Goal: Task Accomplishment & Management: Manage account settings

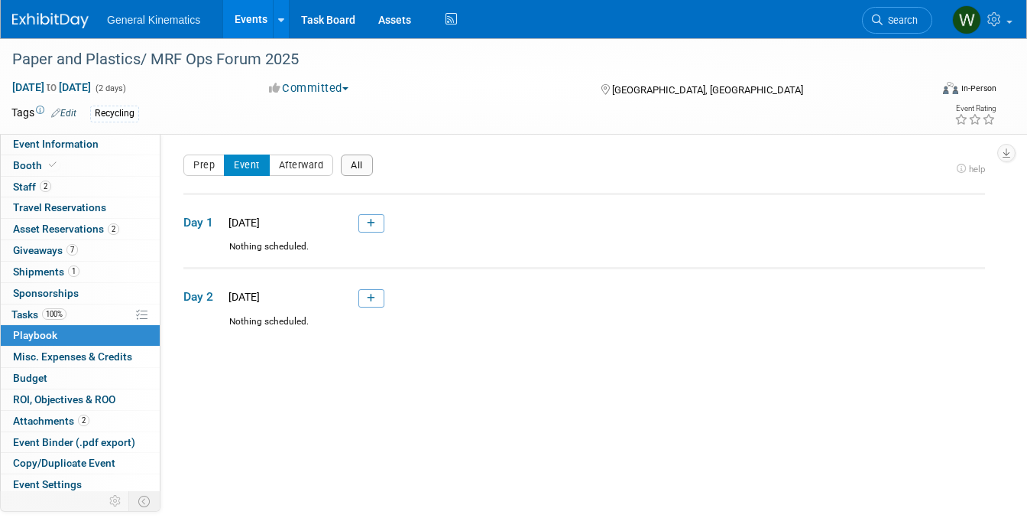
click at [348, 158] on button "All" at bounding box center [357, 164] width 32 height 21
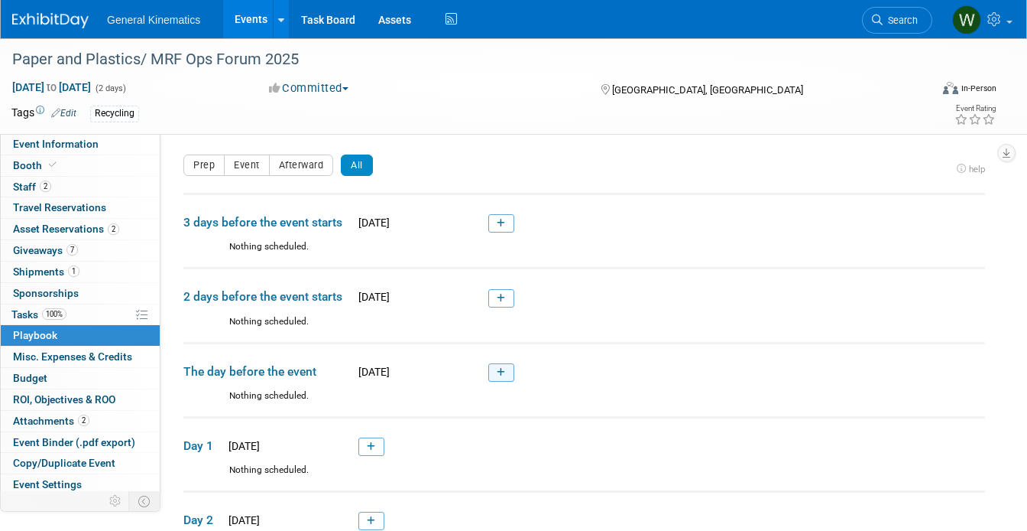
click at [506, 372] on link at bounding box center [501, 372] width 26 height 18
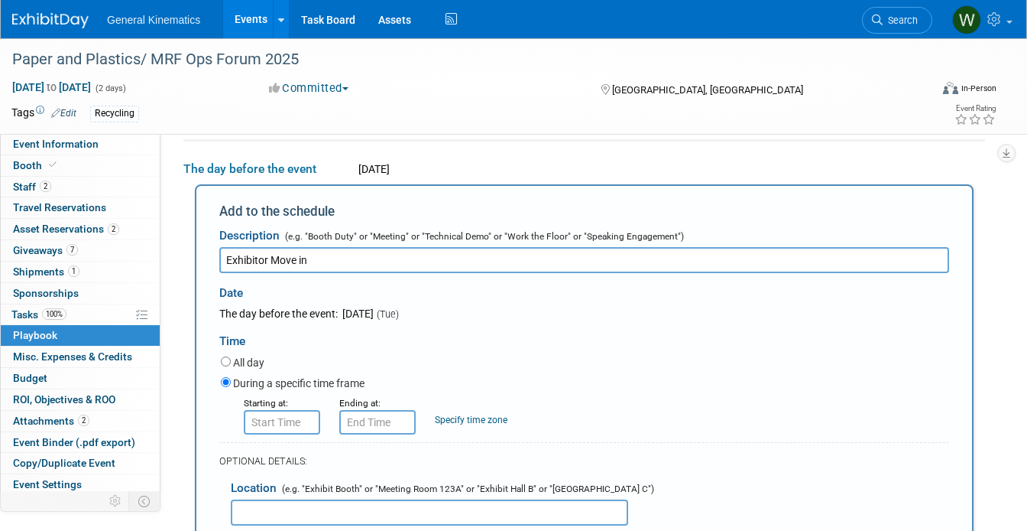
type input "Exhibitor Move in"
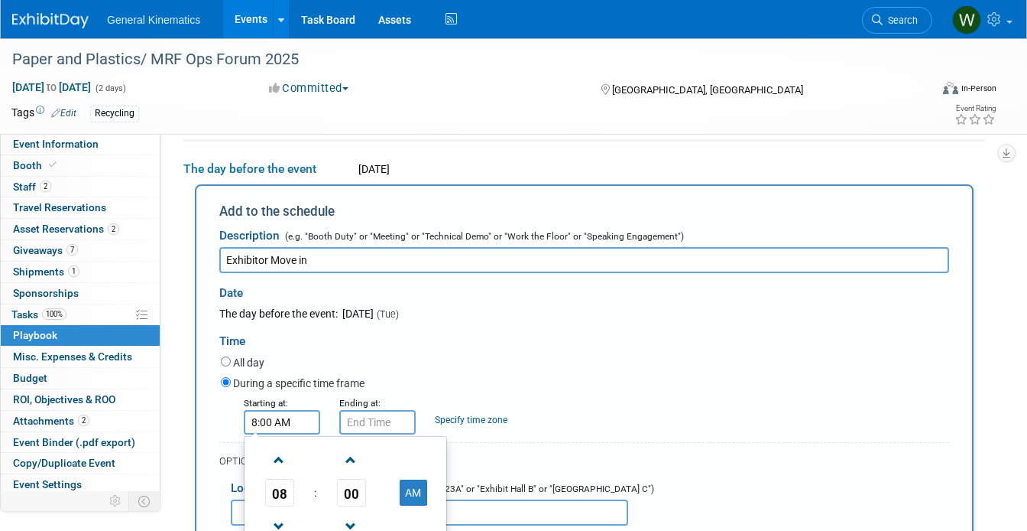
click at [299, 424] on input "8:00 AM" at bounding box center [282, 422] width 76 height 24
click at [274, 461] on span at bounding box center [279, 459] width 27 height 27
click at [280, 460] on span at bounding box center [279, 459] width 27 height 27
type input "11:00 AM"
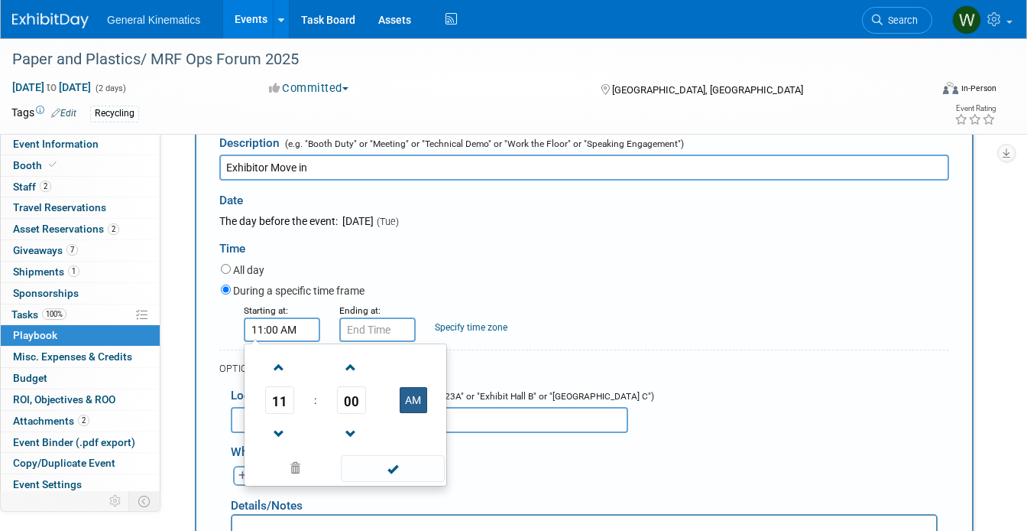
scroll to position [297, 0]
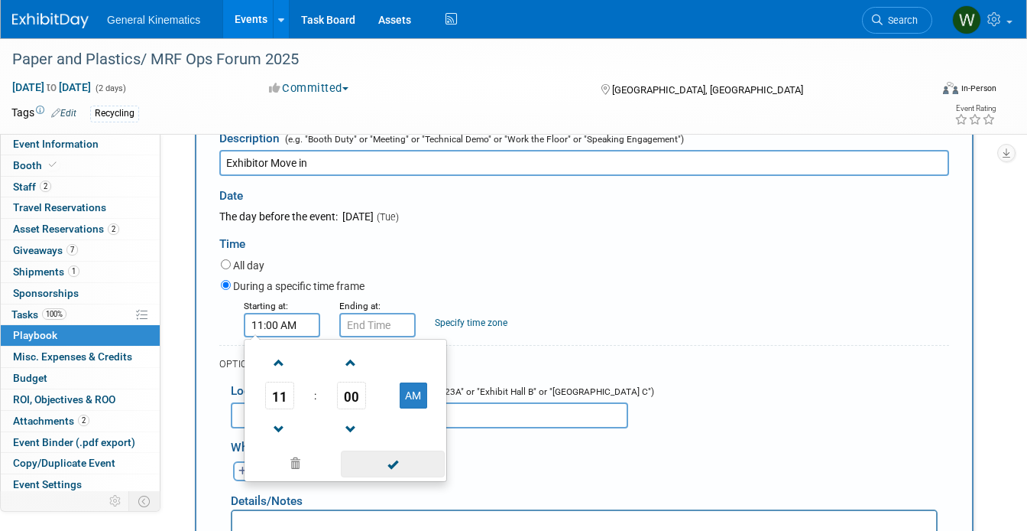
click at [388, 467] on span at bounding box center [392, 463] width 103 height 27
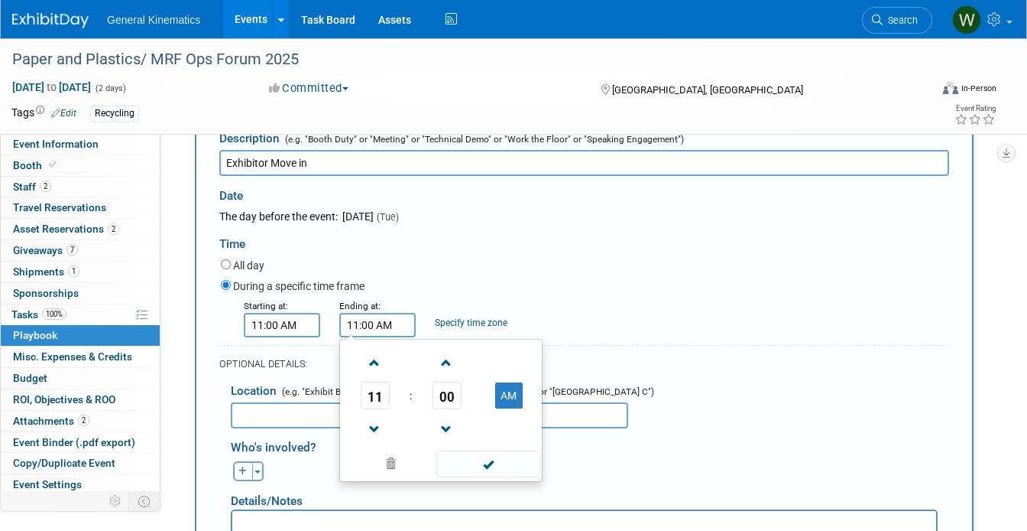
click at [363, 333] on input "11:00 AM" at bounding box center [377, 325] width 76 height 24
click at [368, 361] on span at bounding box center [375, 362] width 27 height 27
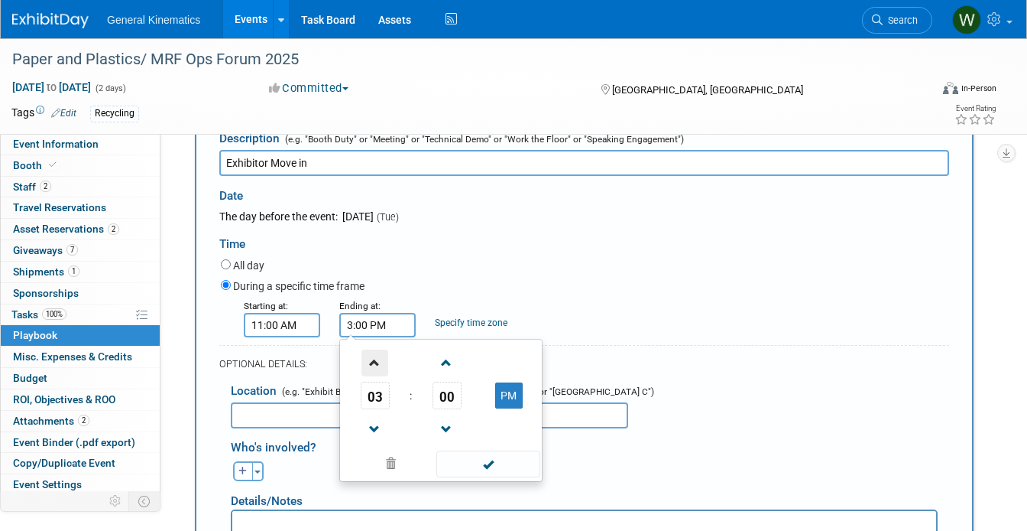
click at [368, 361] on span at bounding box center [375, 362] width 27 height 27
type input "5:00 PM"
click at [463, 461] on span at bounding box center [488, 463] width 103 height 27
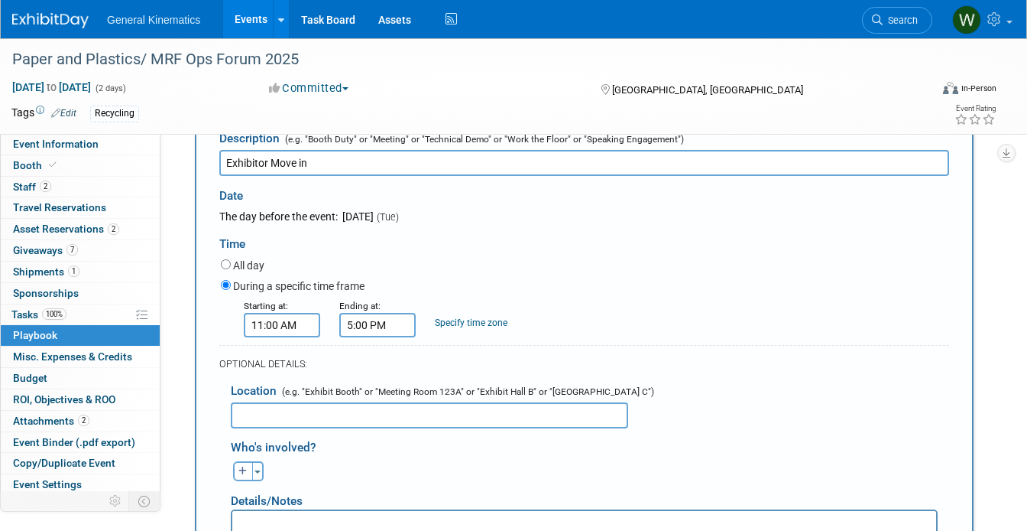
click at [384, 416] on input "text" at bounding box center [430, 415] width 398 height 26
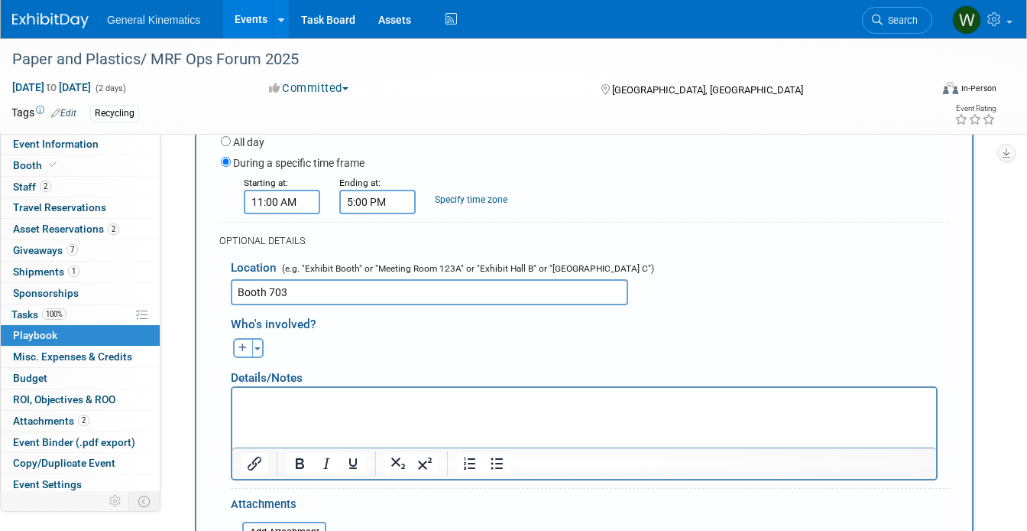
scroll to position [445, 0]
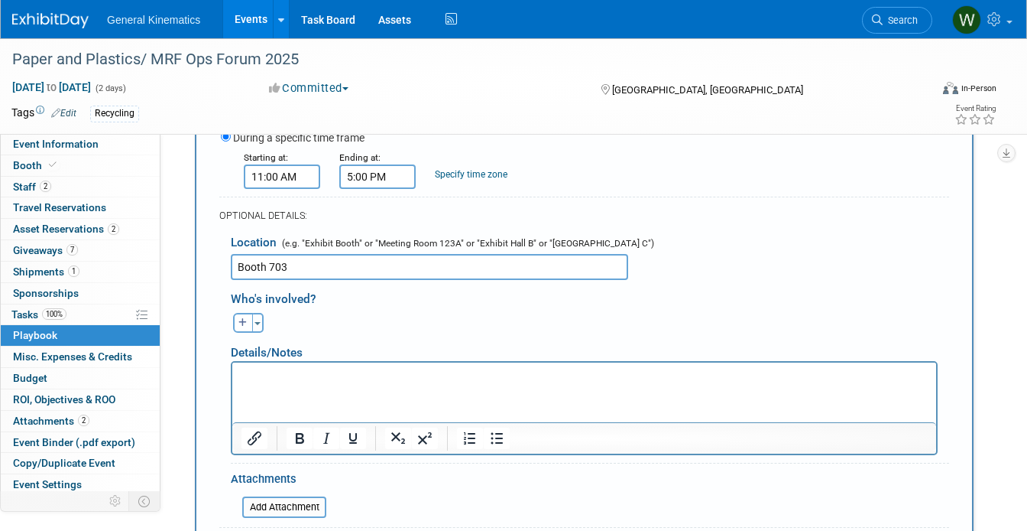
type input "Booth 703"
click at [328, 384] on html at bounding box center [584, 372] width 704 height 21
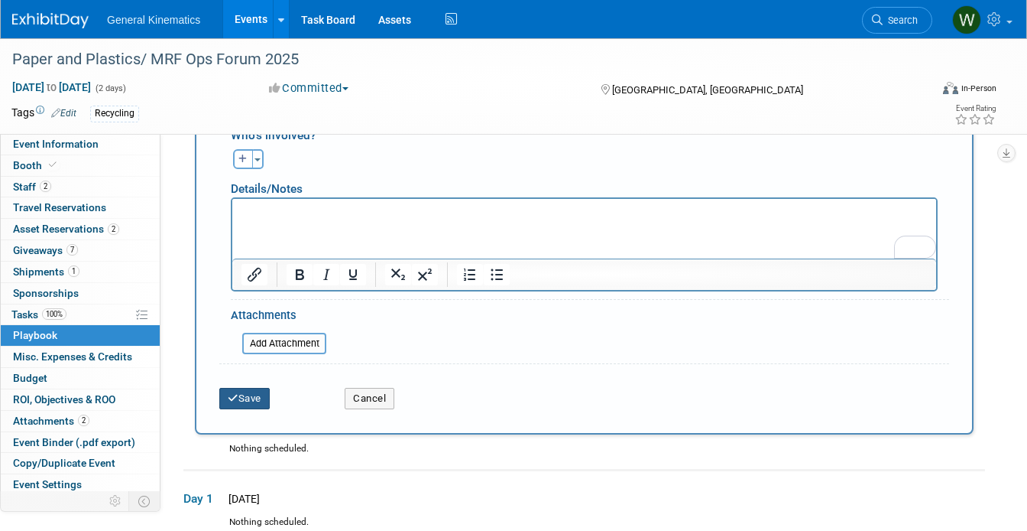
click at [251, 393] on button "Save" at bounding box center [244, 398] width 50 height 21
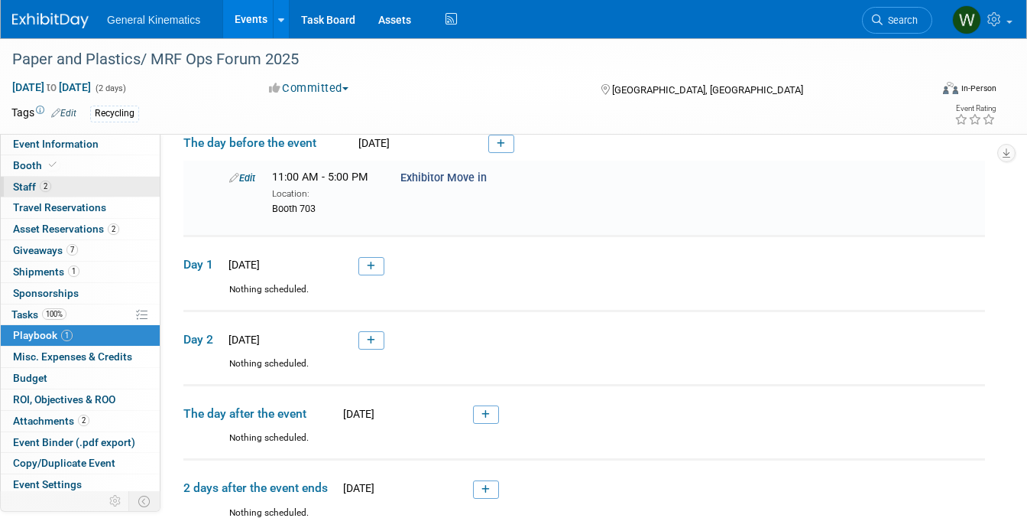
scroll to position [198, 0]
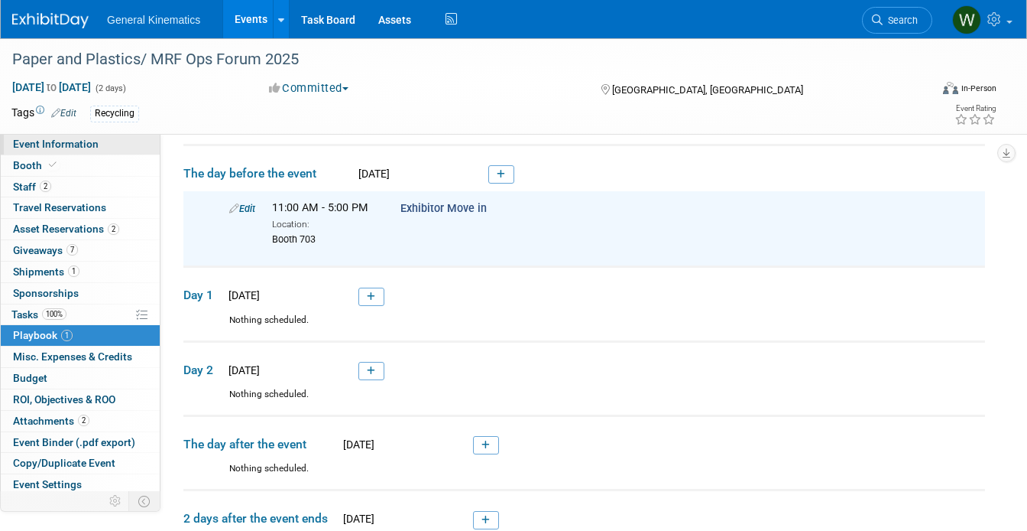
click at [75, 147] on span "Event Information" at bounding box center [56, 144] width 86 height 12
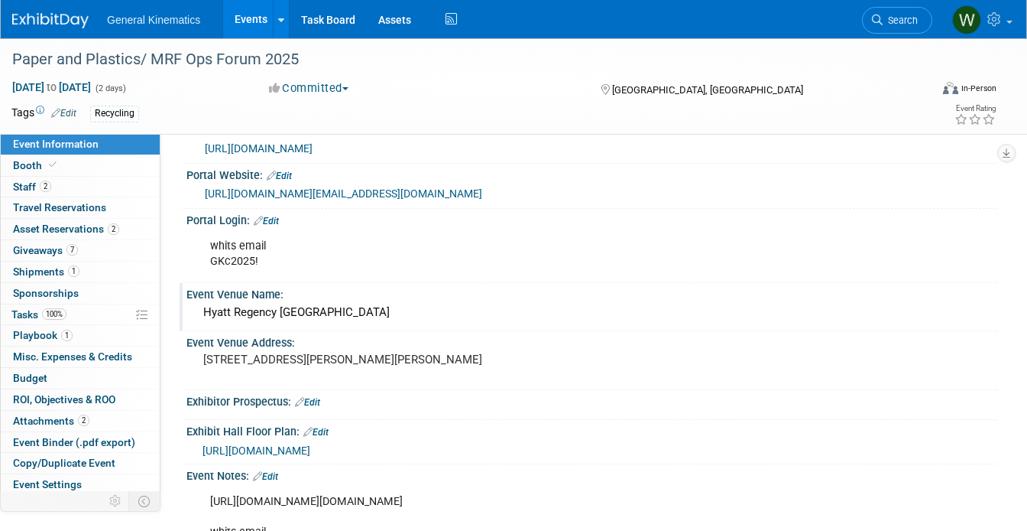
scroll to position [0, 0]
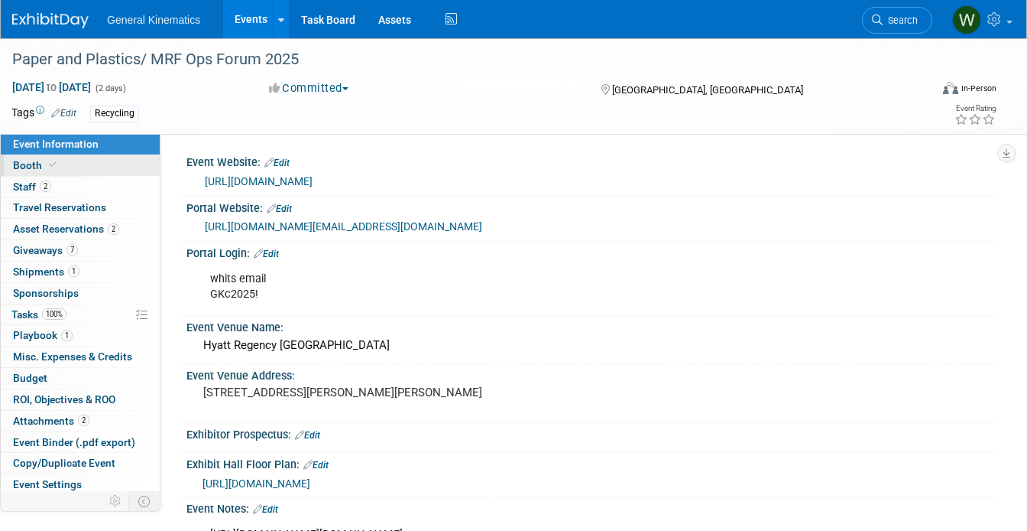
click at [103, 170] on link "Booth" at bounding box center [80, 165] width 159 height 21
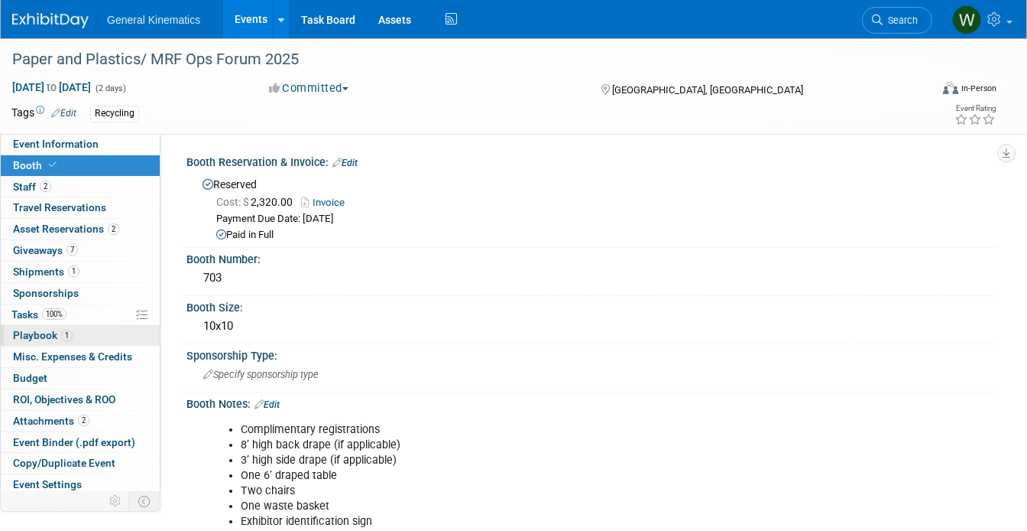
click at [31, 329] on span "Playbook 1" at bounding box center [43, 335] width 60 height 12
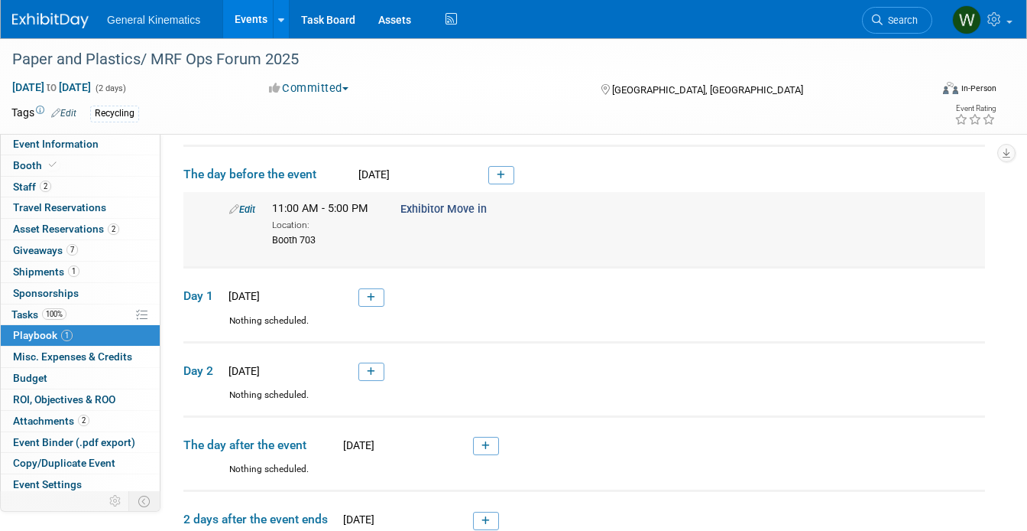
scroll to position [195, 0]
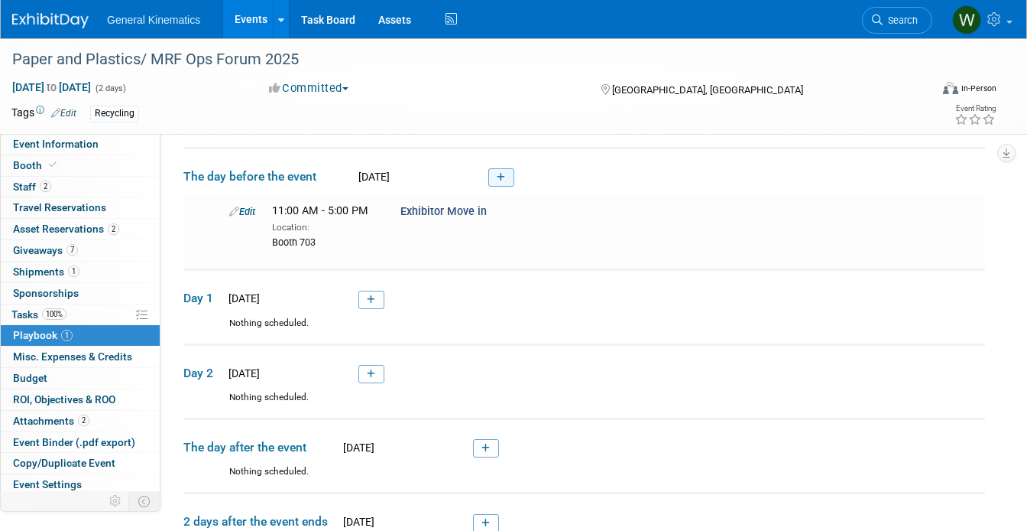
click at [504, 177] on icon at bounding box center [501, 177] width 8 height 9
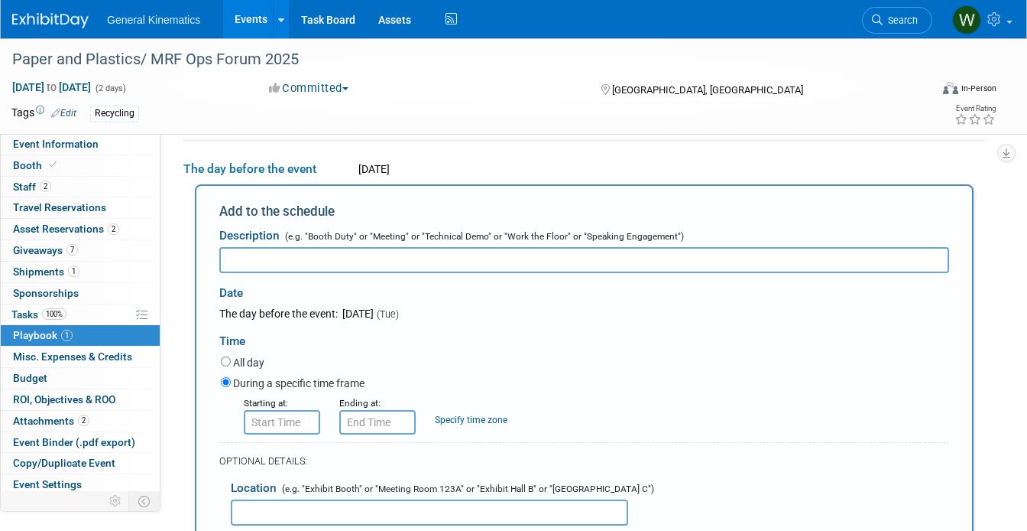
scroll to position [0, 0]
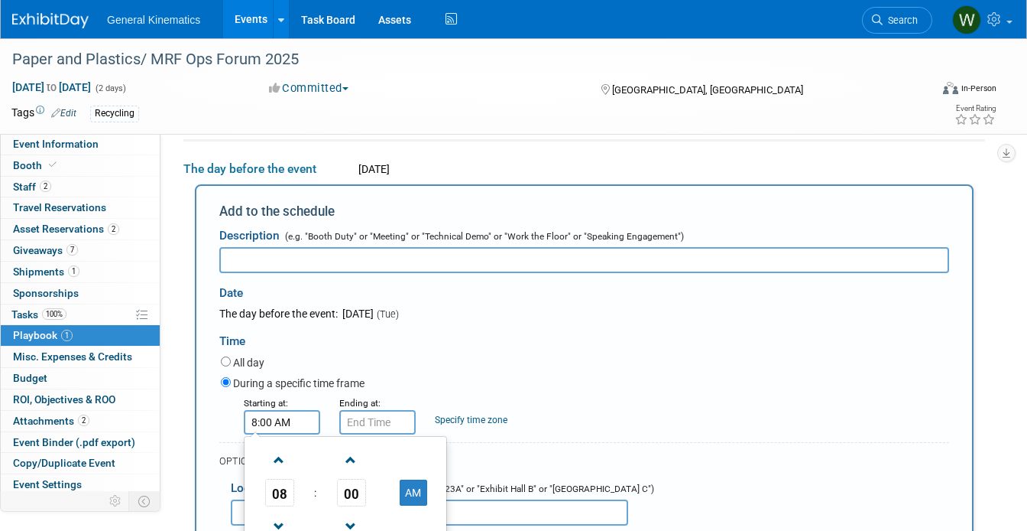
click at [298, 424] on input "8:00 AM" at bounding box center [282, 422] width 76 height 24
click at [280, 469] on span at bounding box center [279, 459] width 27 height 27
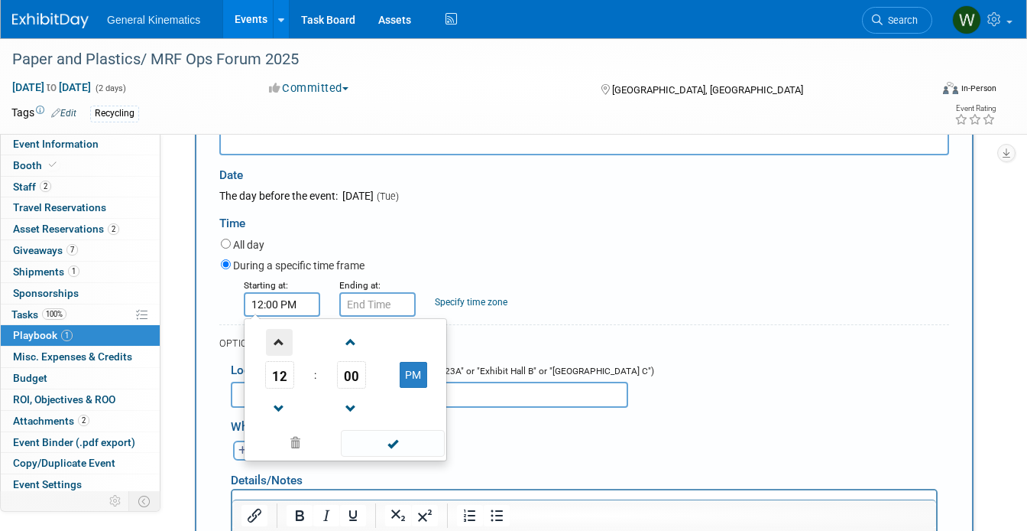
scroll to position [339, 0]
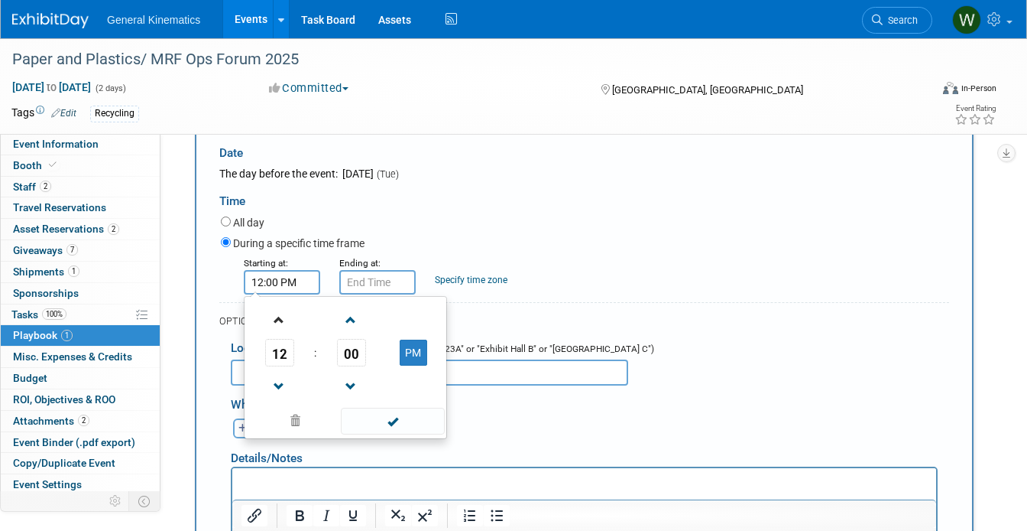
click at [285, 337] on link at bounding box center [279, 319] width 29 height 39
click at [278, 321] on span at bounding box center [279, 320] width 27 height 27
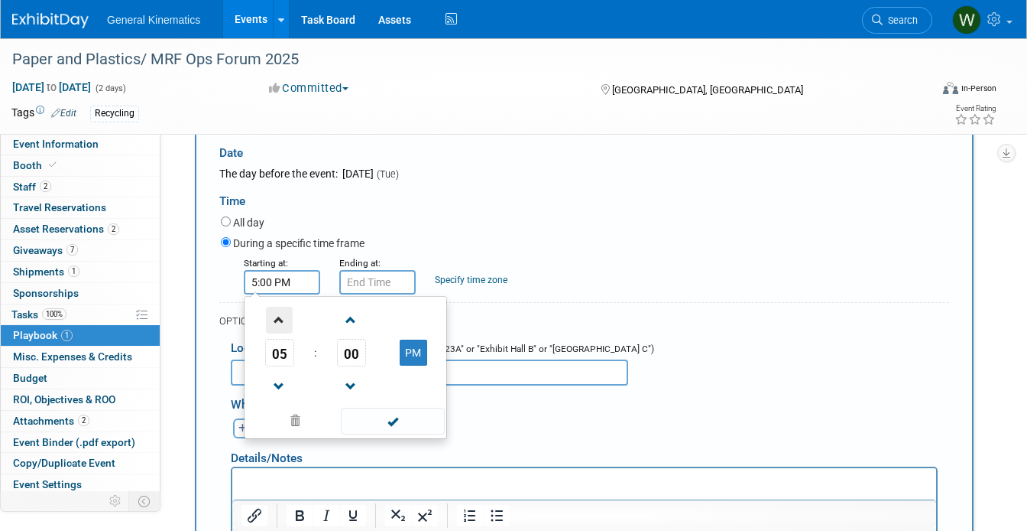
click at [278, 321] on span at bounding box center [279, 320] width 27 height 27
click at [278, 388] on span at bounding box center [279, 386] width 27 height 27
click at [348, 364] on span "00" at bounding box center [351, 353] width 29 height 28
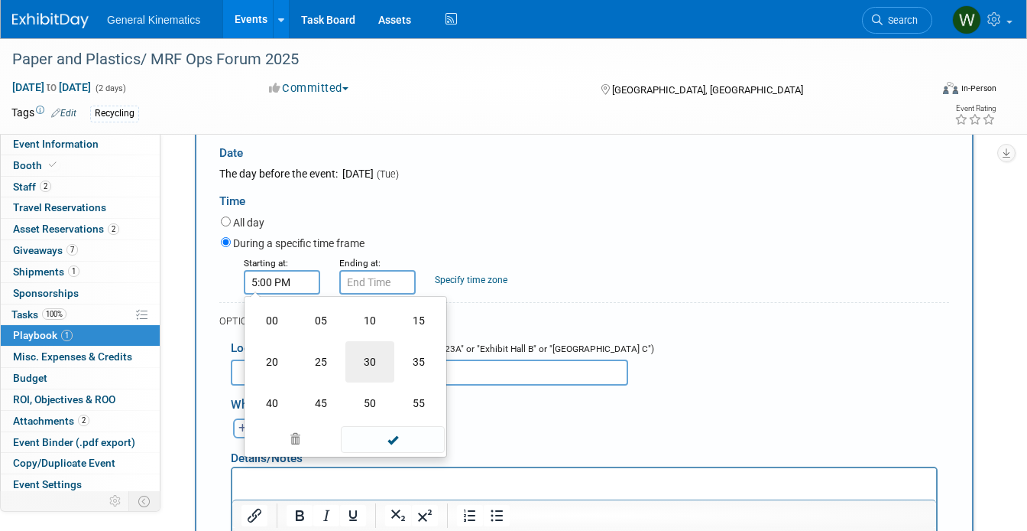
click at [367, 364] on td "30" at bounding box center [370, 361] width 49 height 41
type input "5:30 PM"
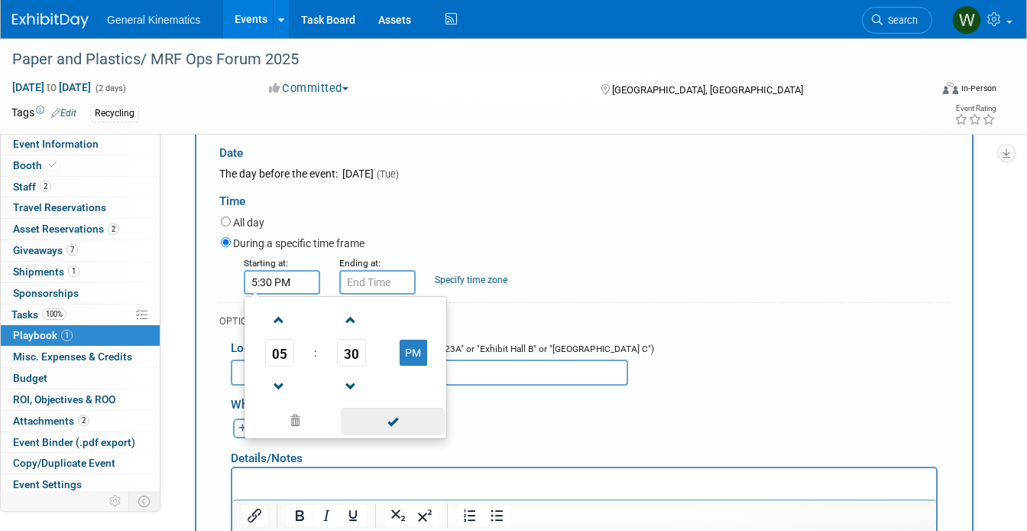
click at [376, 427] on span at bounding box center [392, 420] width 103 height 27
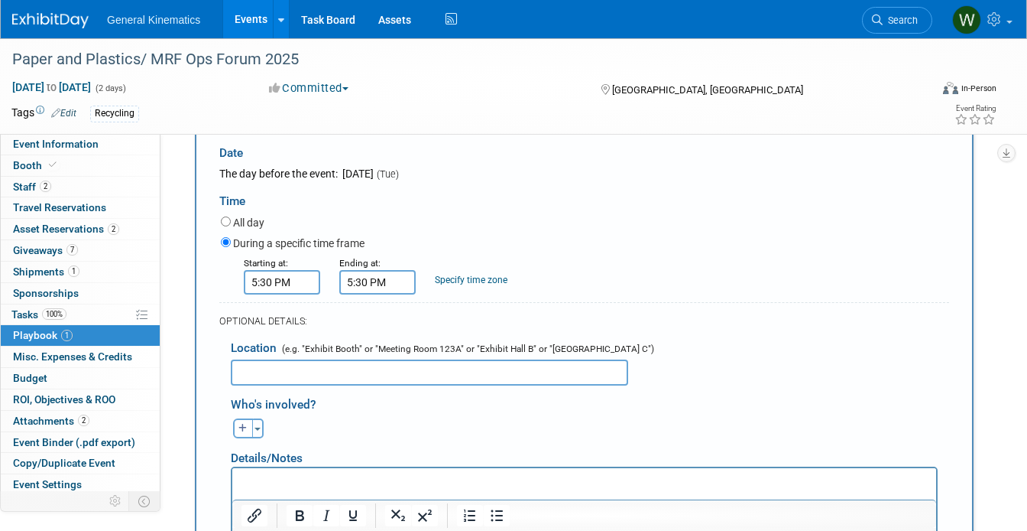
click at [368, 281] on input "5:30 PM" at bounding box center [377, 282] width 76 height 24
click at [376, 285] on input "5:30 PM" at bounding box center [377, 282] width 76 height 24
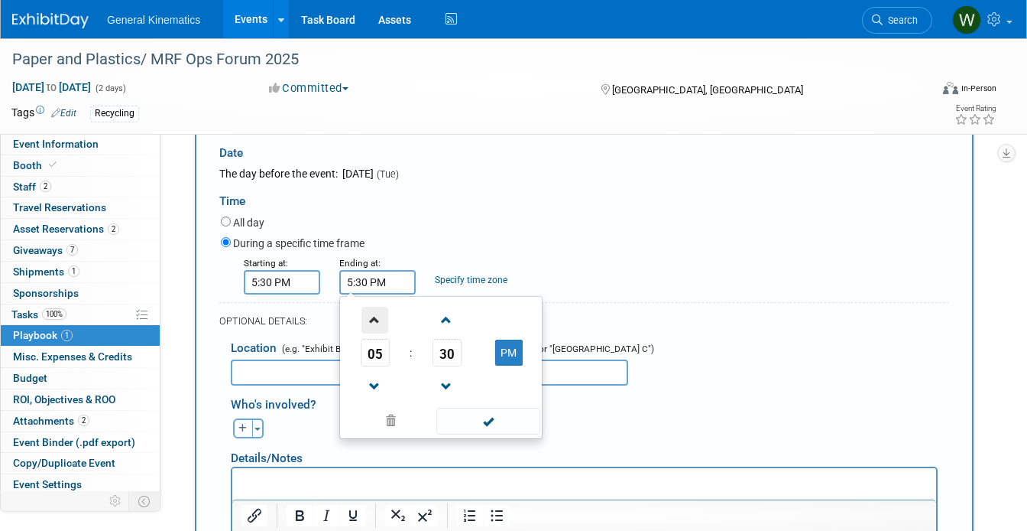
click at [381, 323] on span at bounding box center [375, 320] width 27 height 27
click at [447, 357] on span "30" at bounding box center [447, 353] width 29 height 28
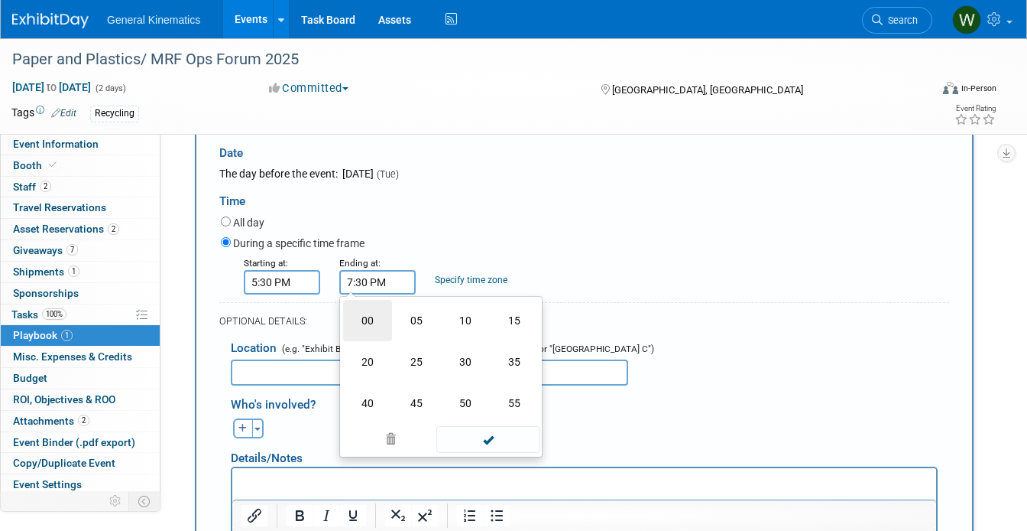
click at [368, 323] on td "00" at bounding box center [367, 320] width 49 height 41
type input "7:00 PM"
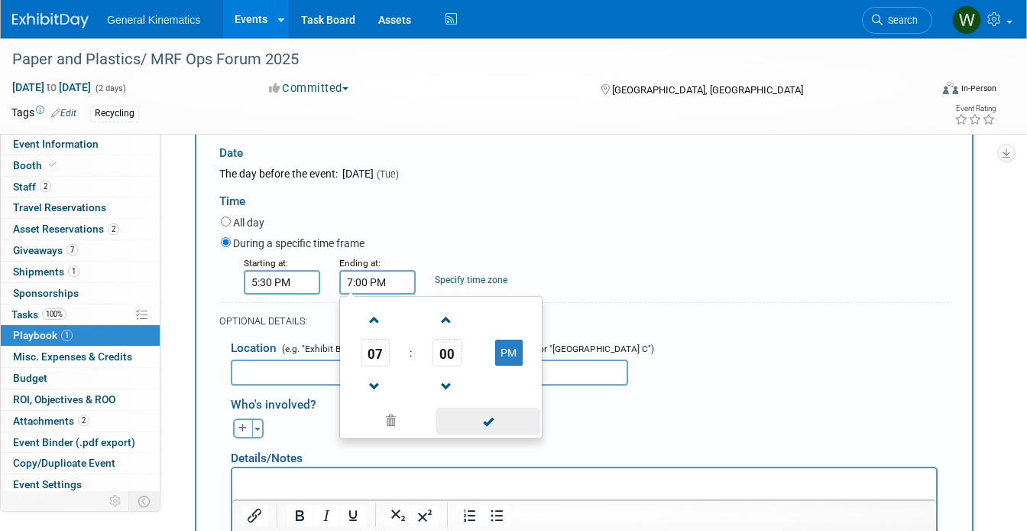
click at [470, 420] on span at bounding box center [488, 420] width 103 height 27
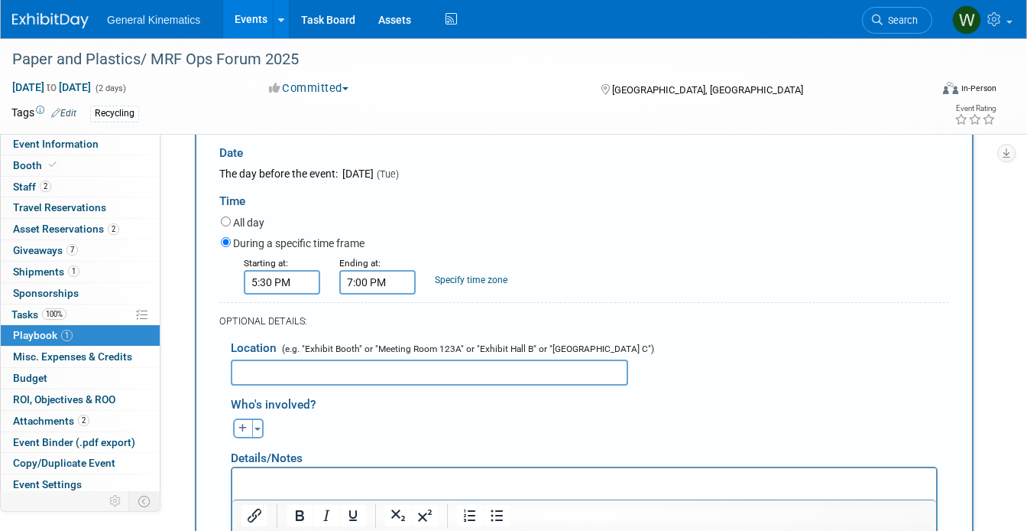
click at [378, 375] on input "text" at bounding box center [430, 372] width 398 height 26
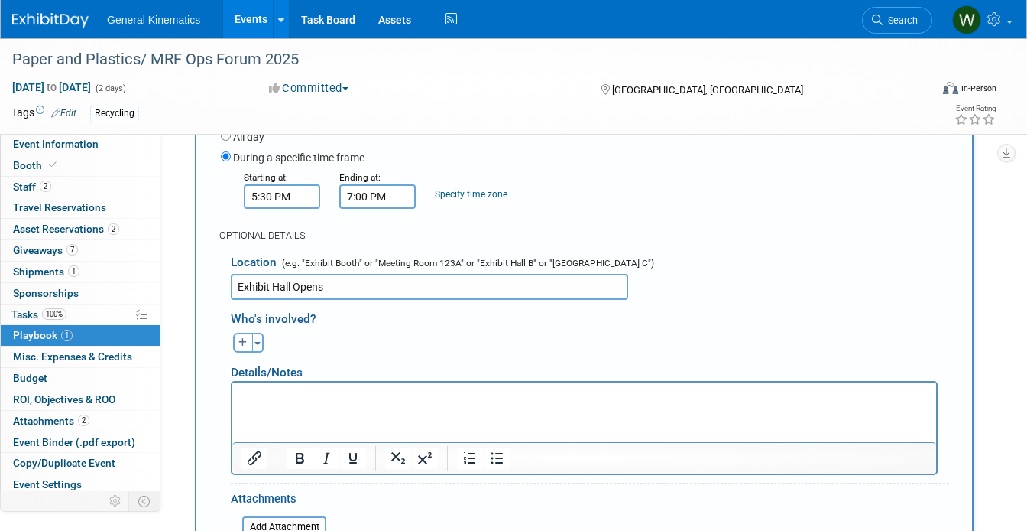
scroll to position [427, 0]
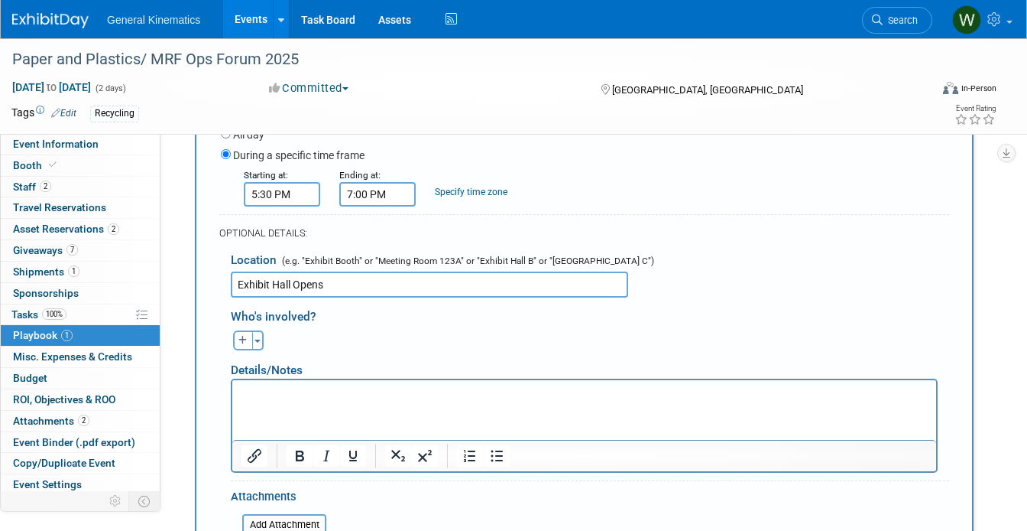
type input "Exhibit Hall Opens"
click at [508, 229] on div "OPTIONAL DETAILS:" at bounding box center [584, 233] width 730 height 14
click at [375, 401] on html at bounding box center [584, 390] width 704 height 21
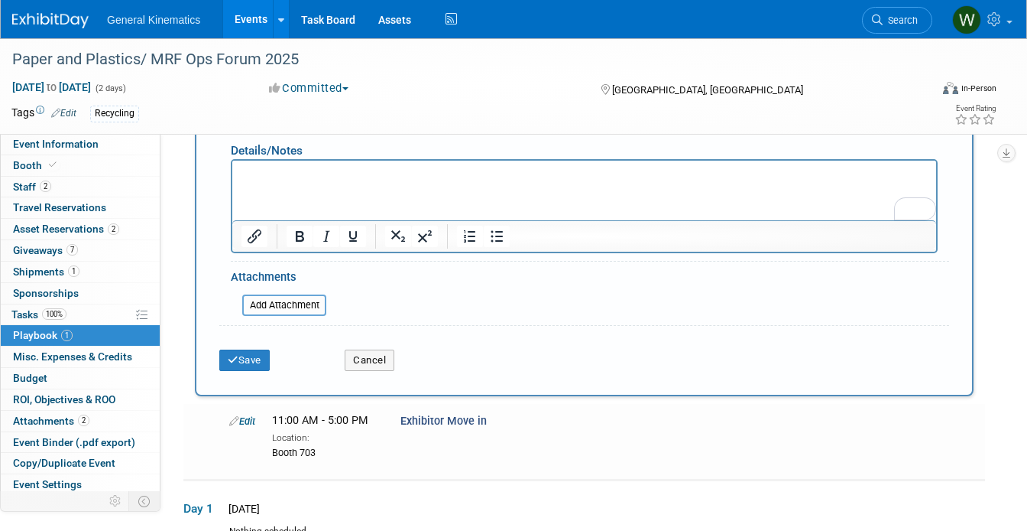
scroll to position [648, 0]
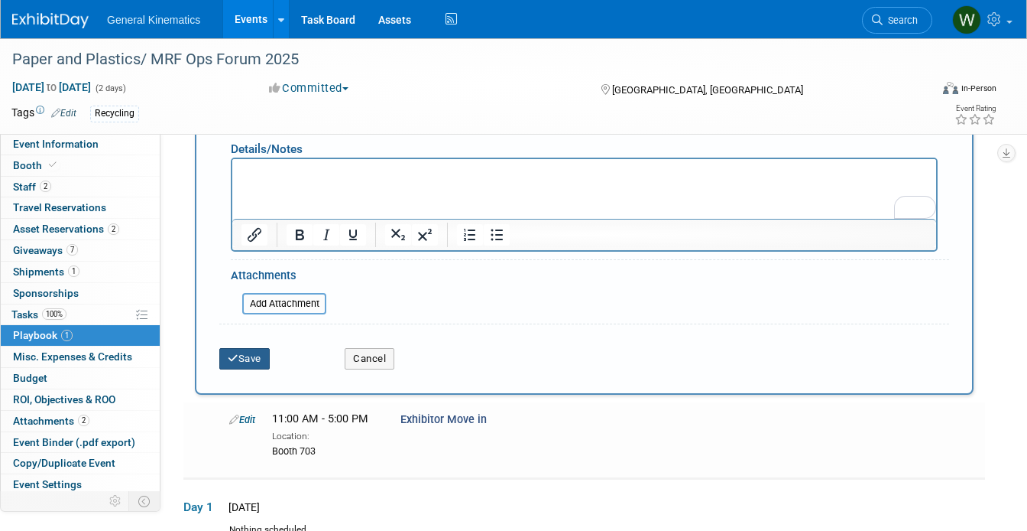
click at [258, 362] on button "Save" at bounding box center [244, 358] width 50 height 21
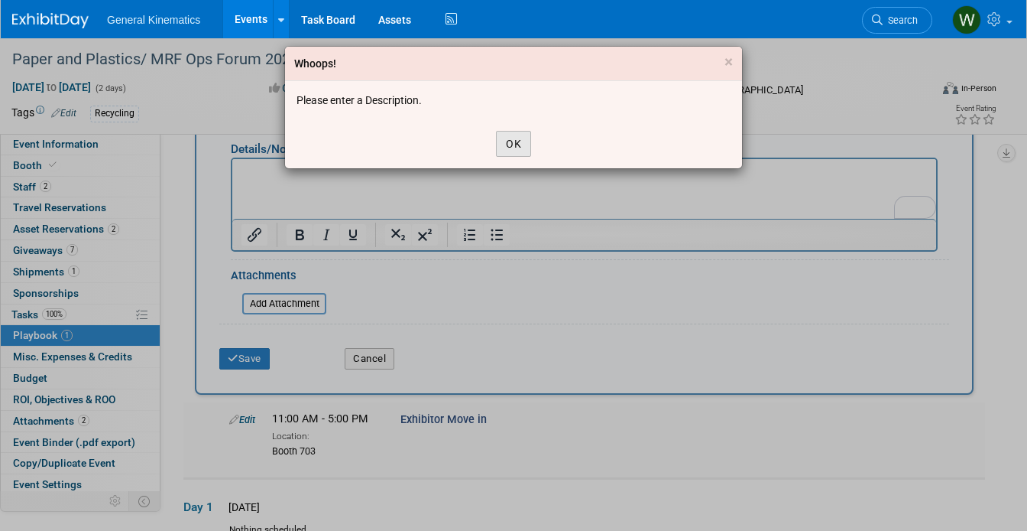
click at [514, 143] on button "OK" at bounding box center [513, 144] width 35 height 26
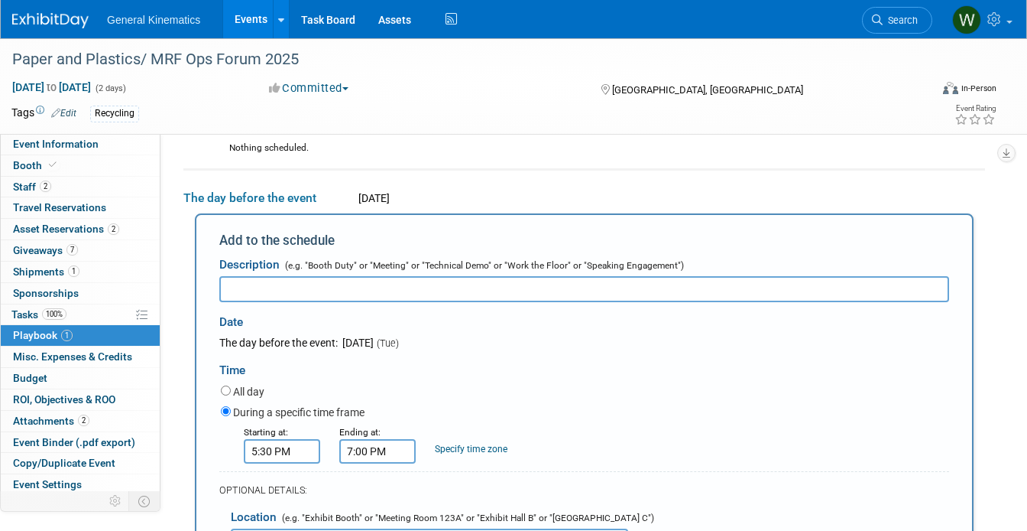
scroll to position [174, 0]
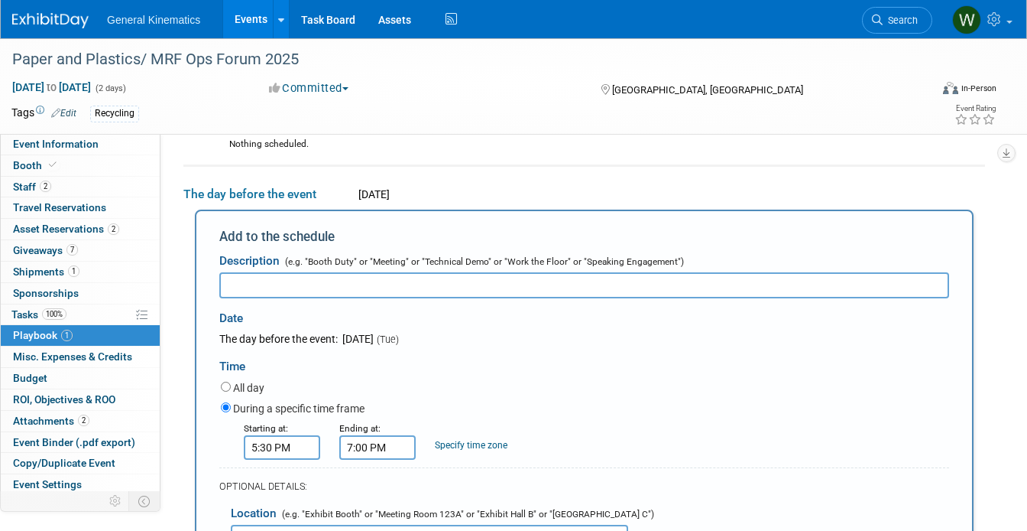
click at [368, 290] on input "text" at bounding box center [584, 285] width 730 height 26
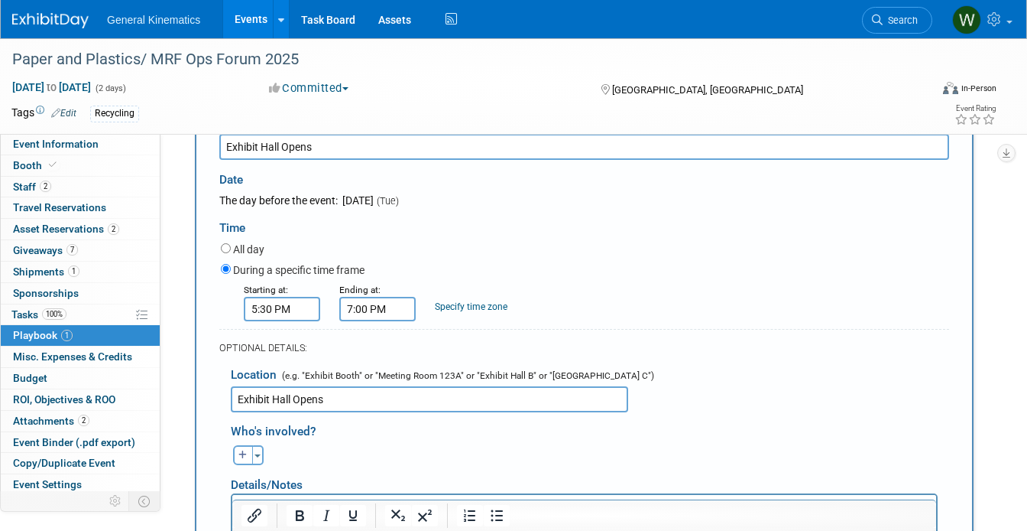
scroll to position [314, 0]
type input "Exhibit Hall Opens"
drag, startPoint x: 336, startPoint y: 398, endPoint x: 189, endPoint y: 394, distance: 146.8
click at [189, 394] on div "Add to the schedule Description (e.g. "Booth Duty" or "Meeting" or "Technical D…" at bounding box center [584, 399] width 802 height 659
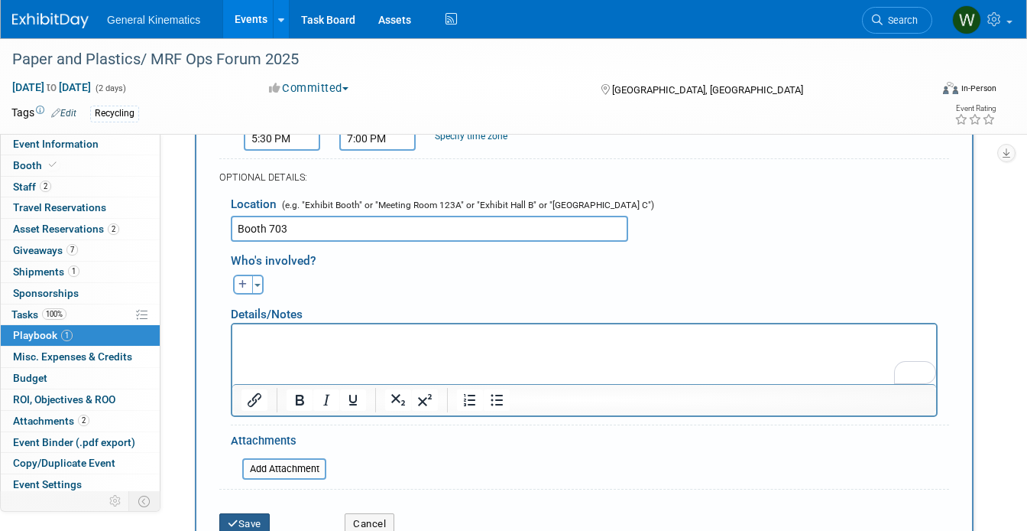
type input "Booth 703"
click at [258, 517] on button "Save" at bounding box center [244, 523] width 50 height 21
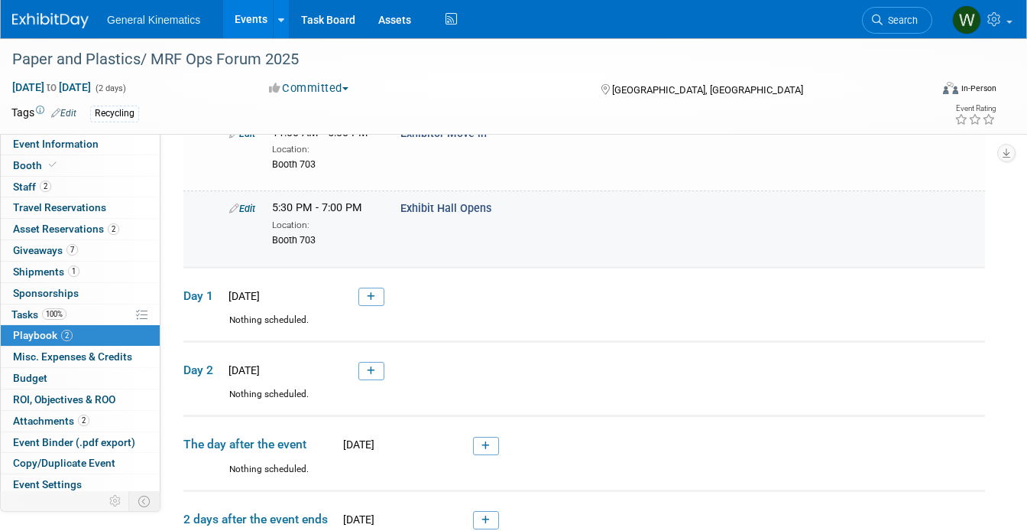
scroll to position [273, 0]
click at [14, 317] on span "Tasks 100%" at bounding box center [38, 314] width 55 height 12
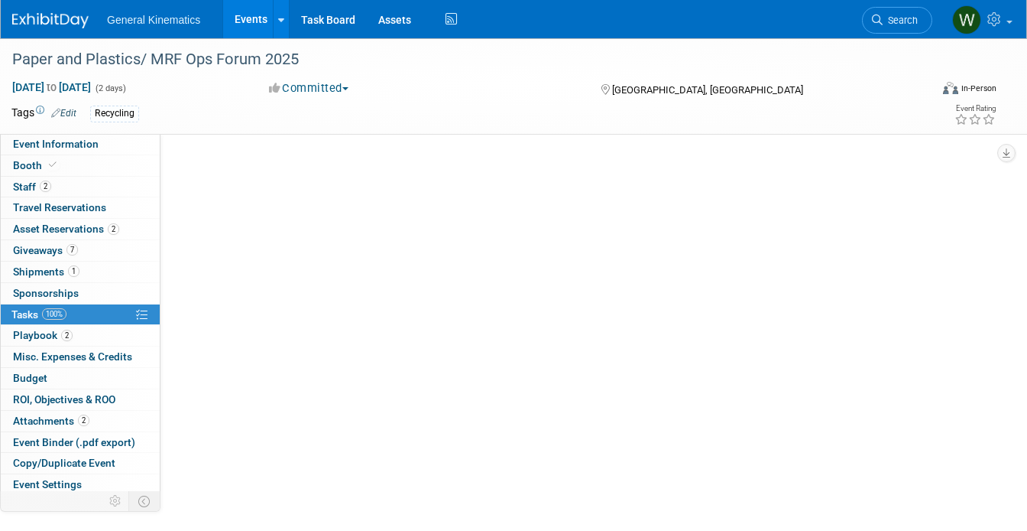
scroll to position [0, 0]
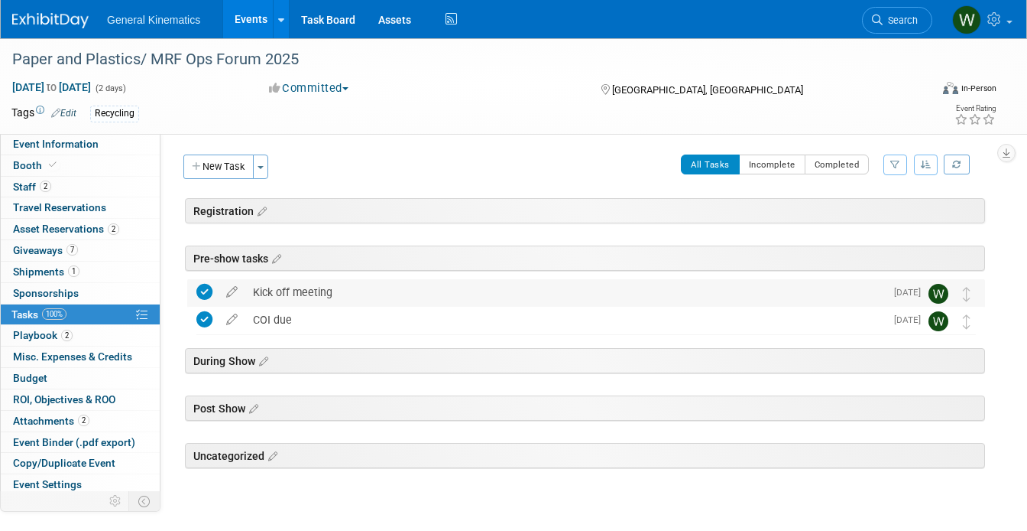
click at [316, 293] on div "Kick off meeting" at bounding box center [565, 292] width 640 height 26
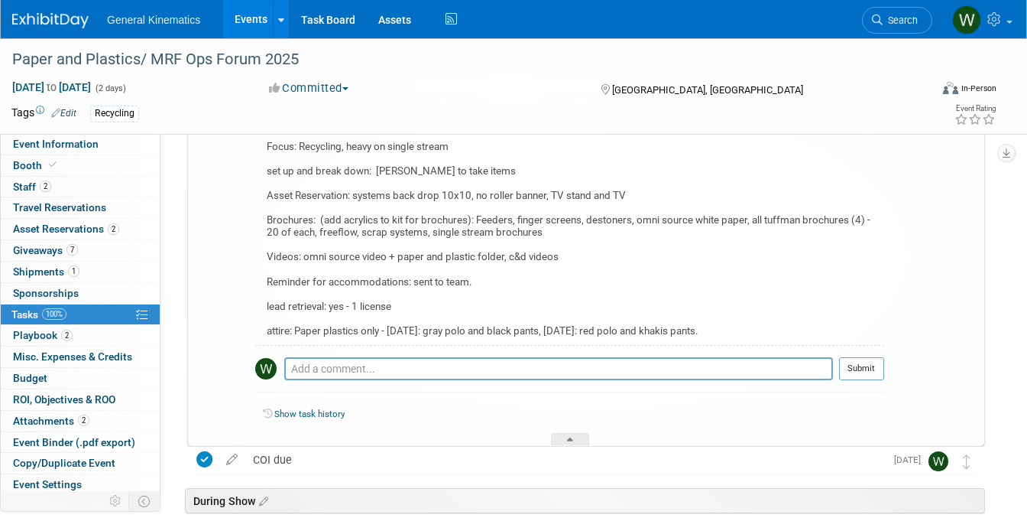
scroll to position [229, 0]
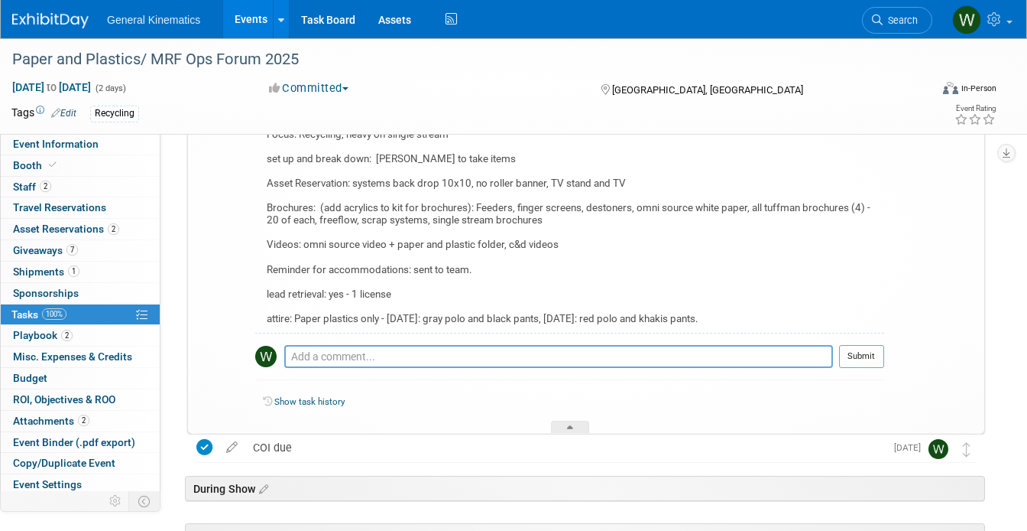
drag, startPoint x: 738, startPoint y: 319, endPoint x: 265, endPoint y: 317, distance: 473.2
click at [265, 317] on div "Giveaways: GK notebooks, pens, hard hat stickers, industry stickers, Swells and…" at bounding box center [569, 216] width 629 height 232
copy div "attire: Paper plastics only - [DATE]: gray polo and black pants, [DATE]: red po…"
click at [63, 330] on span "2" at bounding box center [66, 334] width 11 height 11
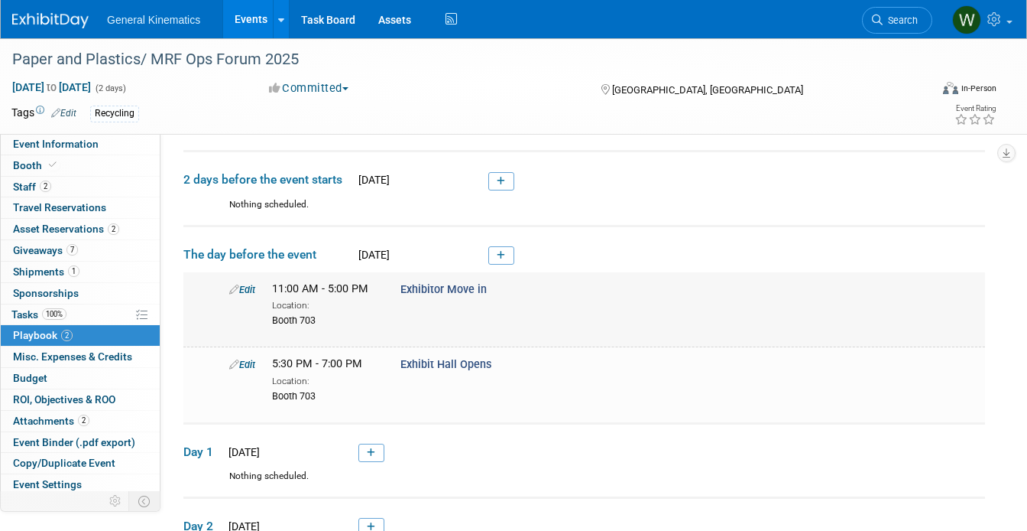
scroll to position [116, 0]
click at [249, 363] on link "Edit" at bounding box center [242, 364] width 26 height 11
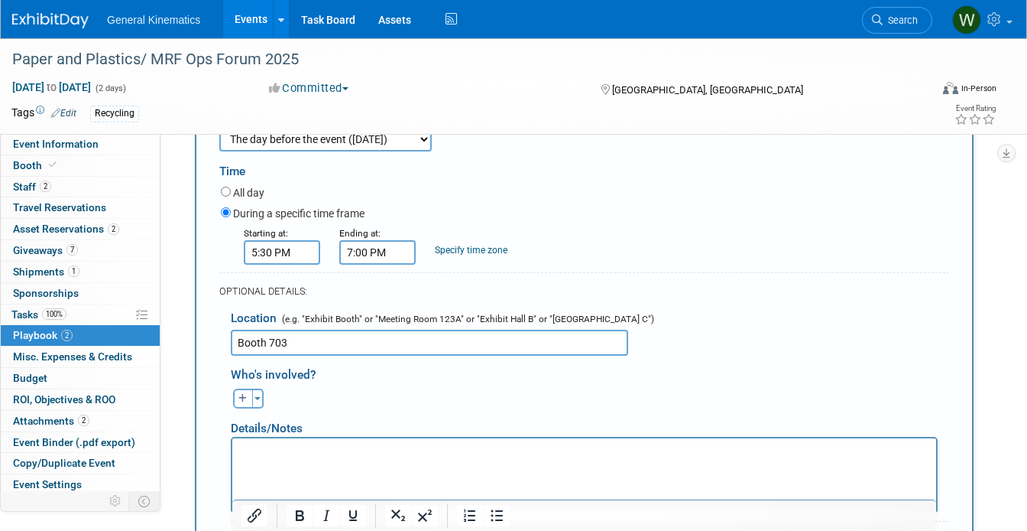
scroll to position [450, 0]
click at [383, 438] on div at bounding box center [584, 475] width 707 height 76
click at [362, 459] on html at bounding box center [584, 448] width 704 height 21
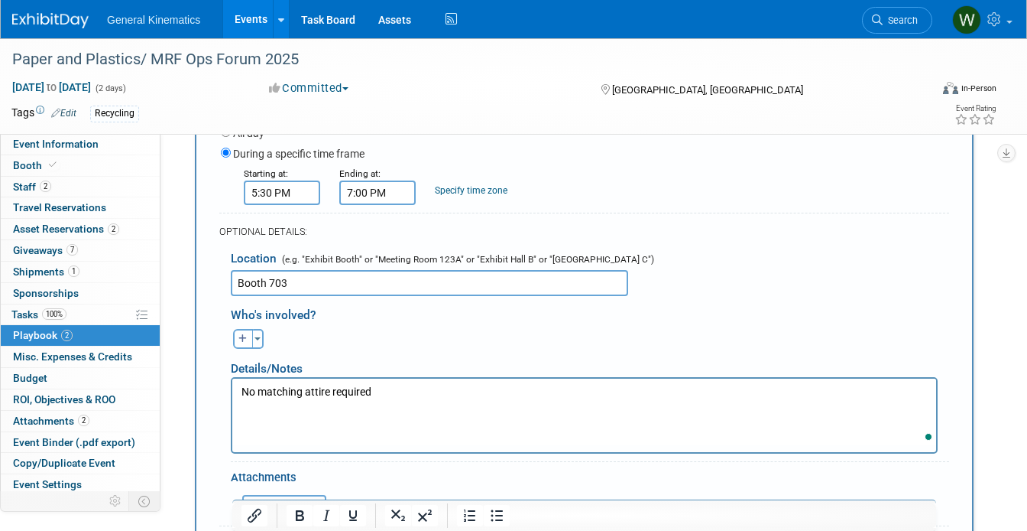
scroll to position [537, 0]
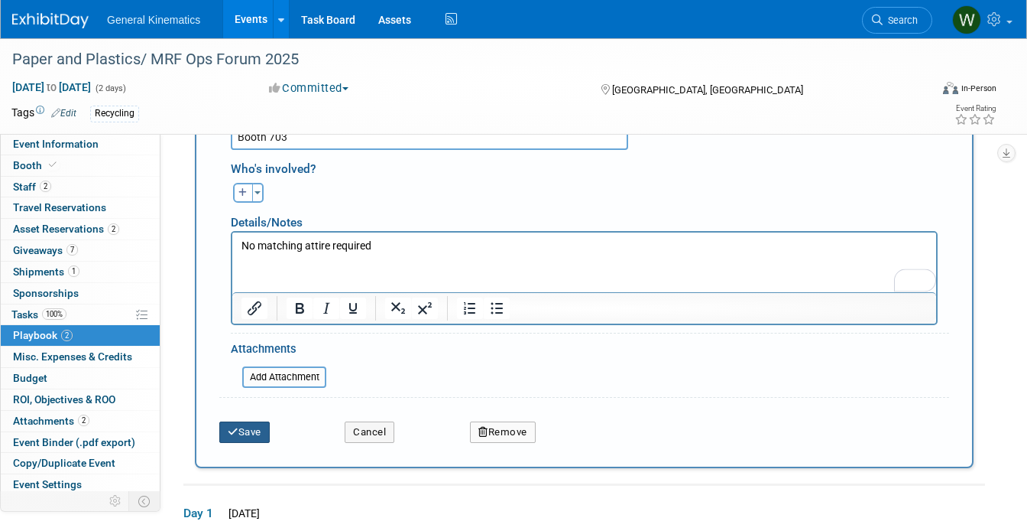
click at [246, 427] on button "Save" at bounding box center [244, 431] width 50 height 21
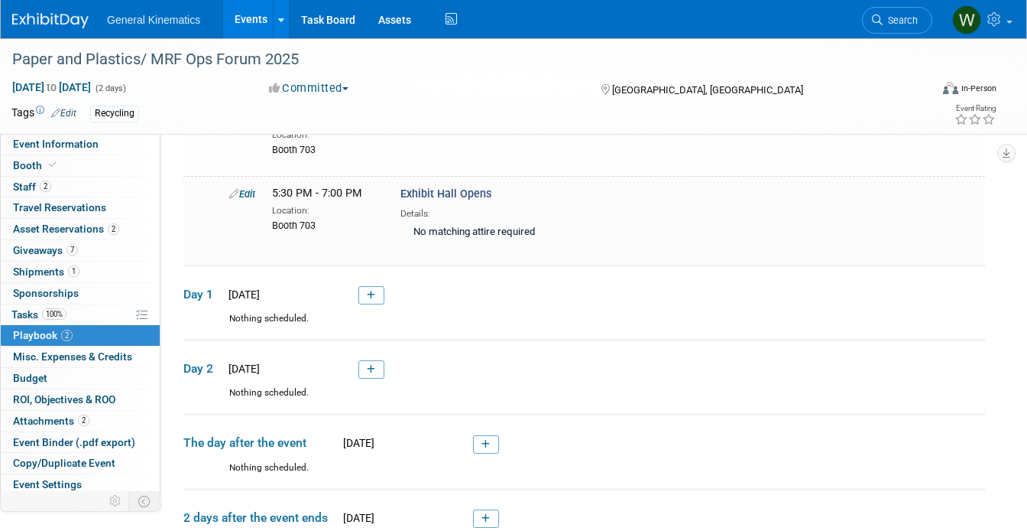
scroll to position [285, 0]
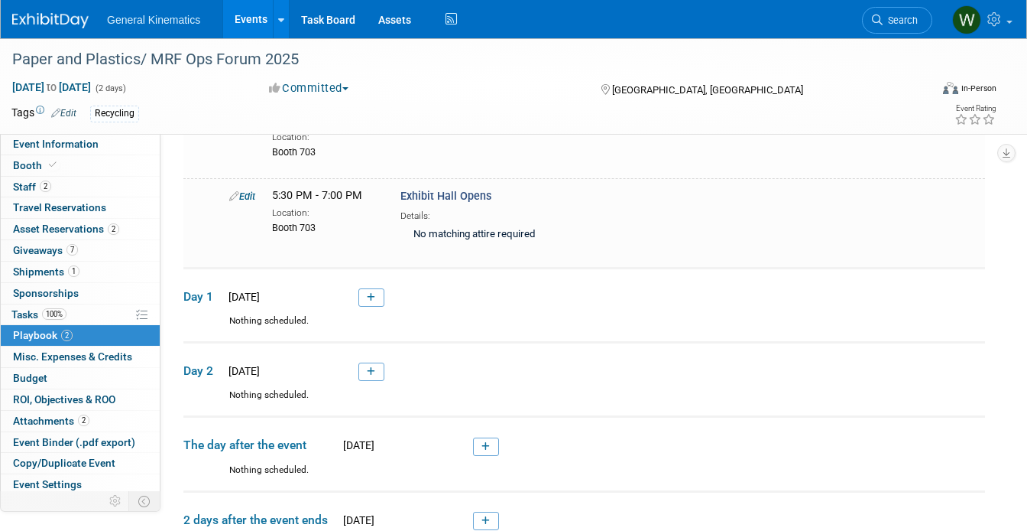
click at [46, 336] on span "Playbook 2" at bounding box center [43, 335] width 60 height 12
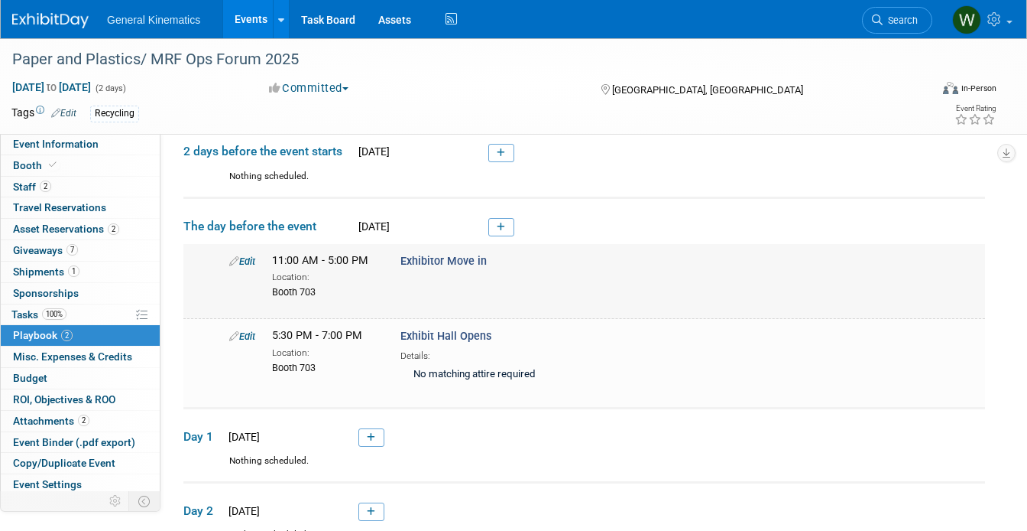
scroll to position [148, 0]
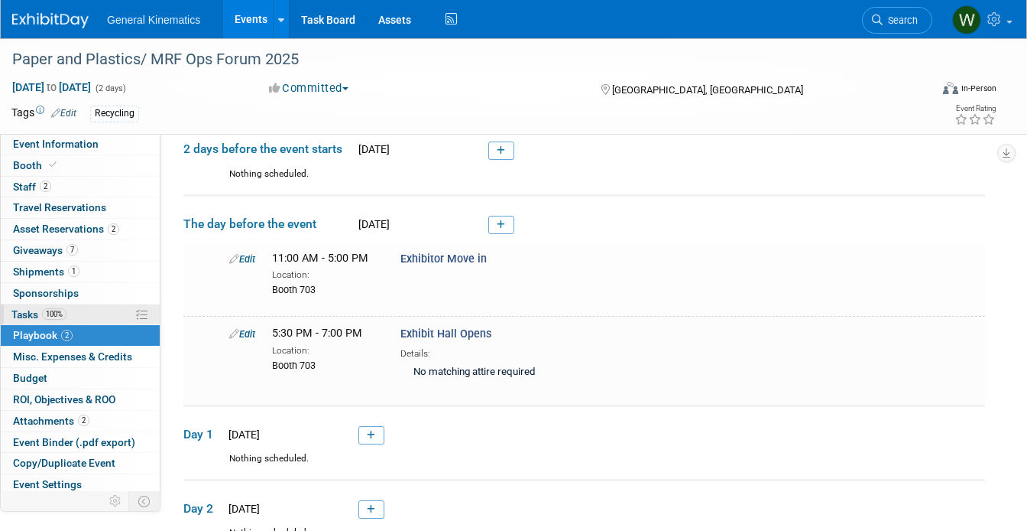
click at [97, 314] on link "100% Tasks 100%" at bounding box center [80, 314] width 159 height 21
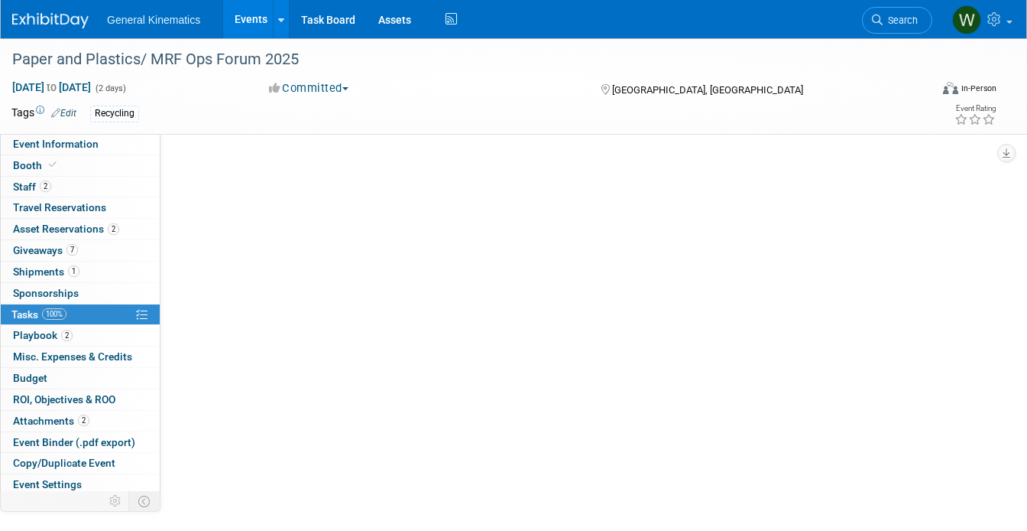
scroll to position [0, 0]
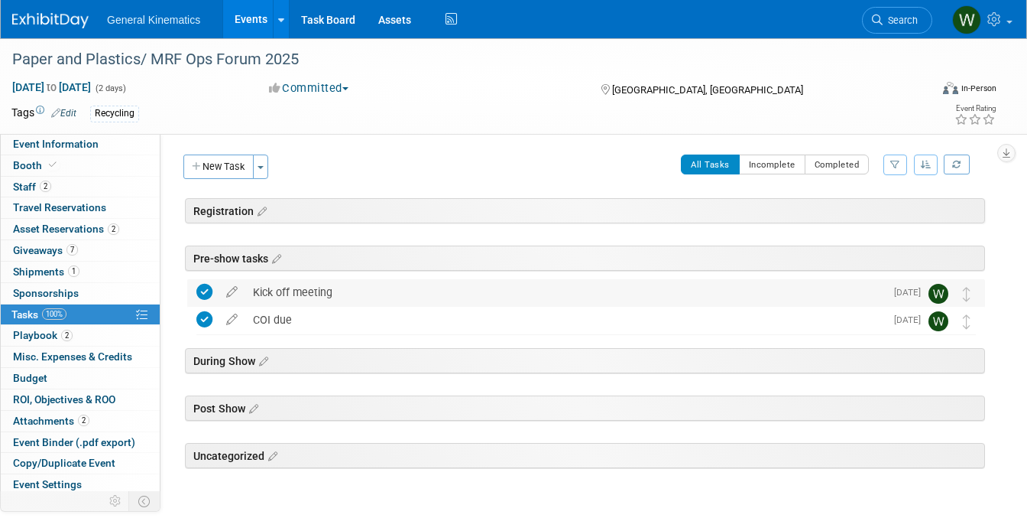
click at [287, 295] on div "Kick off meeting" at bounding box center [565, 292] width 640 height 26
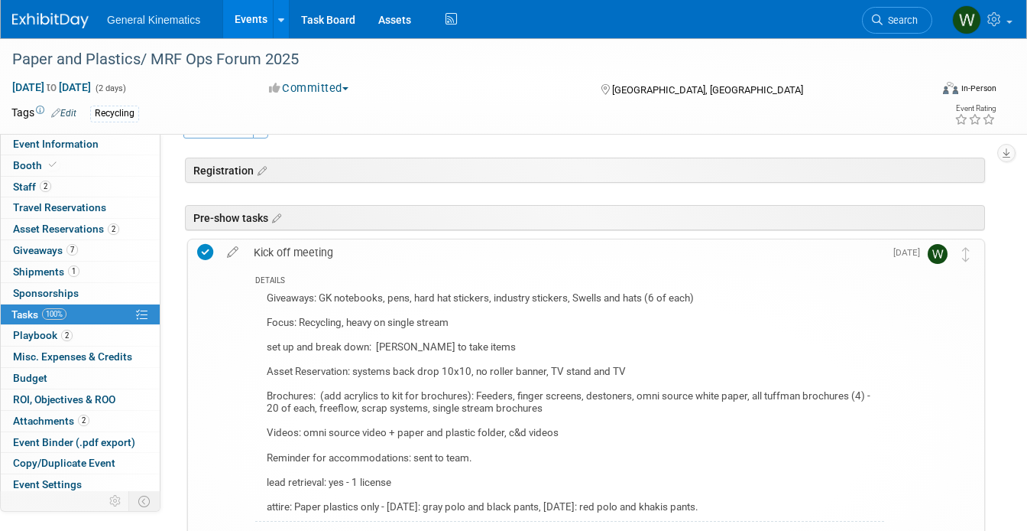
scroll to position [54, 0]
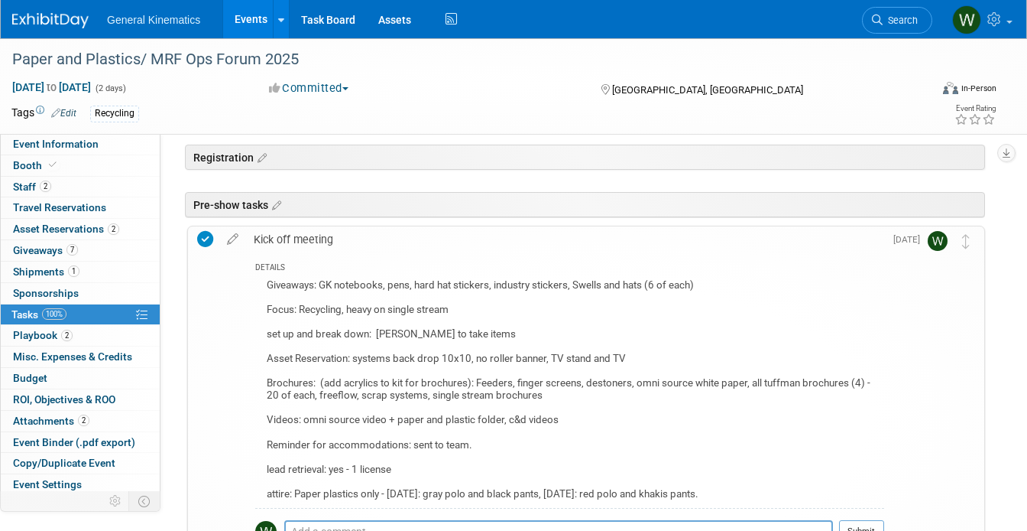
click at [493, 491] on div "Giveaways: GK notebooks, pens, hard hat stickers, industry stickers, Swells and…" at bounding box center [569, 391] width 629 height 232
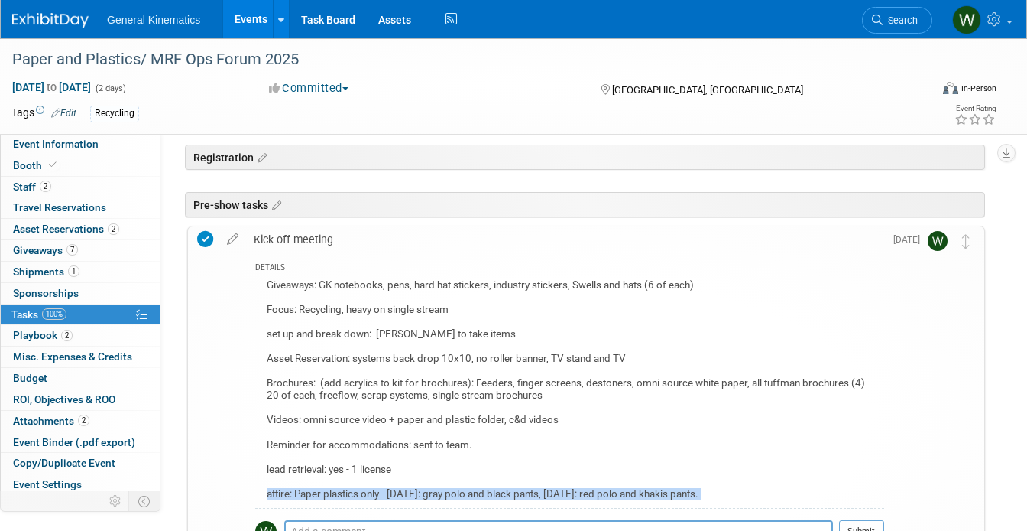
click at [493, 491] on div "Giveaways: GK notebooks, pens, hard hat stickers, industry stickers, Swells and…" at bounding box center [569, 391] width 629 height 232
copy div "attire: Paper plastics only - [DATE]: gray polo and black pants, [DATE]: red po…"
click at [34, 339] on span "Playbook 2" at bounding box center [43, 335] width 60 height 12
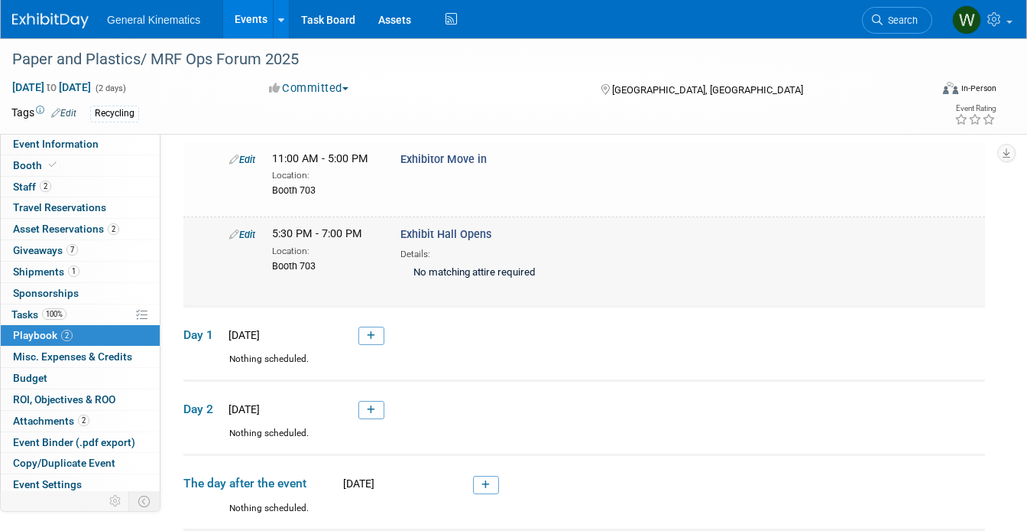
scroll to position [249, 0]
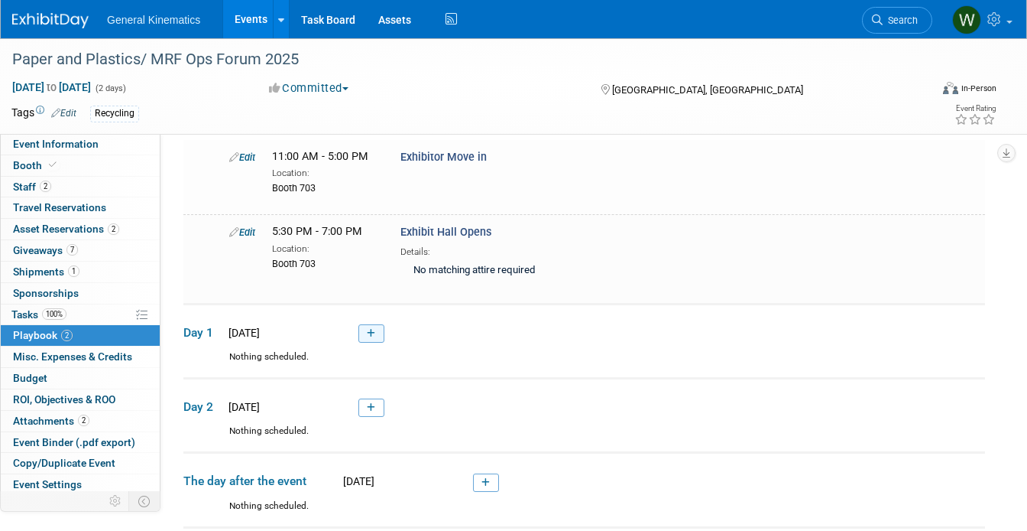
click at [372, 334] on icon at bounding box center [371, 333] width 8 height 9
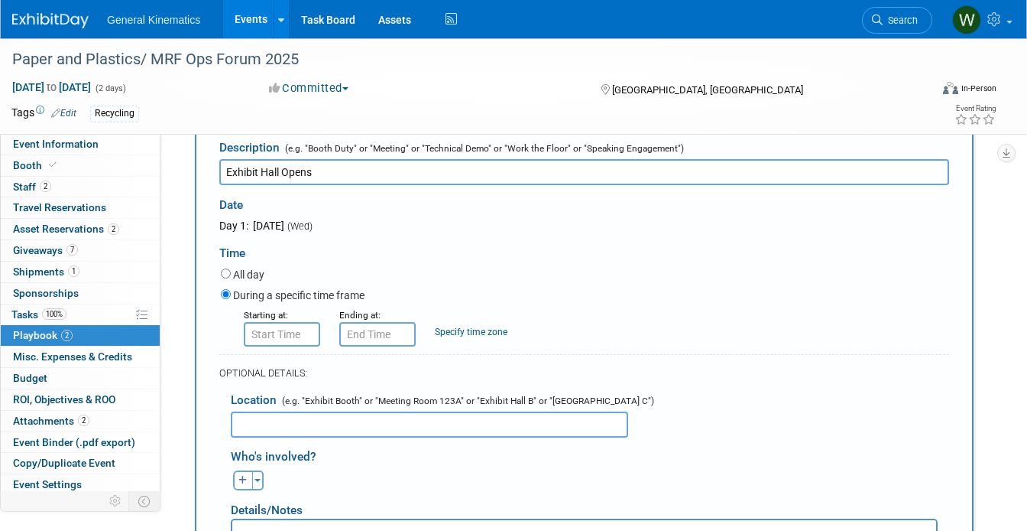
scroll to position [524, 0]
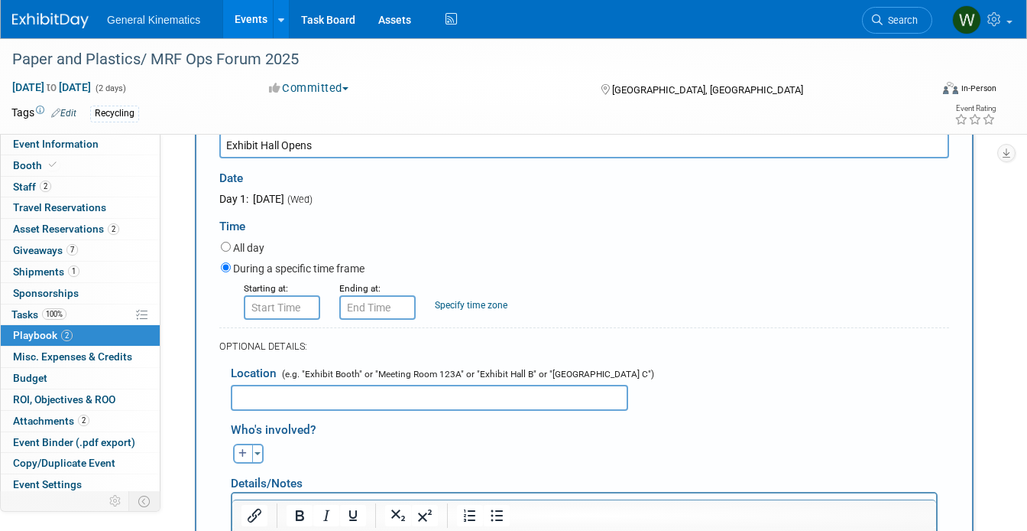
type input "Exhibit Hall Opens"
click at [338, 400] on input "text" at bounding box center [430, 398] width 398 height 26
type input "b"
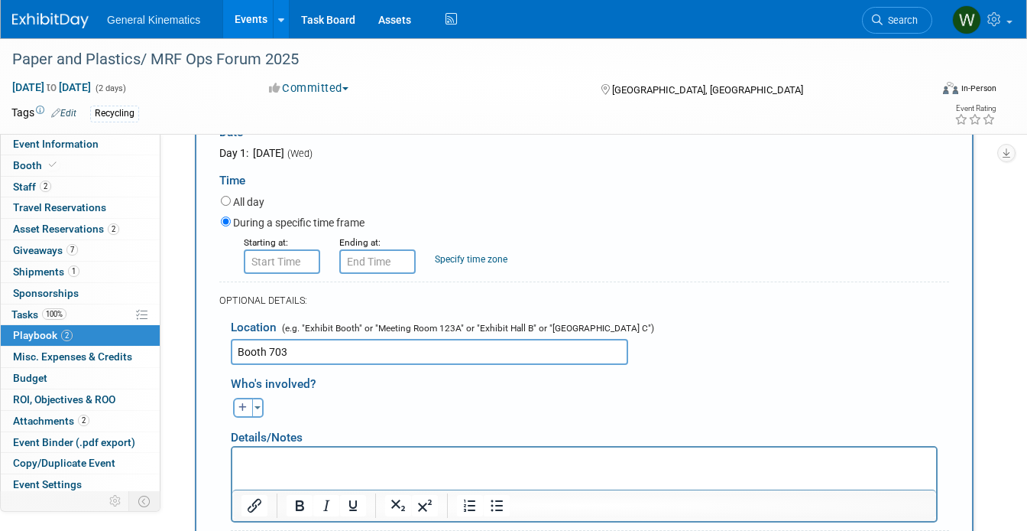
scroll to position [592, 0]
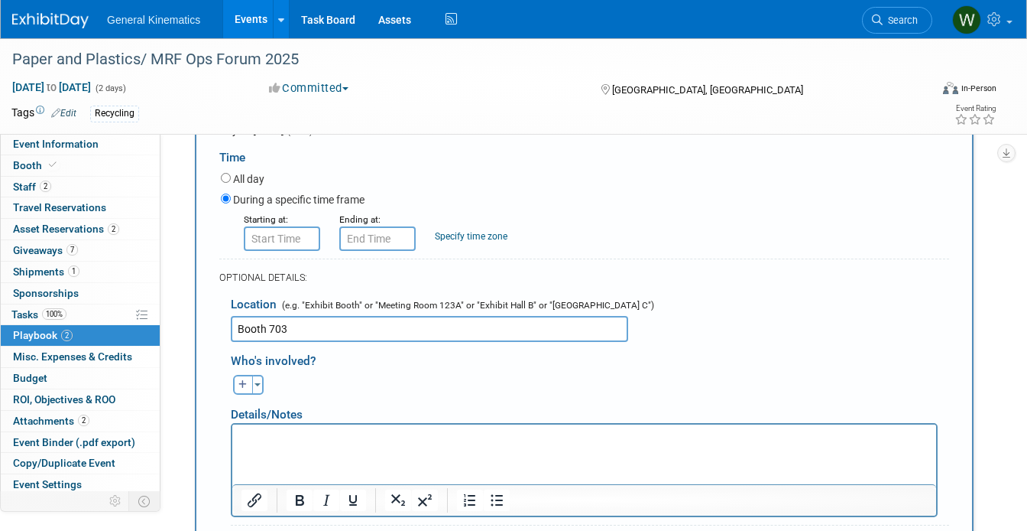
type input "Booth 703"
click at [348, 436] on p "Rich Text Area. Press ALT-0 for help." at bounding box center [585, 437] width 686 height 15
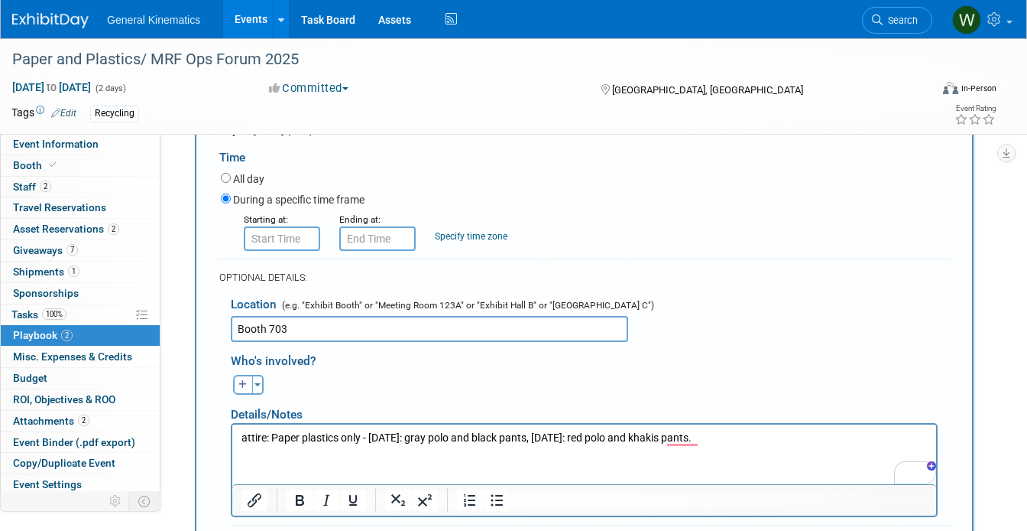
drag, startPoint x: 372, startPoint y: 437, endPoint x: 159, endPoint y: 437, distance: 213.3
click at [232, 437] on html "attire: Paper plastics only - [DATE]: gray polo and black pants, [DATE]: red po…" at bounding box center [584, 434] width 704 height 21
drag, startPoint x: 433, startPoint y: 439, endPoint x: 200, endPoint y: 431, distance: 232.5
click at [232, 431] on html "attire: Paper plastics only - [DATE]: gray polo and black pants, [DATE]: red po…" at bounding box center [584, 434] width 704 height 21
drag, startPoint x: 394, startPoint y: 437, endPoint x: 636, endPoint y: 444, distance: 242.4
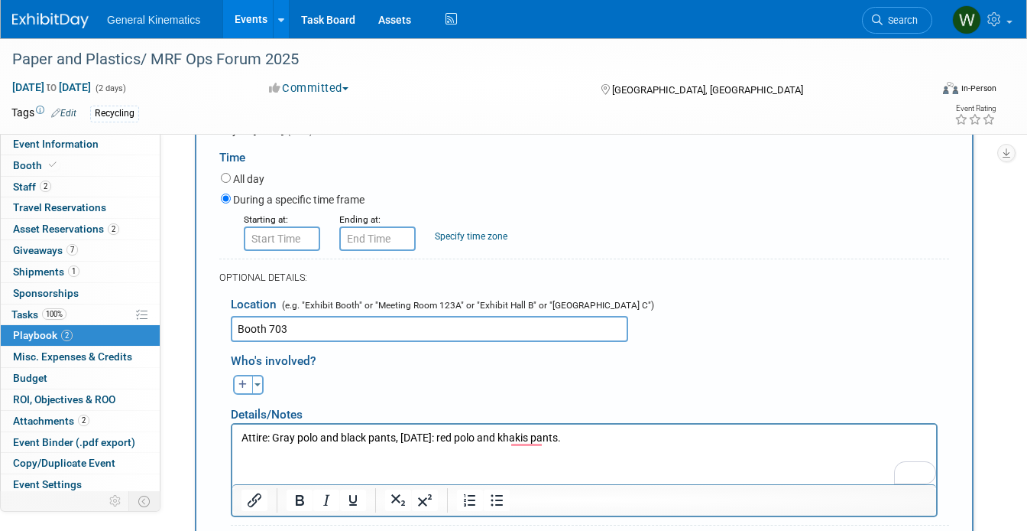
click at [636, 444] on p "Attire: Gray polo and black pants, [DATE]: red polo and khakis pants." at bounding box center [585, 437] width 686 height 15
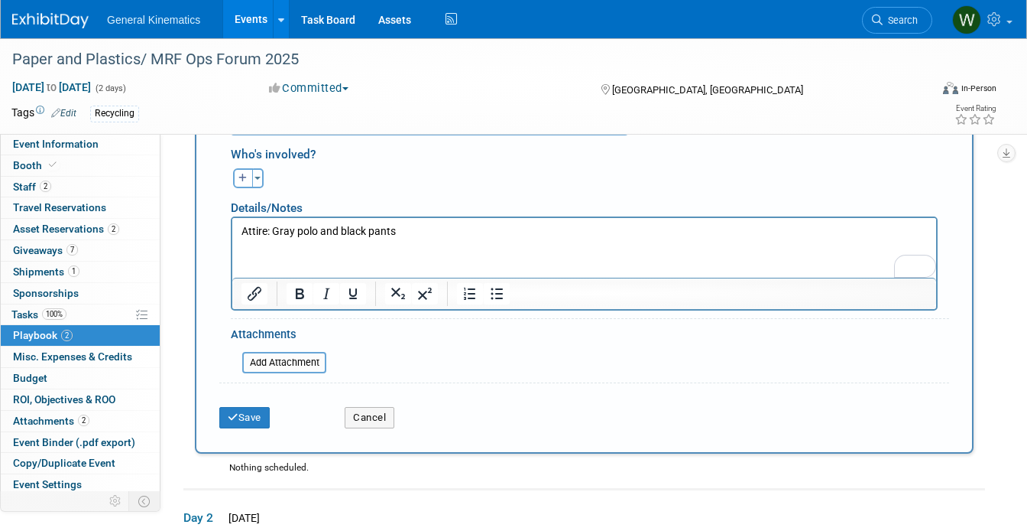
scroll to position [798, 0]
click at [235, 415] on icon "submit" at bounding box center [233, 418] width 11 height 10
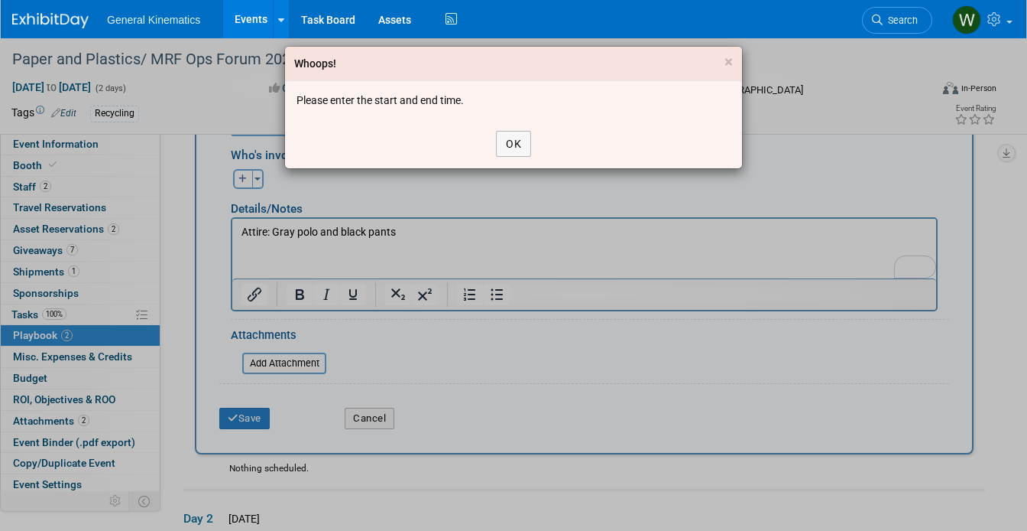
drag, startPoint x: 306, startPoint y: 380, endPoint x: 469, endPoint y: 326, distance: 171.6
click at [469, 326] on div "Whoops! × Please enter the start and end time. OK" at bounding box center [513, 265] width 1027 height 531
click at [524, 130] on div "OK" at bounding box center [513, 143] width 457 height 49
click at [518, 143] on button "OK" at bounding box center [513, 144] width 35 height 26
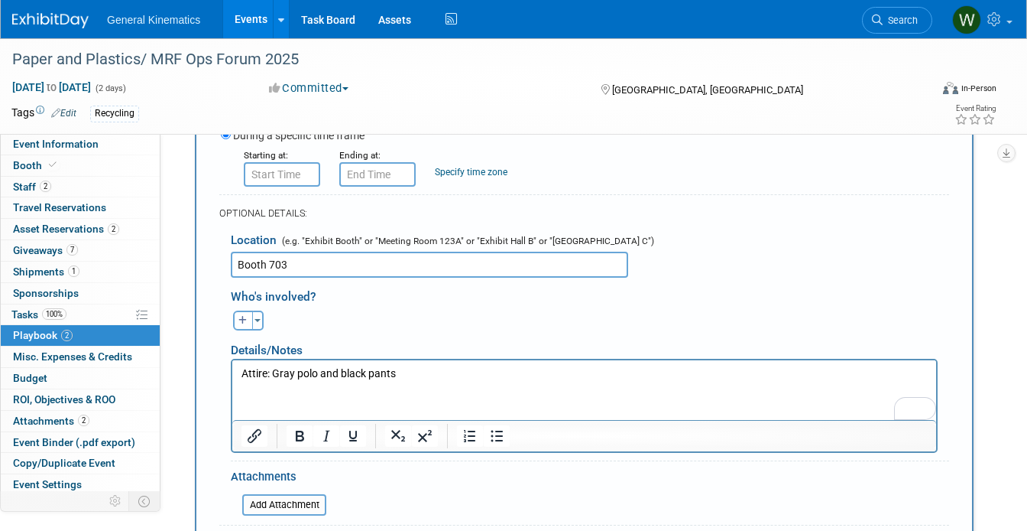
scroll to position [655, 0]
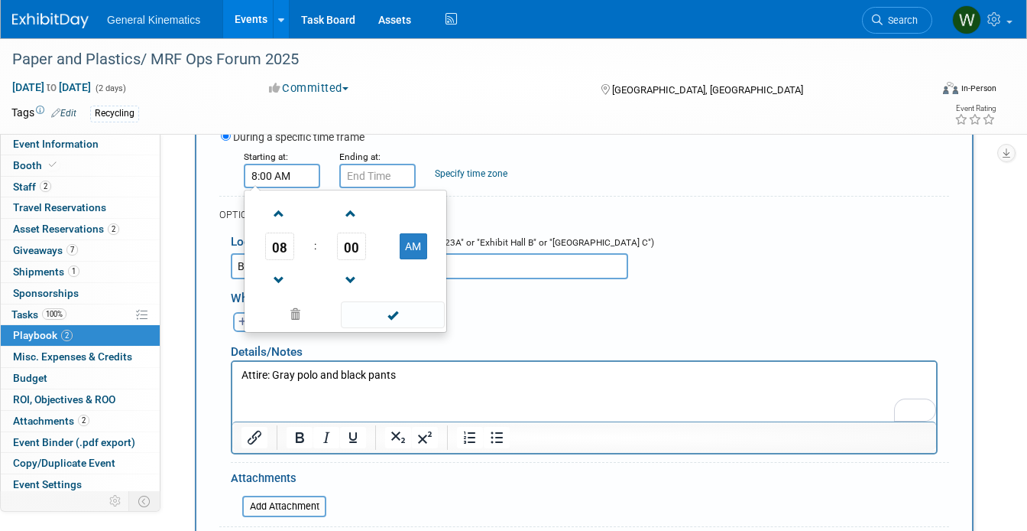
click at [288, 174] on input "8:00 AM" at bounding box center [282, 176] width 76 height 24
click at [280, 213] on span at bounding box center [279, 213] width 27 height 27
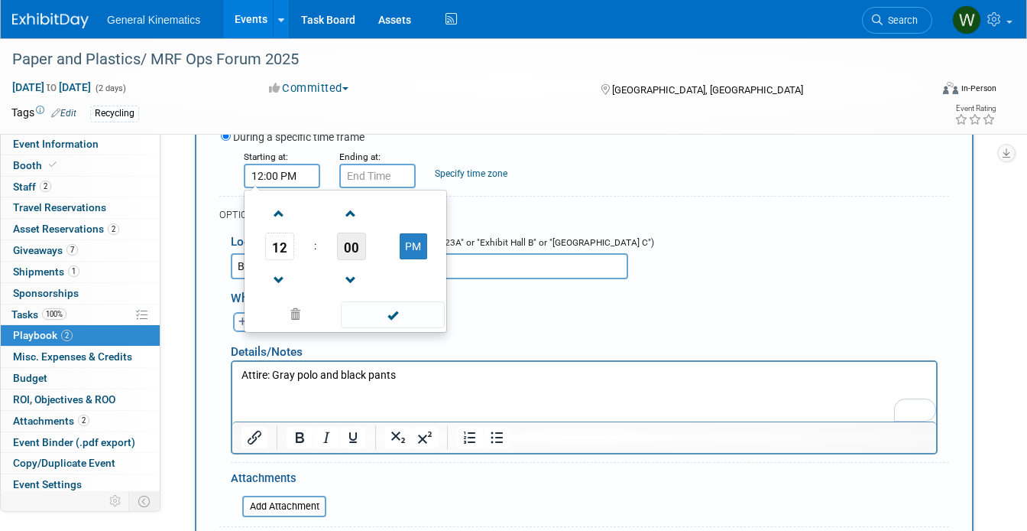
click at [356, 236] on span "00" at bounding box center [351, 246] width 29 height 28
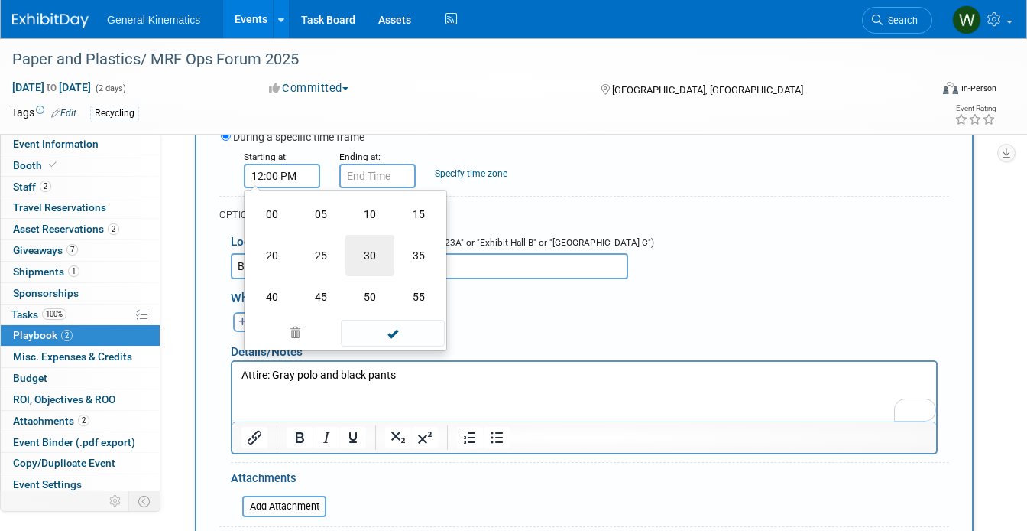
click at [377, 261] on td "30" at bounding box center [370, 255] width 49 height 41
type input "12:30 PM"
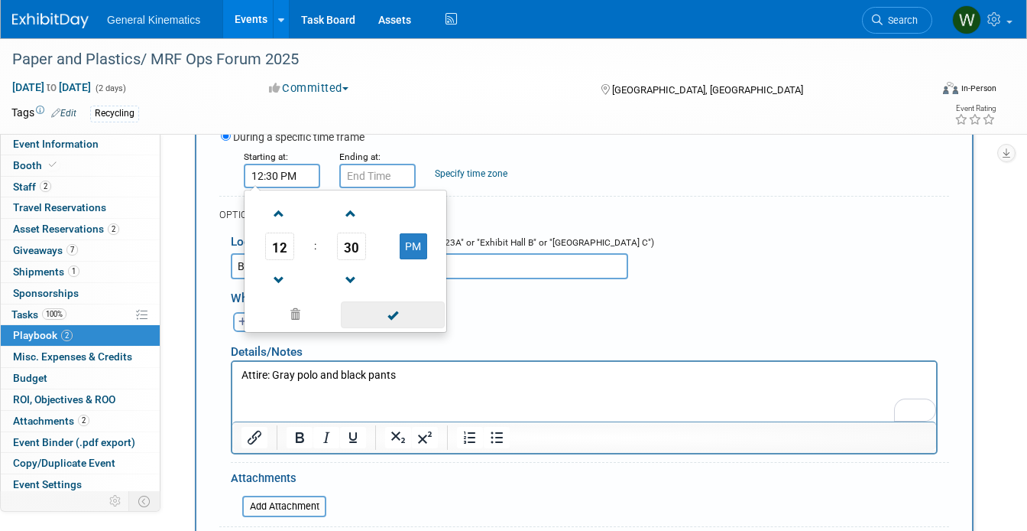
click at [394, 315] on span at bounding box center [392, 314] width 103 height 27
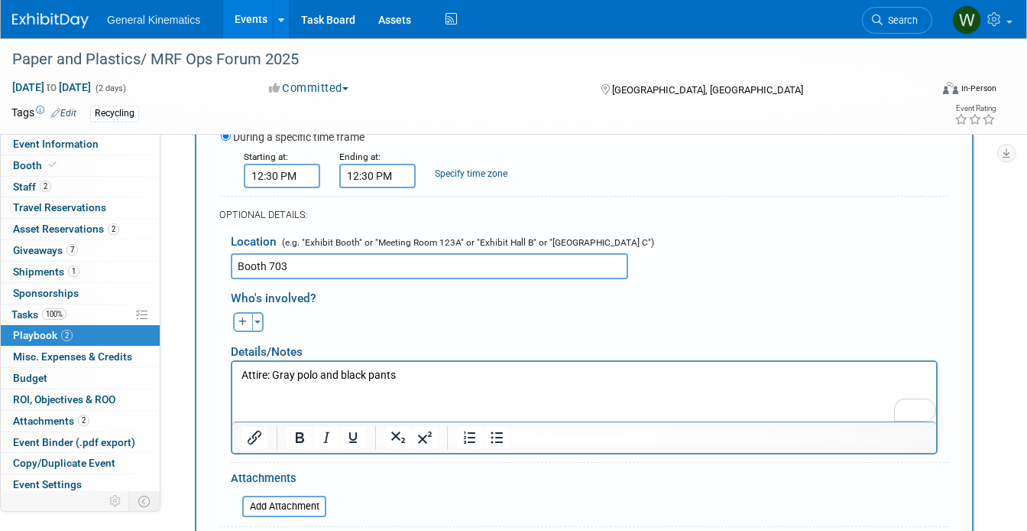
click at [380, 178] on input "12:30 PM" at bounding box center [377, 176] width 76 height 24
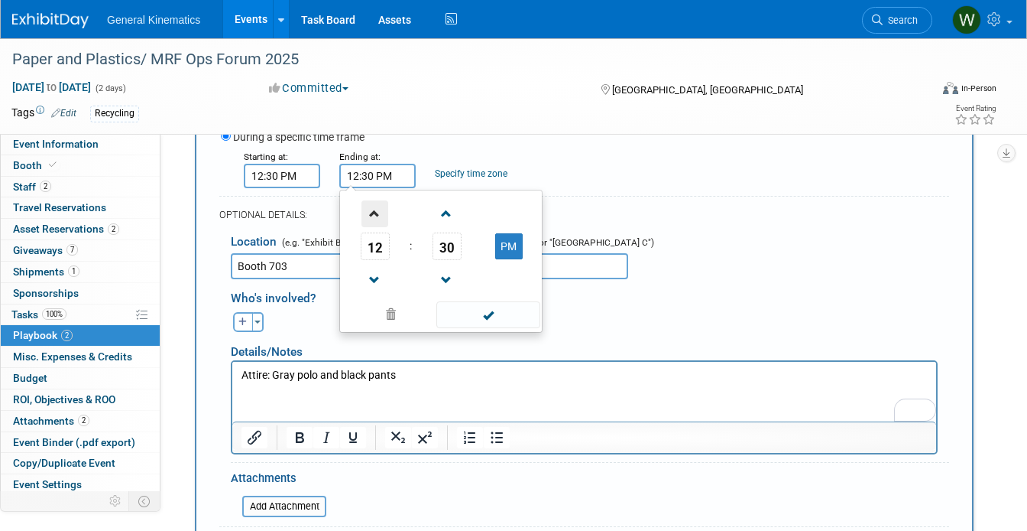
click at [379, 220] on span at bounding box center [375, 213] width 27 height 27
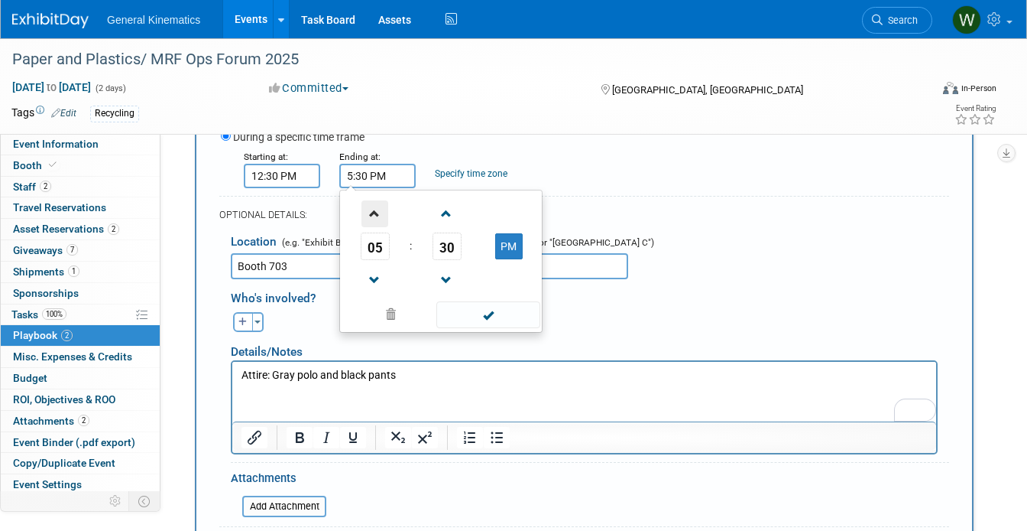
click at [379, 220] on span at bounding box center [375, 213] width 27 height 27
click at [371, 268] on span at bounding box center [375, 280] width 27 height 27
click at [435, 245] on span "30" at bounding box center [447, 246] width 29 height 28
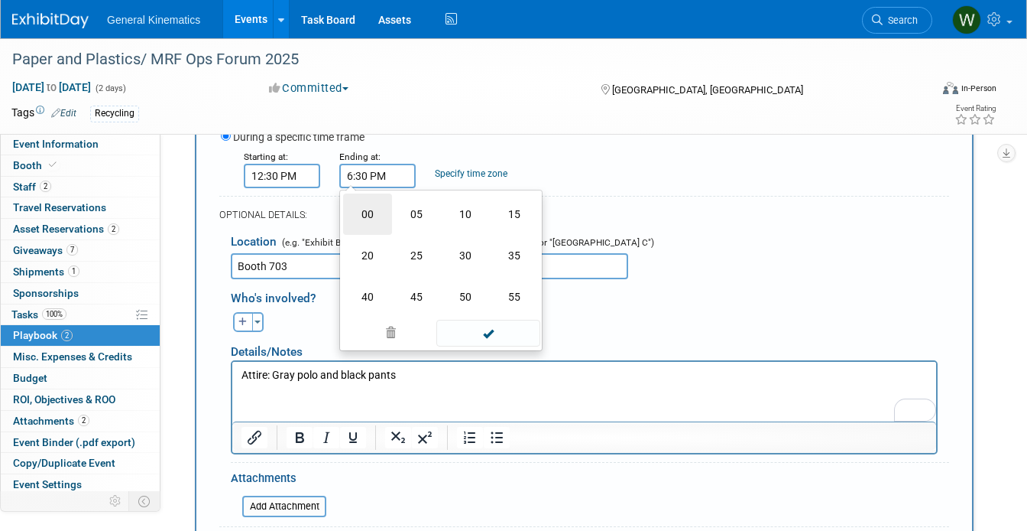
click at [367, 209] on td "00" at bounding box center [367, 213] width 49 height 41
type input "6:00 PM"
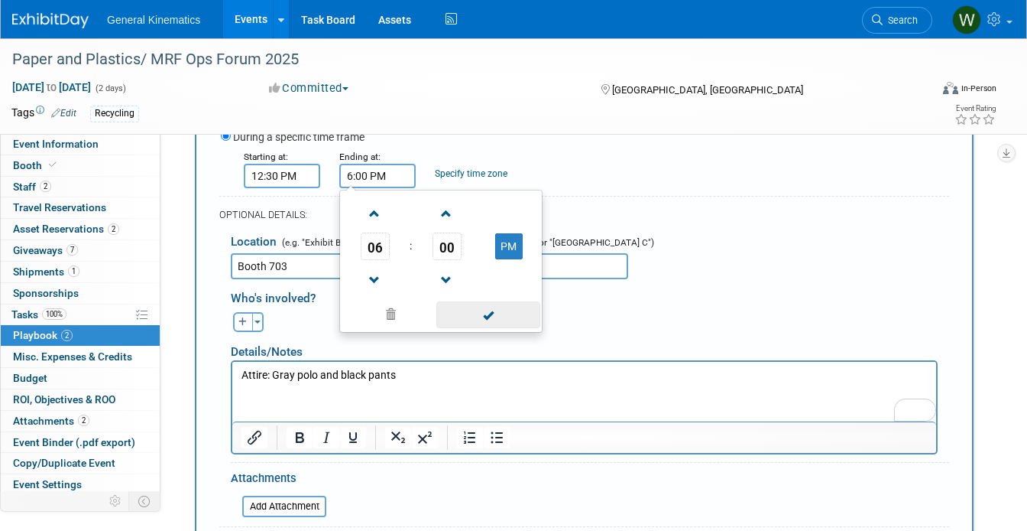
click at [469, 313] on span at bounding box center [488, 314] width 103 height 27
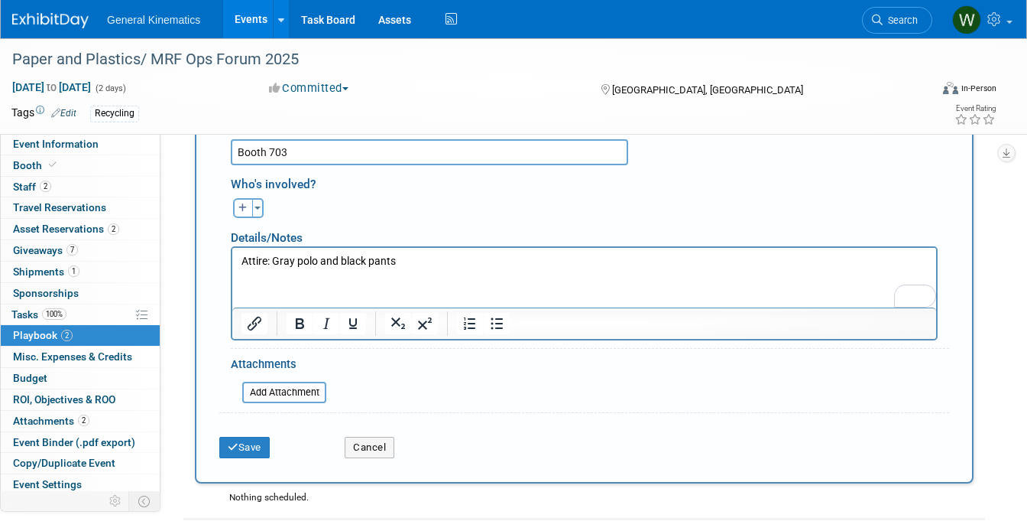
scroll to position [779, 0]
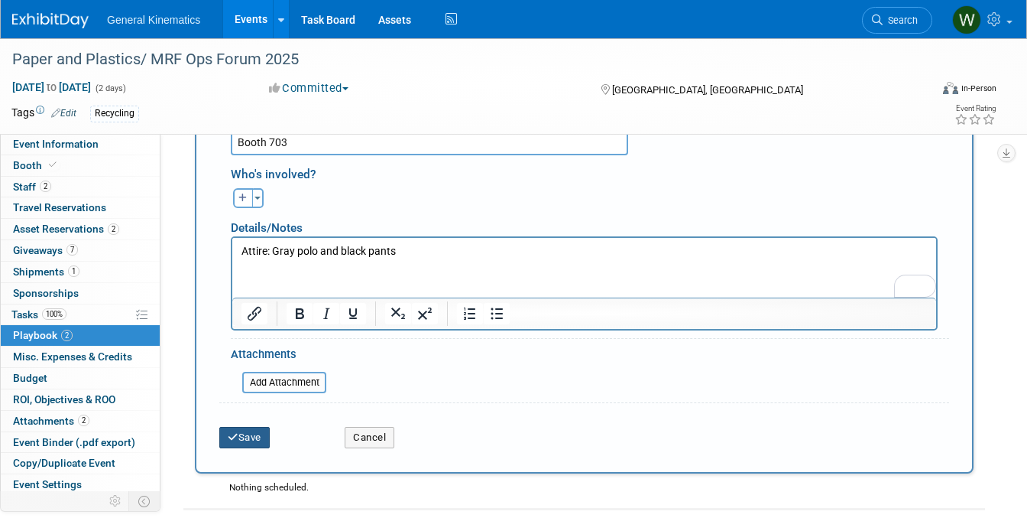
click at [254, 437] on button "Save" at bounding box center [244, 437] width 50 height 21
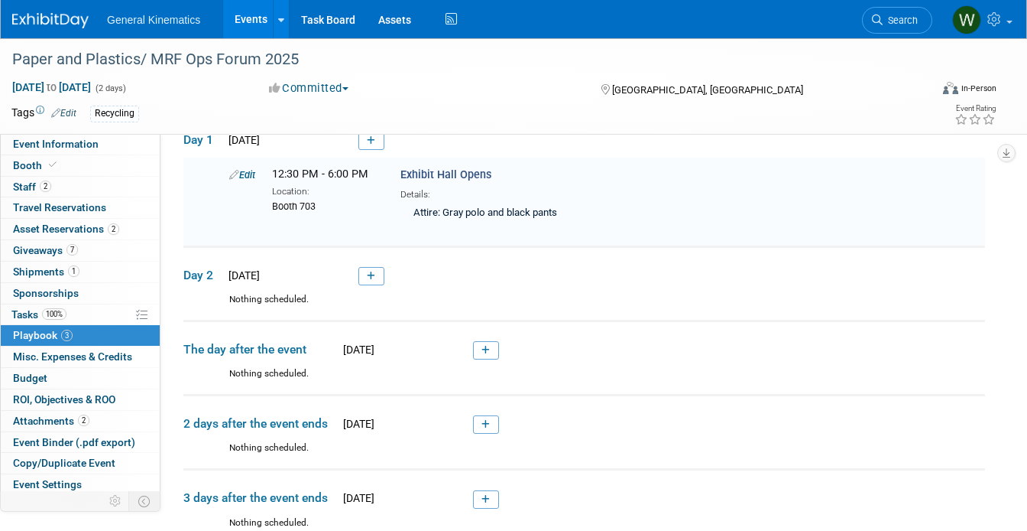
scroll to position [407, 0]
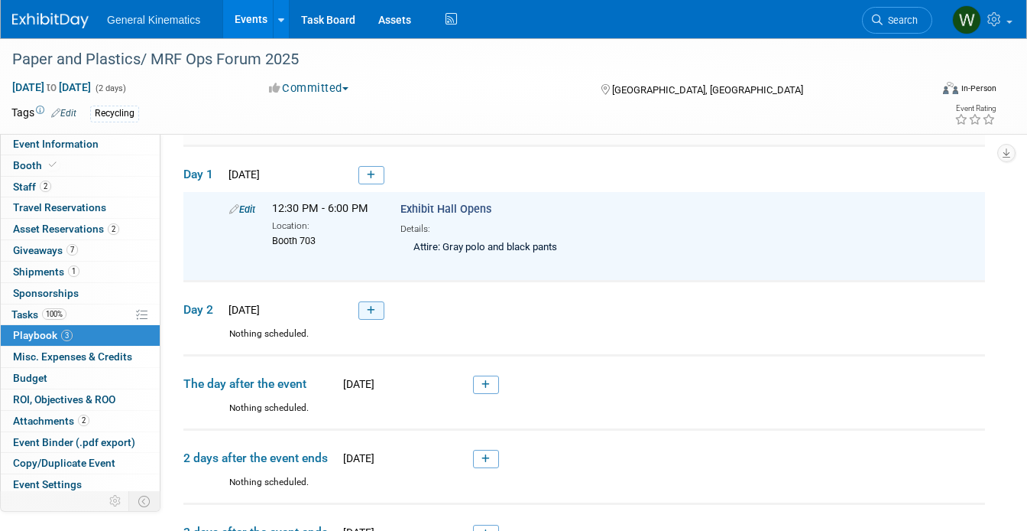
click at [377, 311] on link at bounding box center [372, 310] width 26 height 18
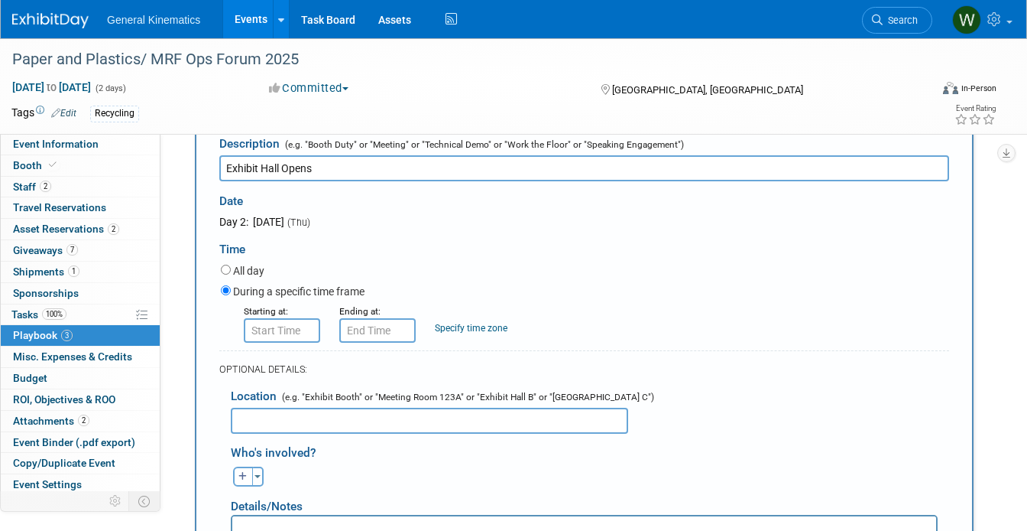
scroll to position [640, 0]
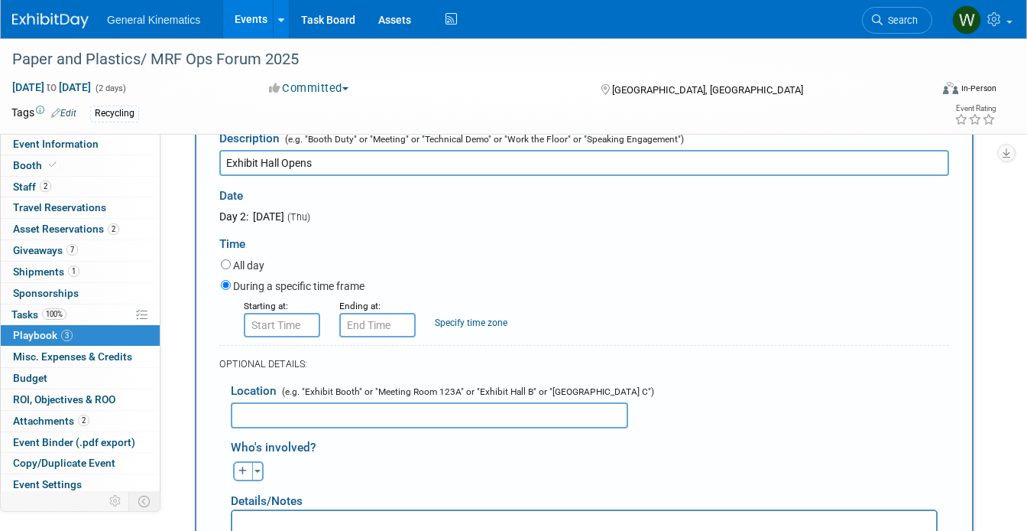
type input "Exhibit Hall Opens"
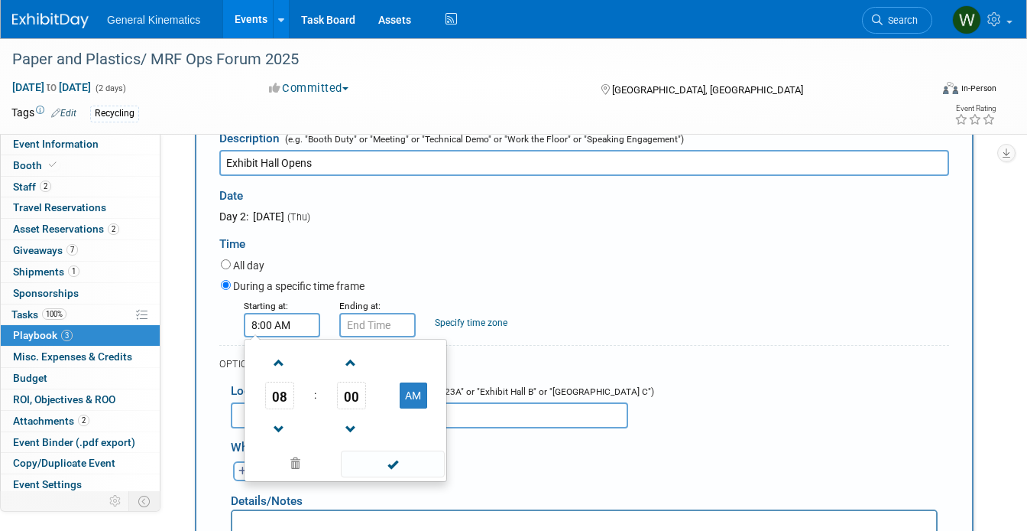
click at [271, 322] on input "8:00 AM" at bounding box center [282, 325] width 76 height 24
click at [281, 361] on span at bounding box center [279, 362] width 27 height 27
click at [279, 424] on span at bounding box center [279, 429] width 27 height 27
click at [356, 401] on span "00" at bounding box center [351, 395] width 29 height 28
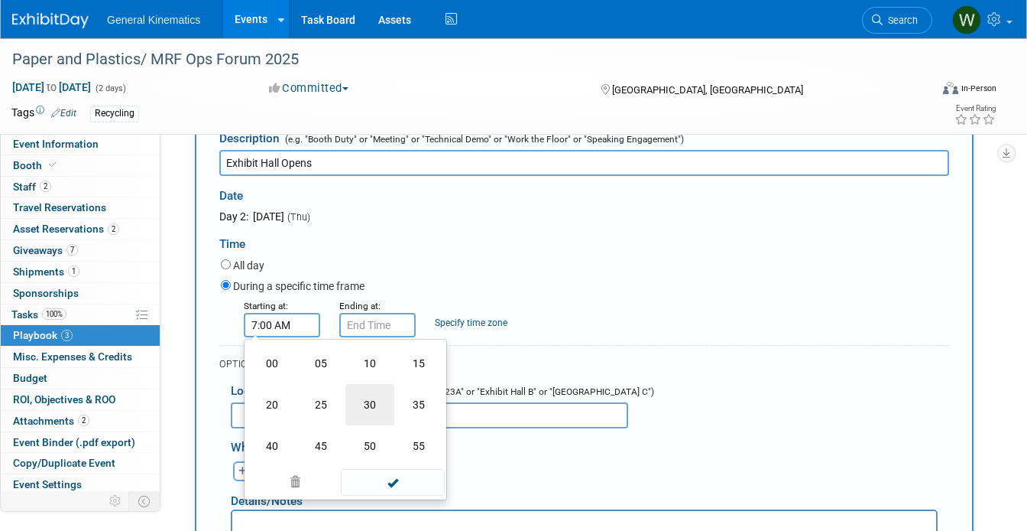
click at [370, 406] on td "30" at bounding box center [370, 404] width 49 height 41
type input "7:30 AM"
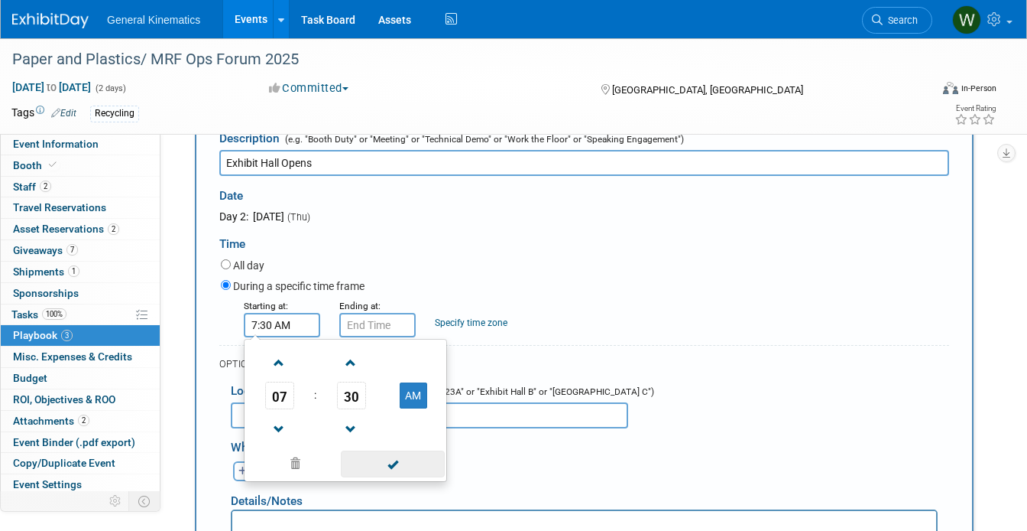
click at [385, 468] on span at bounding box center [392, 463] width 103 height 27
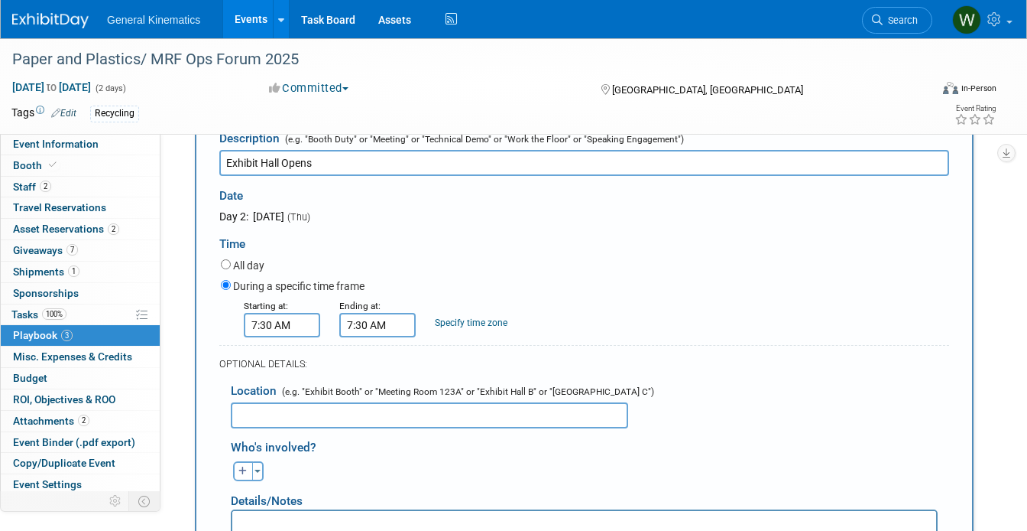
click at [385, 324] on input "7:30 AM" at bounding box center [377, 325] width 76 height 24
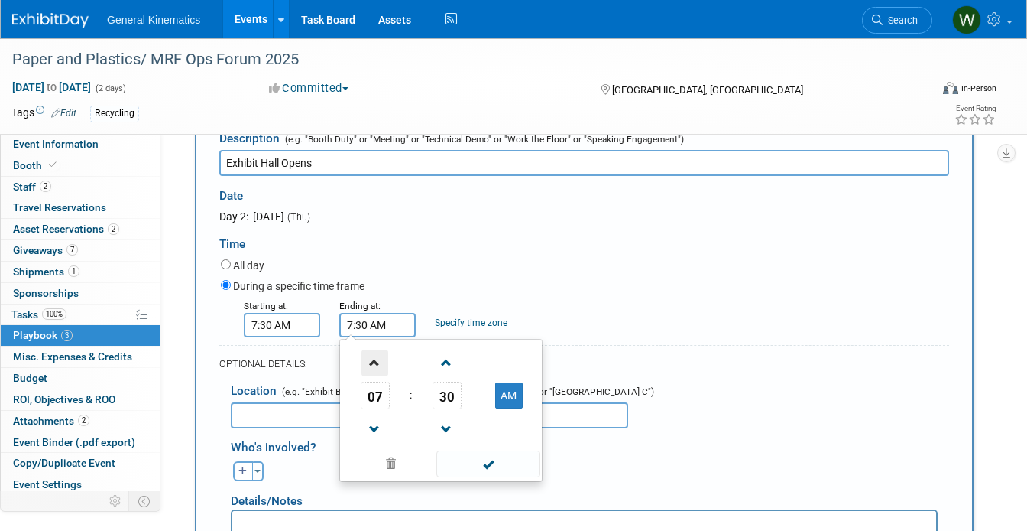
click at [381, 360] on span at bounding box center [375, 362] width 27 height 27
click at [375, 368] on span at bounding box center [375, 362] width 27 height 27
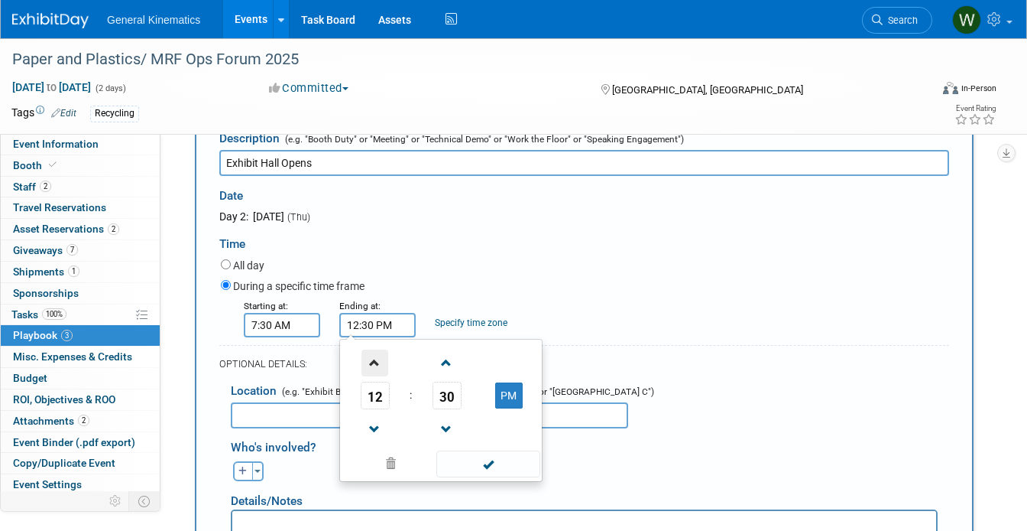
click at [375, 368] on span at bounding box center [375, 362] width 27 height 27
type input "2:30 PM"
click at [486, 453] on span at bounding box center [488, 463] width 103 height 27
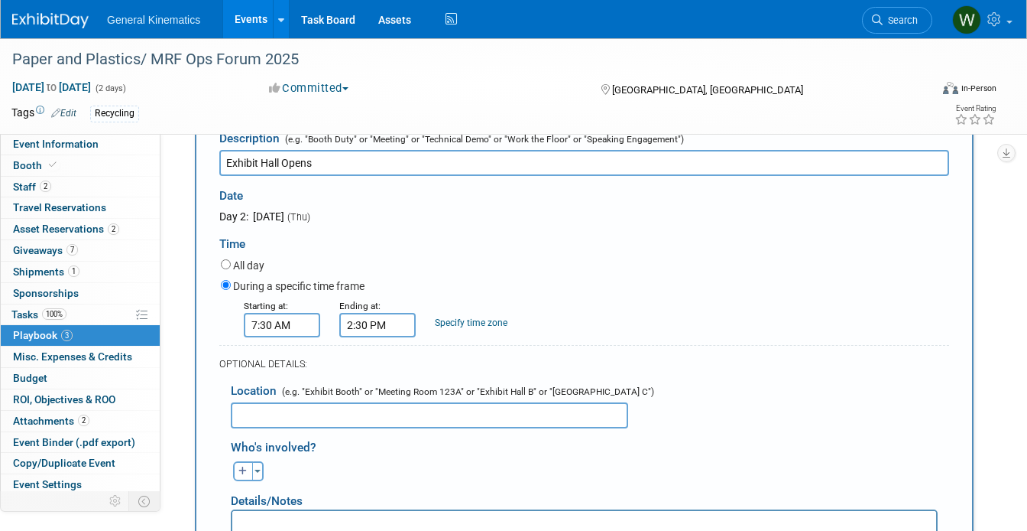
click at [394, 415] on input "text" at bounding box center [430, 415] width 398 height 26
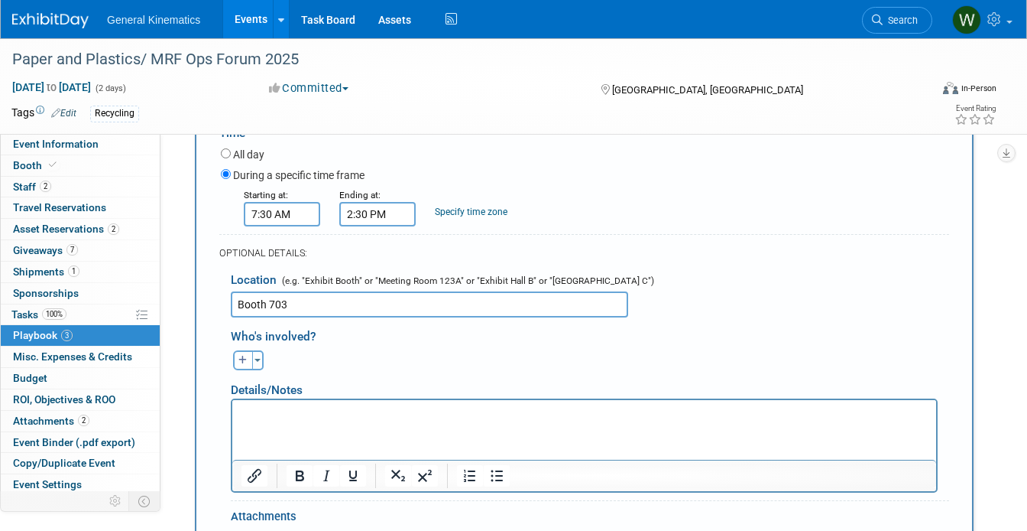
scroll to position [752, 0]
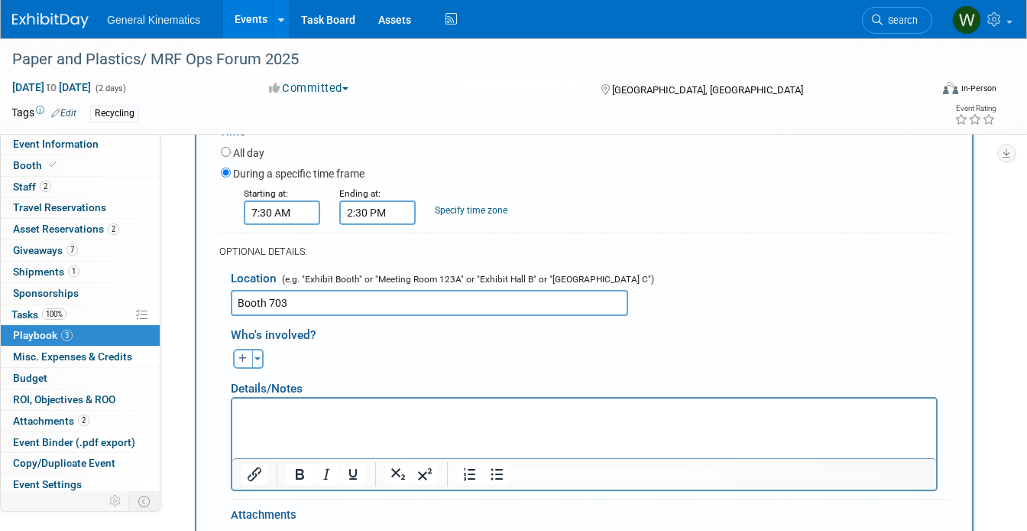
type input "Booth 703"
click at [441, 418] on p "Rich Text Area. Press ALT-0 for help." at bounding box center [585, 411] width 686 height 15
paste body "To enrich screen reader interactions, please activate Accessibility in Grammarl…"
click at [418, 416] on p "Attire: Red polo and khakis pants." at bounding box center [585, 411] width 686 height 15
click at [508, 368] on div "Details/Notes" at bounding box center [584, 382] width 707 height 28
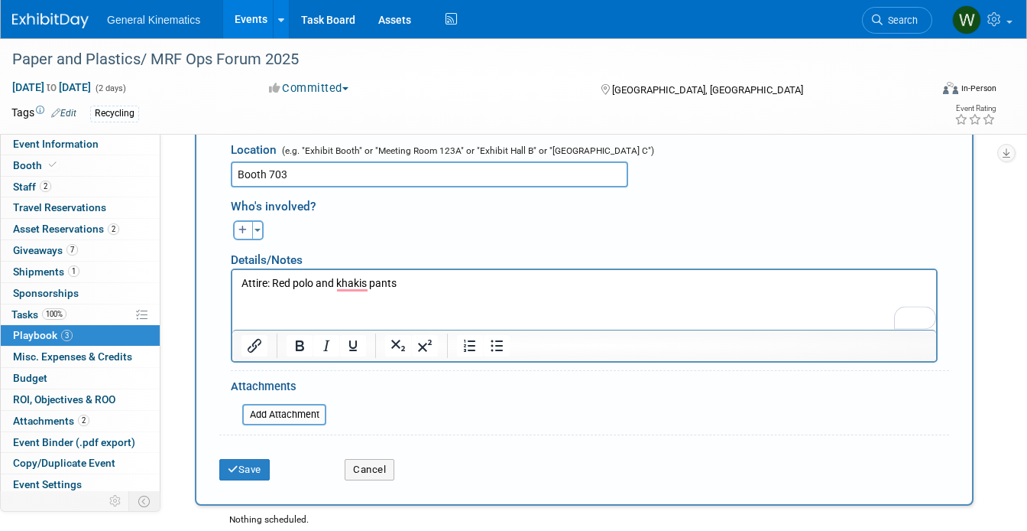
scroll to position [887, 0]
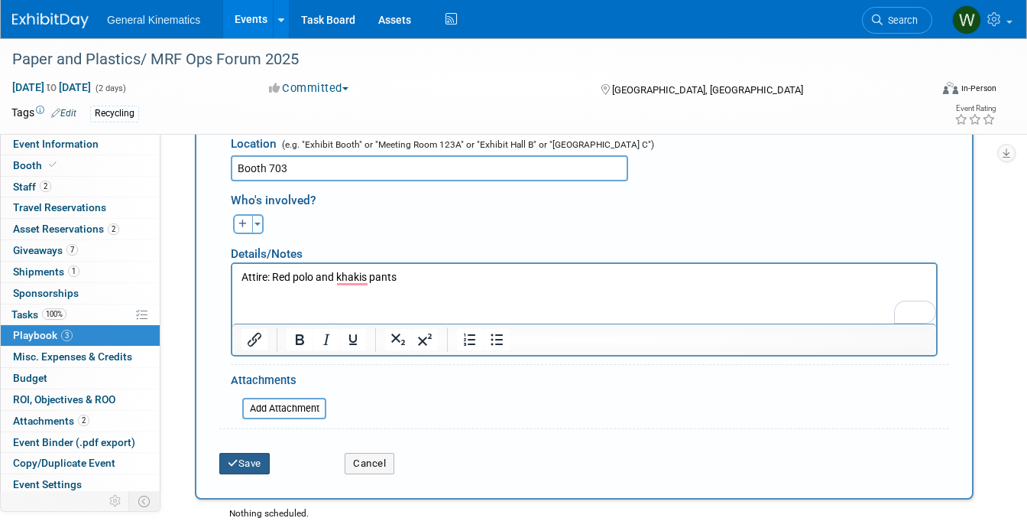
click at [257, 463] on button "Save" at bounding box center [244, 463] width 50 height 21
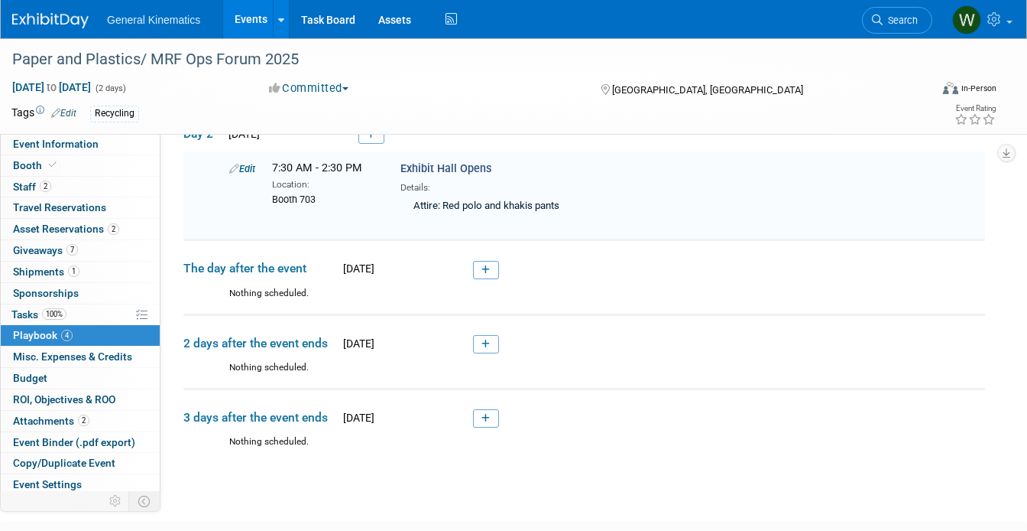
scroll to position [542, 0]
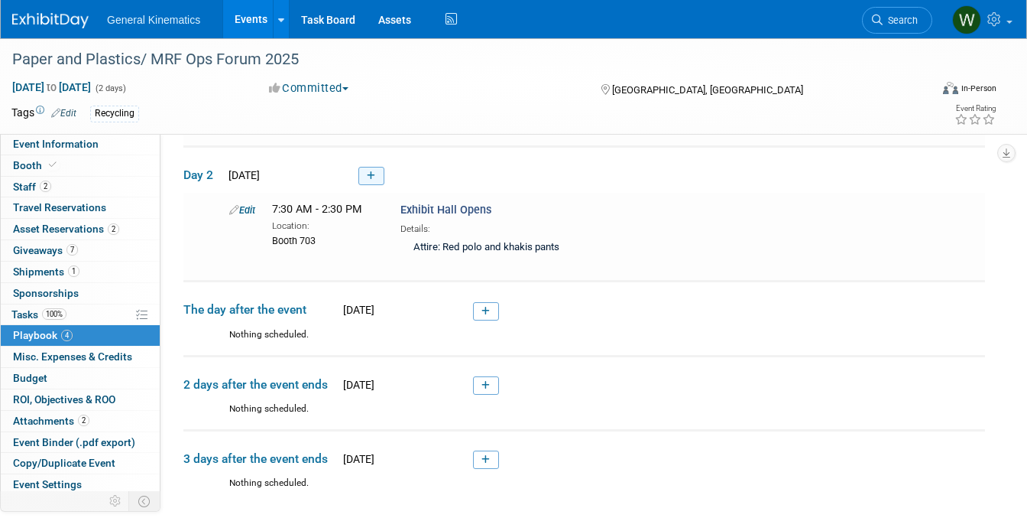
click at [376, 180] on link at bounding box center [372, 176] width 26 height 18
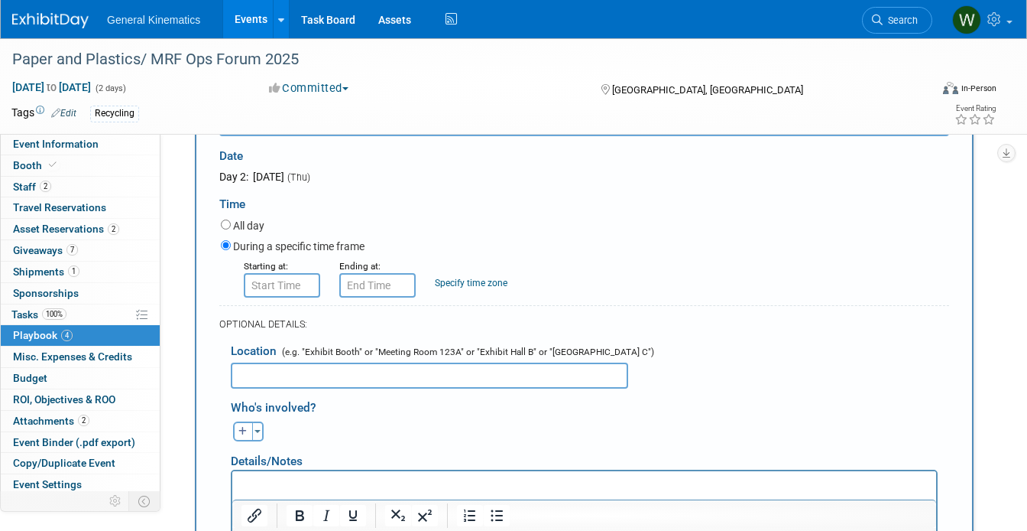
scroll to position [685, 0]
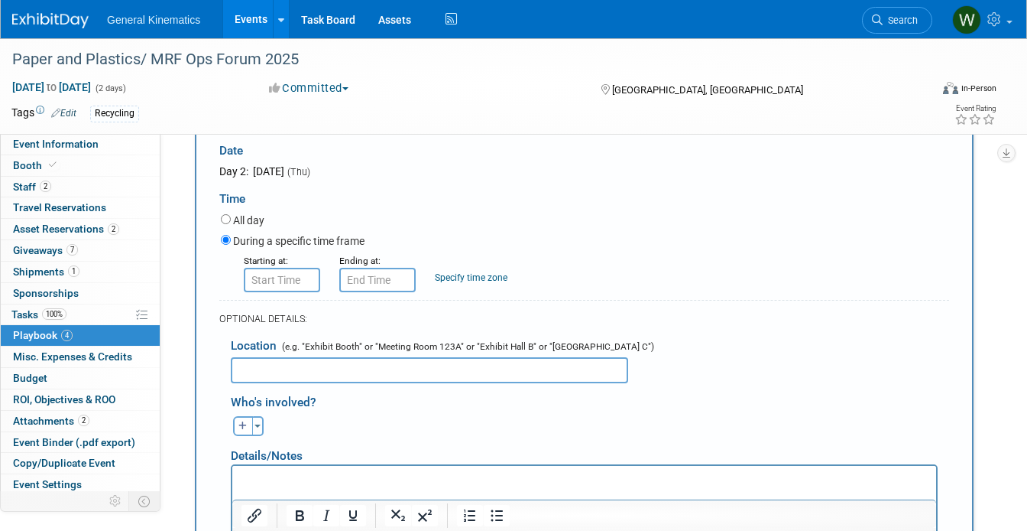
type input "Exhibitor Move Out"
click at [288, 281] on input "8:00 AM" at bounding box center [282, 280] width 76 height 24
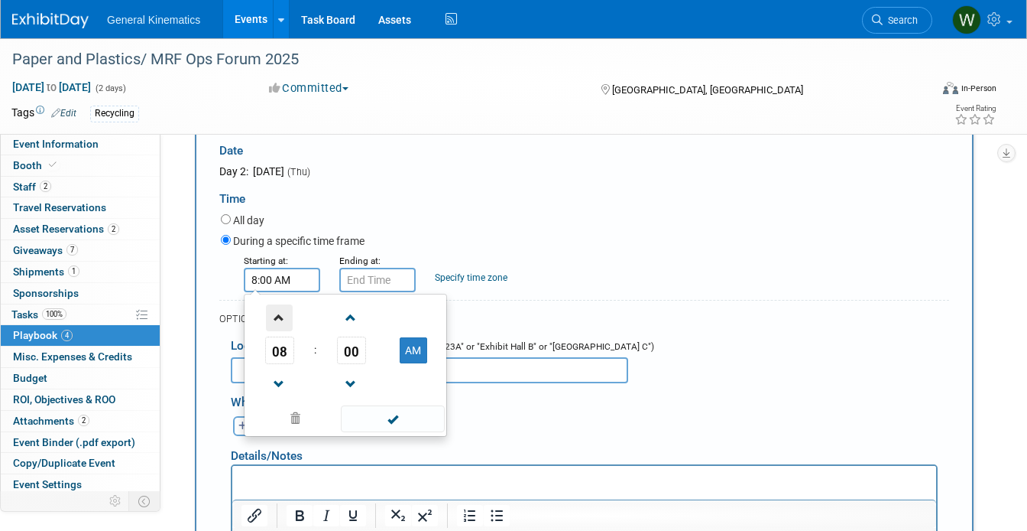
click at [279, 323] on span at bounding box center [279, 317] width 27 height 27
click at [280, 368] on link at bounding box center [279, 383] width 29 height 39
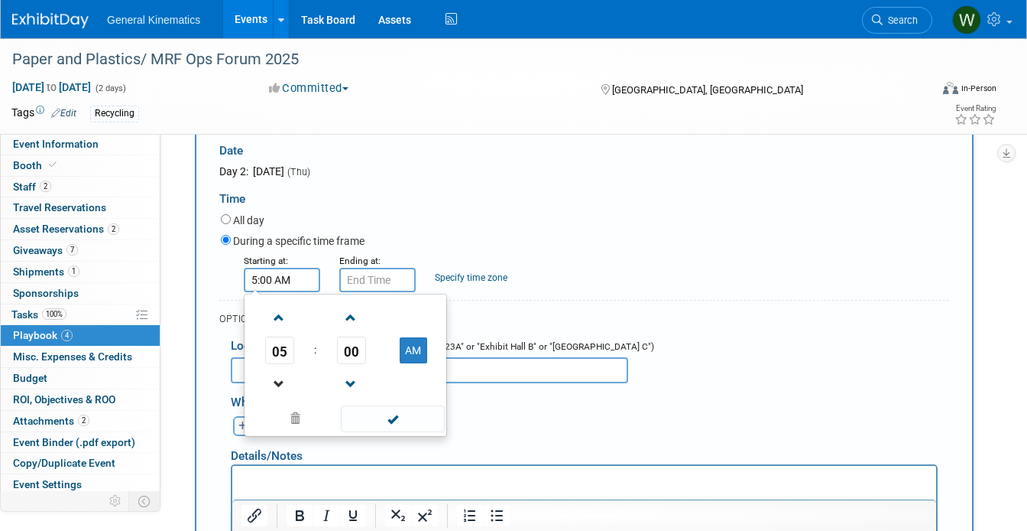
click at [280, 368] on link at bounding box center [279, 383] width 29 height 39
click at [330, 359] on td "00" at bounding box center [351, 350] width 63 height 28
click at [343, 354] on span "00" at bounding box center [351, 350] width 29 height 28
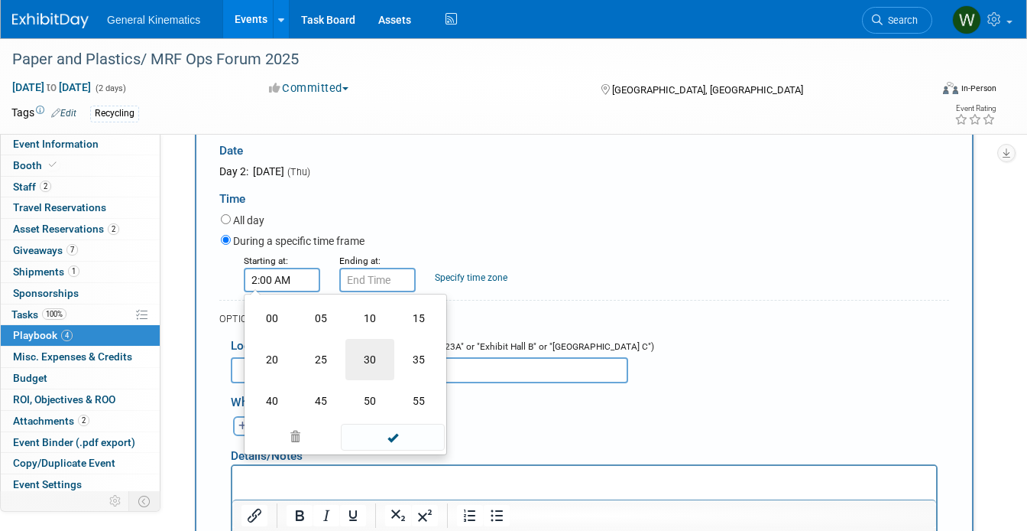
click at [358, 358] on td "30" at bounding box center [370, 359] width 49 height 41
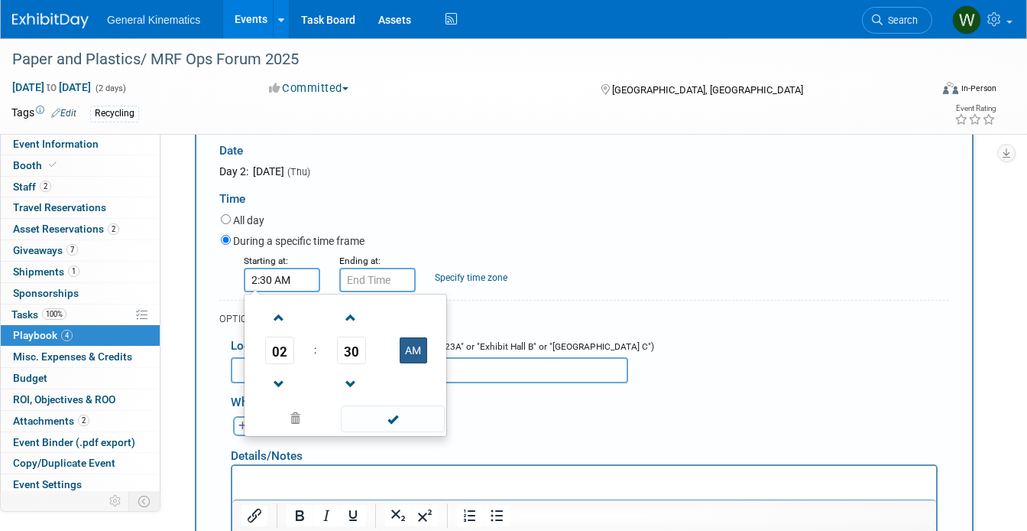
click at [410, 348] on button "AM" at bounding box center [414, 350] width 28 height 26
type input "2:30 PM"
click at [397, 419] on span at bounding box center [392, 418] width 103 height 27
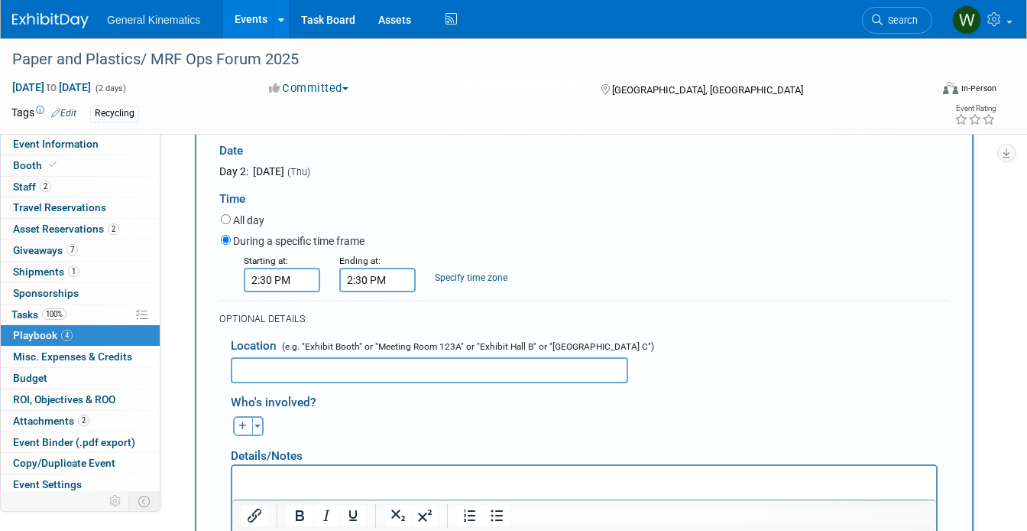
click at [375, 287] on input "2:30 PM" at bounding box center [377, 280] width 76 height 24
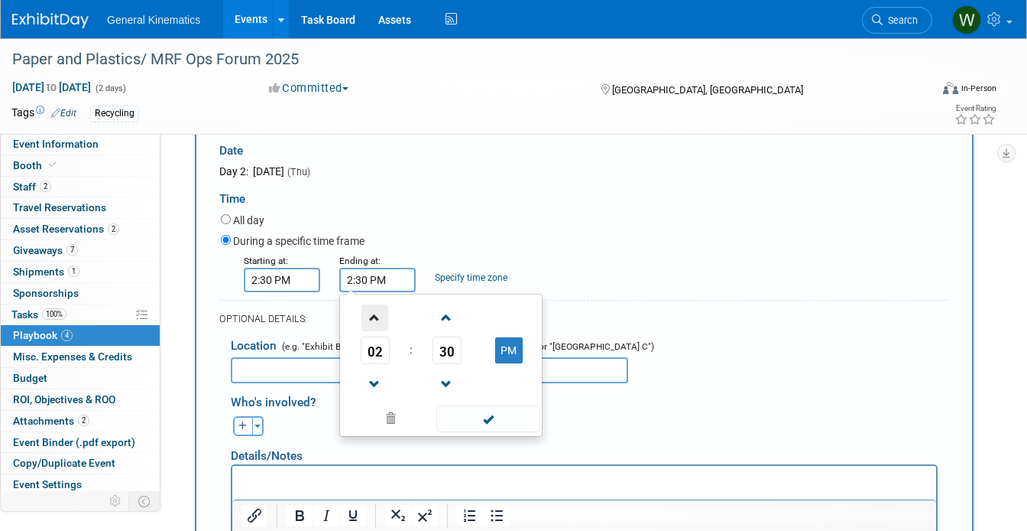
click at [375, 315] on span at bounding box center [375, 317] width 27 height 27
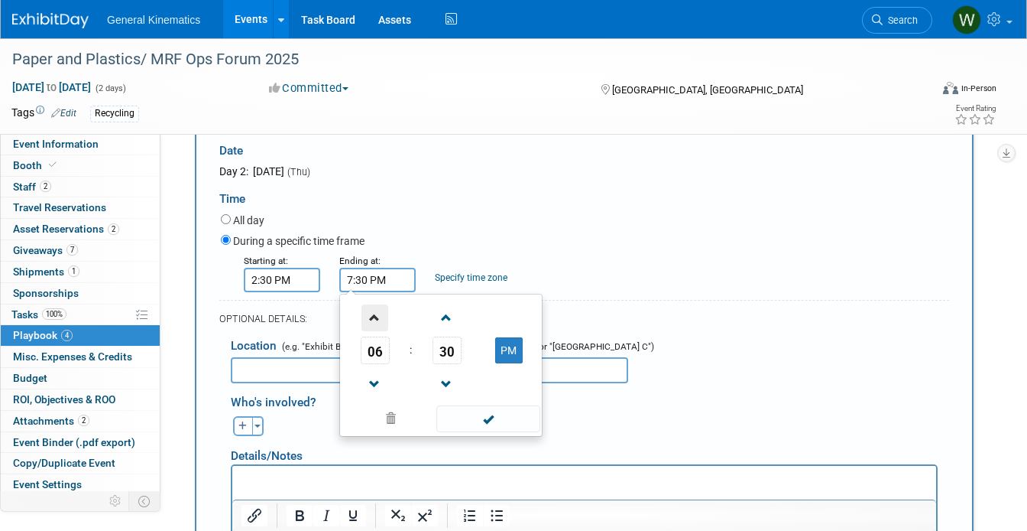
click at [375, 315] on span at bounding box center [375, 317] width 27 height 27
click at [439, 342] on span "30" at bounding box center [447, 350] width 29 height 28
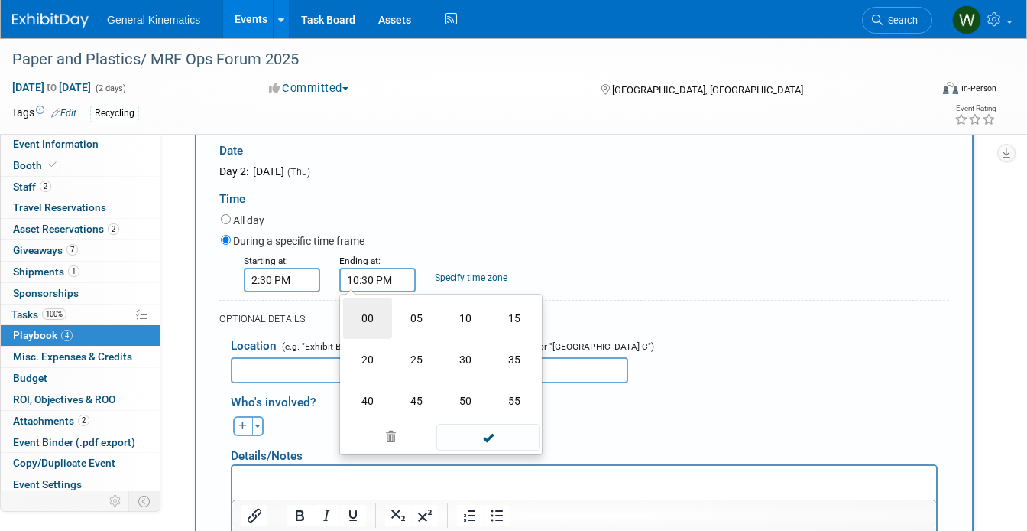
click at [362, 313] on td "00" at bounding box center [367, 317] width 49 height 41
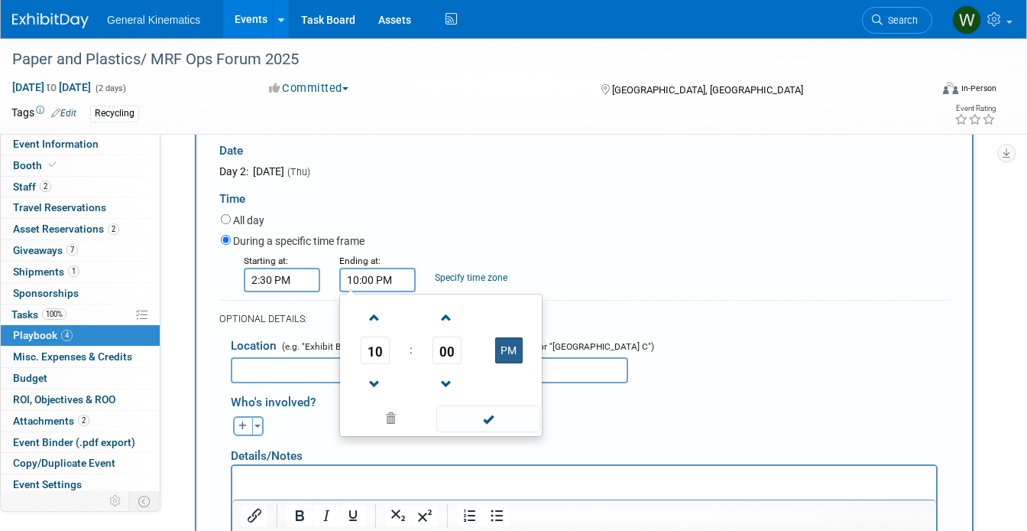
click at [507, 356] on button "PM" at bounding box center [509, 350] width 28 height 26
click at [507, 356] on button "AM" at bounding box center [509, 350] width 28 height 26
type input "10:00 PM"
click at [485, 419] on span at bounding box center [488, 418] width 103 height 27
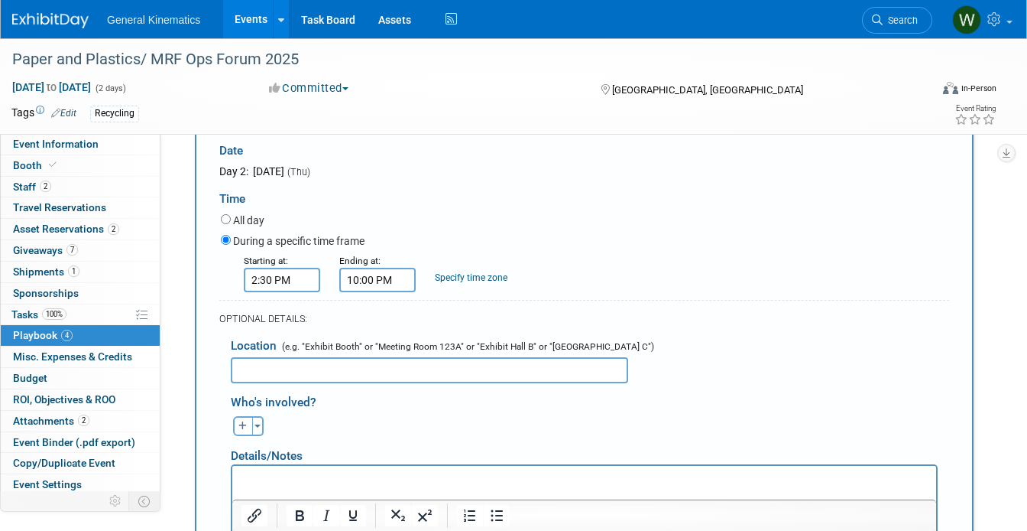
click at [410, 371] on input "text" at bounding box center [430, 370] width 398 height 26
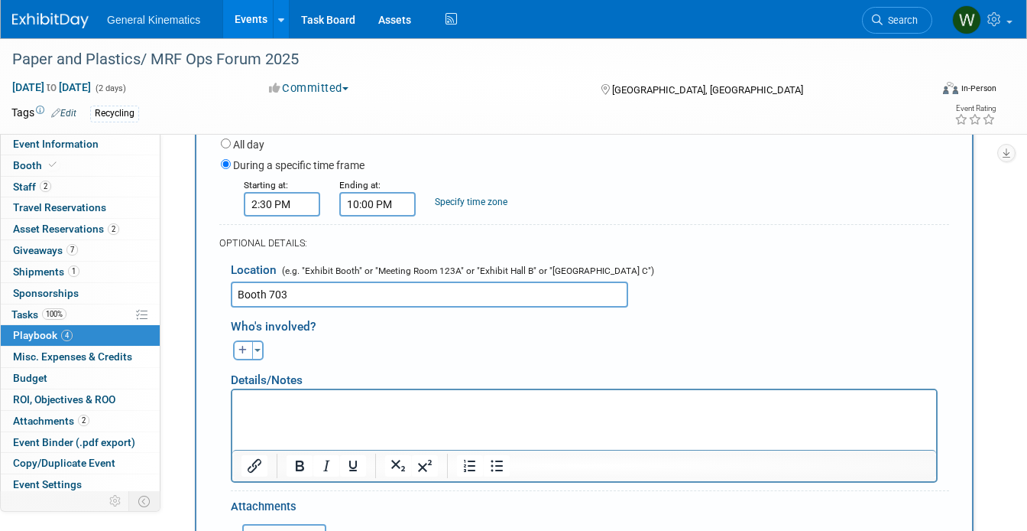
scroll to position [763, 0]
type input "Booth 703"
click at [401, 408] on html at bounding box center [584, 397] width 704 height 21
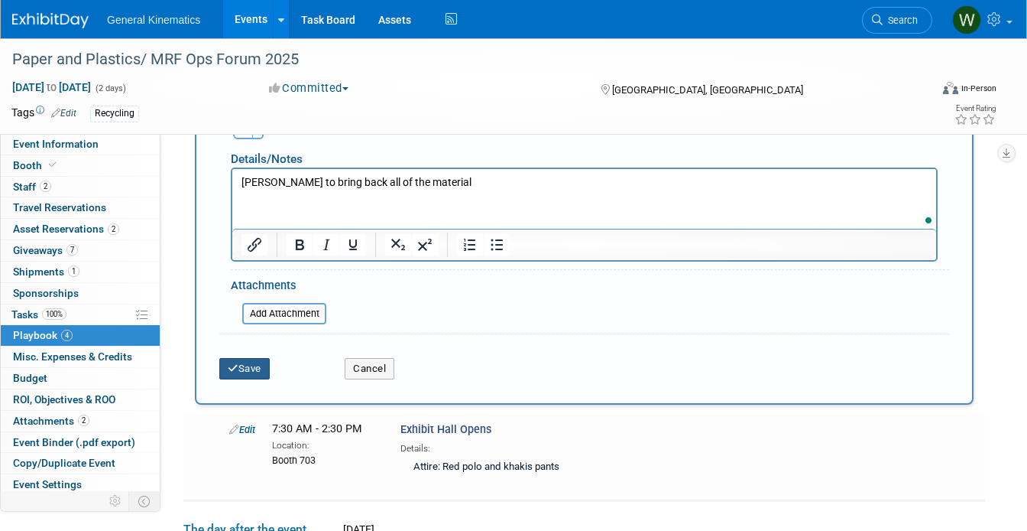
click at [256, 376] on button "Save" at bounding box center [244, 368] width 50 height 21
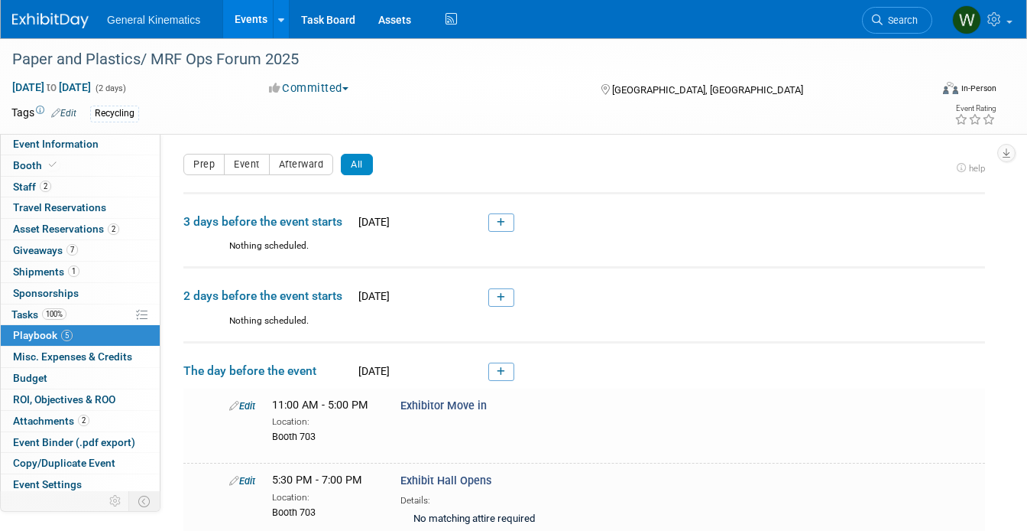
scroll to position [0, 0]
click at [95, 354] on span "Misc. Expenses & Credits 0" at bounding box center [72, 356] width 119 height 12
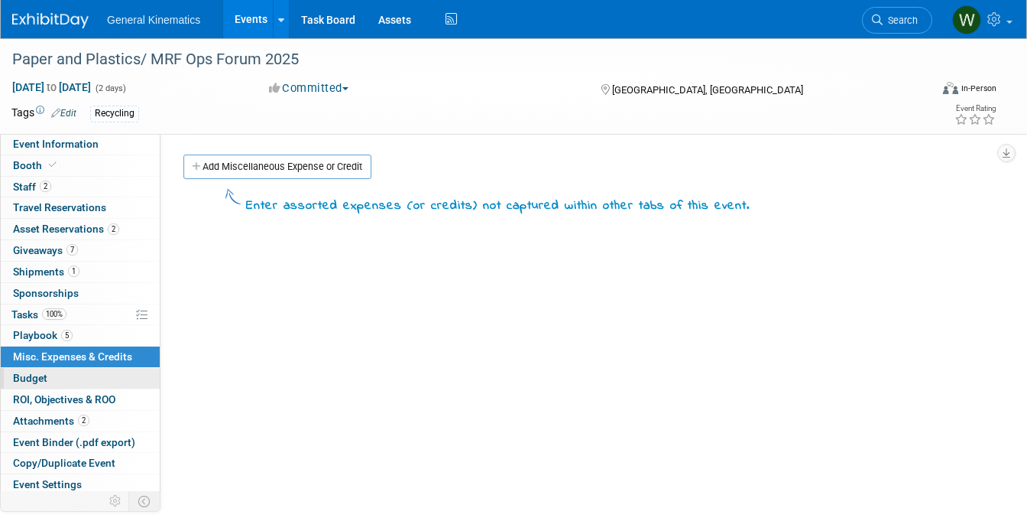
click at [76, 375] on link "Budget" at bounding box center [80, 378] width 159 height 21
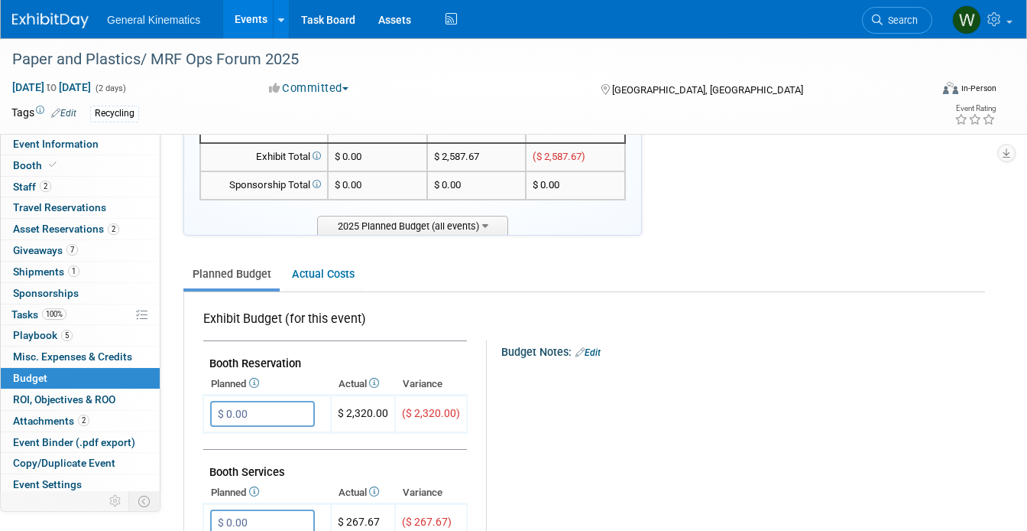
scroll to position [103, 0]
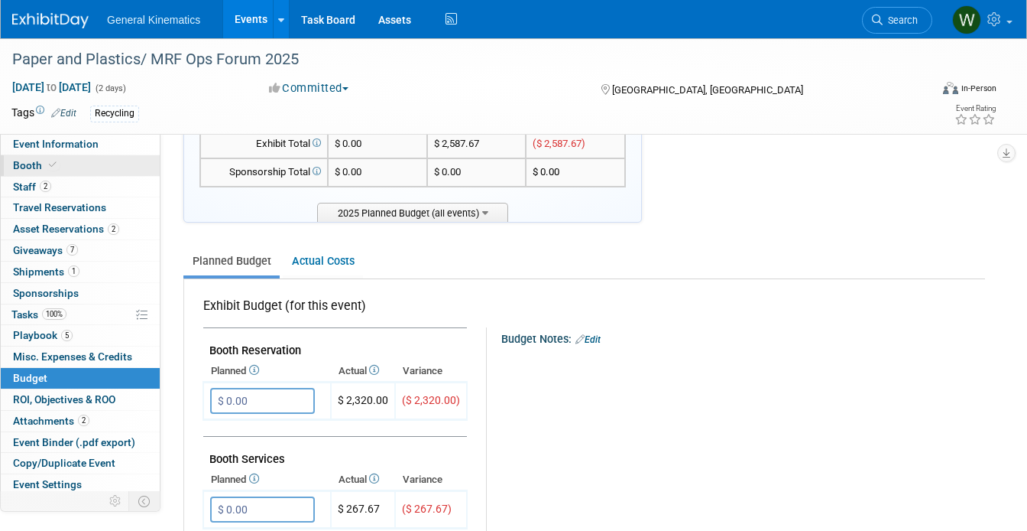
click at [76, 157] on link "Booth" at bounding box center [80, 165] width 159 height 21
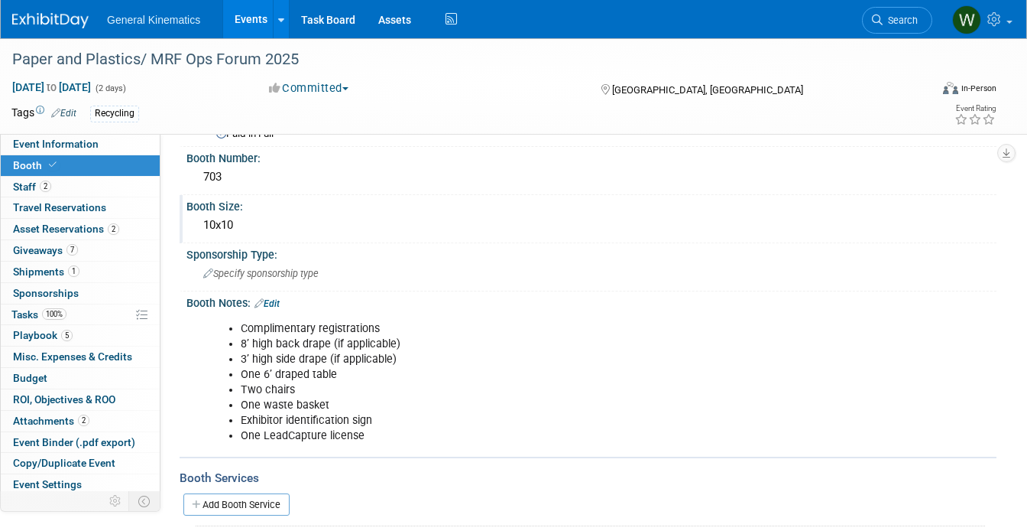
scroll to position [105, 0]
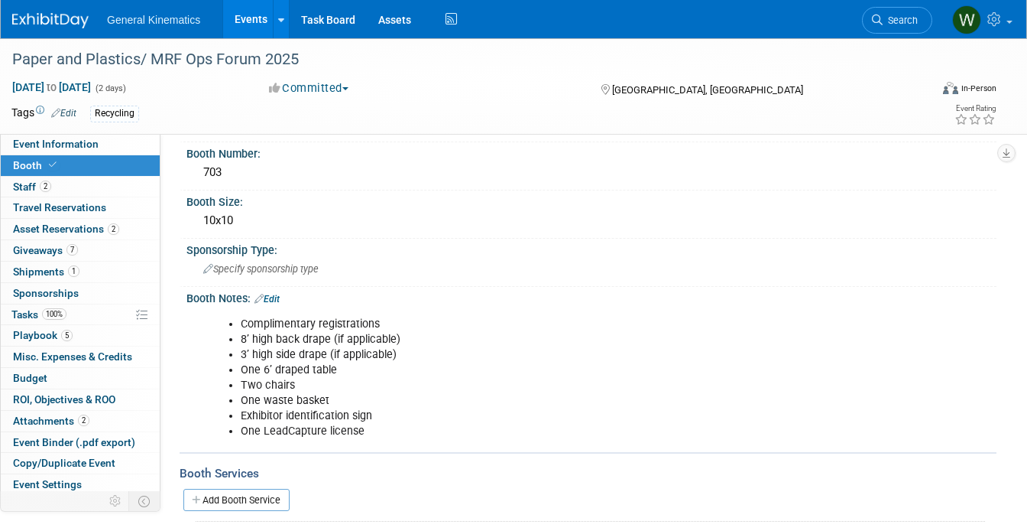
click at [280, 299] on link "Edit" at bounding box center [267, 299] width 25 height 11
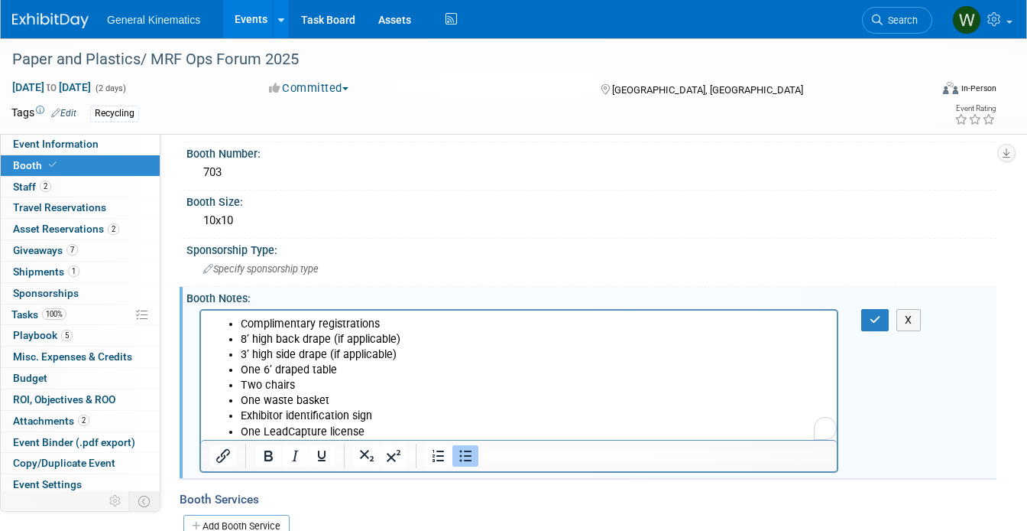
scroll to position [0, 0]
click at [910, 318] on button "X" at bounding box center [909, 320] width 24 height 22
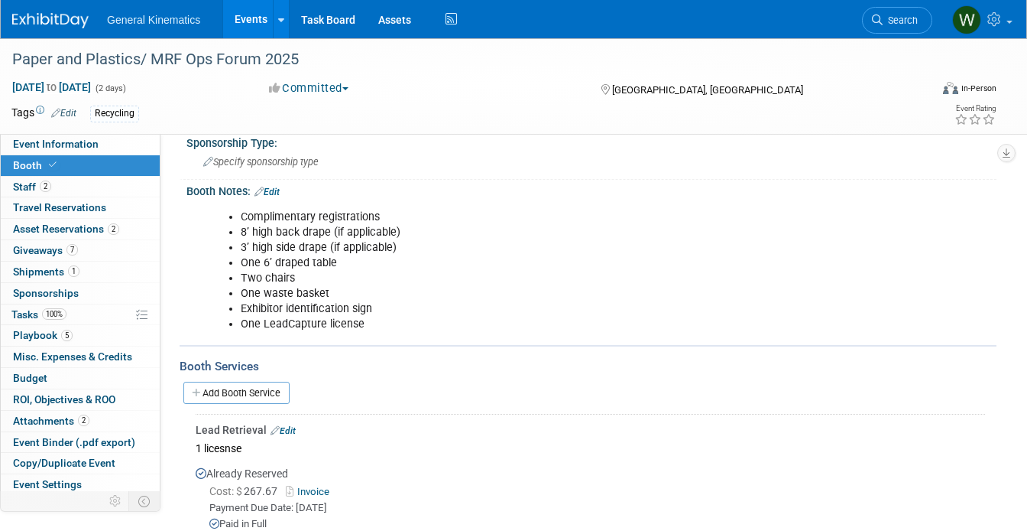
scroll to position [171, 0]
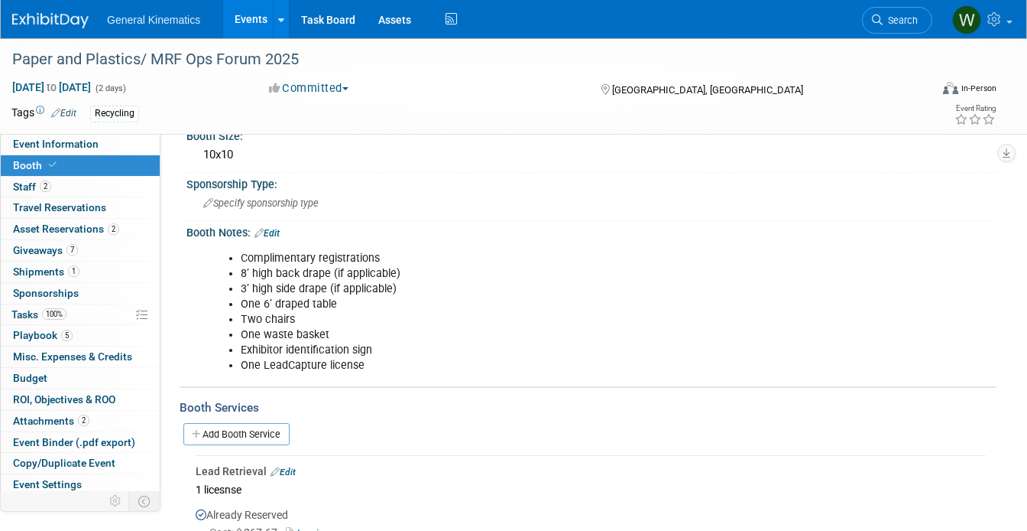
click at [271, 230] on link "Edit" at bounding box center [267, 233] width 25 height 11
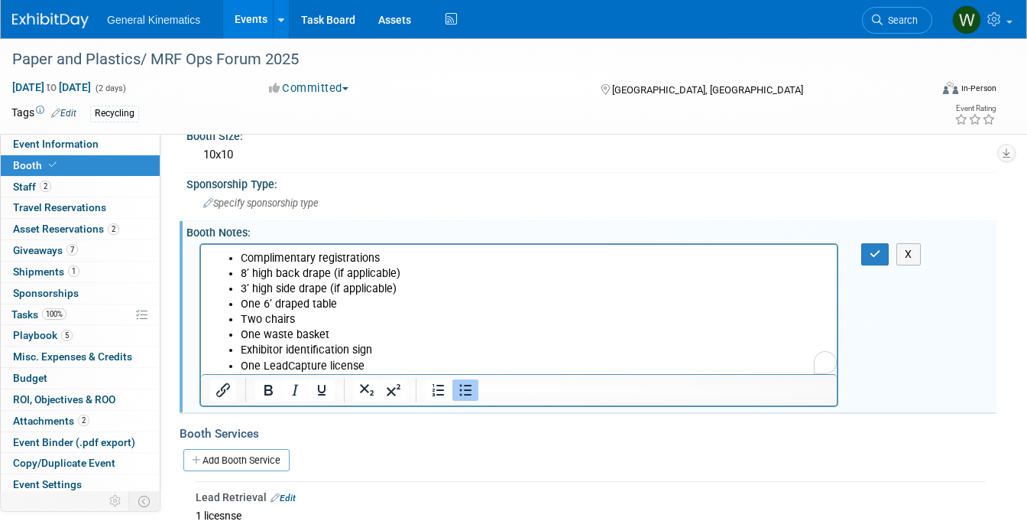
scroll to position [0, 0]
drag, startPoint x: 370, startPoint y: 370, endPoint x: 176, endPoint y: 365, distance: 194.2
click at [201, 365] on html "Complimentary registrations 8’ high back drape (if applicable) 3’ high side dra…" at bounding box center [519, 308] width 636 height 129
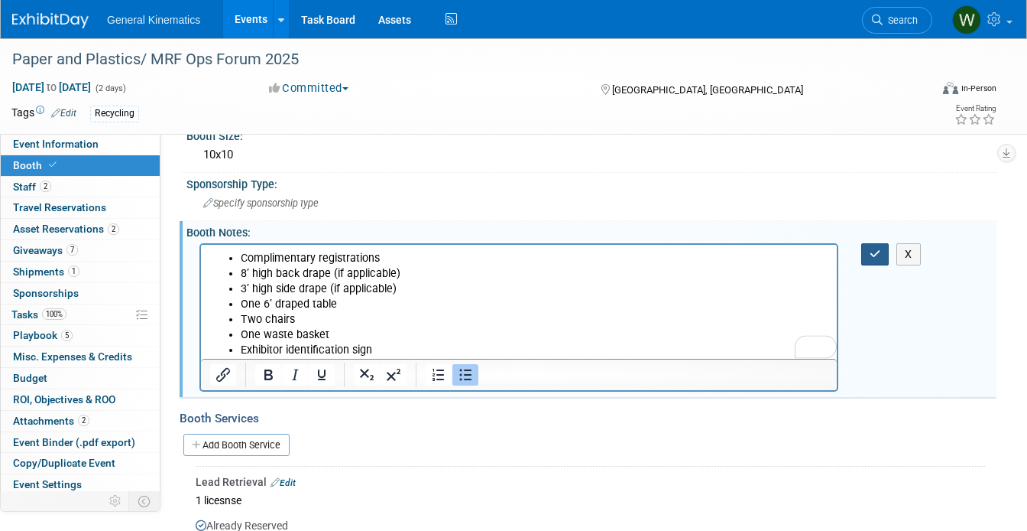
click at [871, 248] on icon "button" at bounding box center [875, 253] width 11 height 11
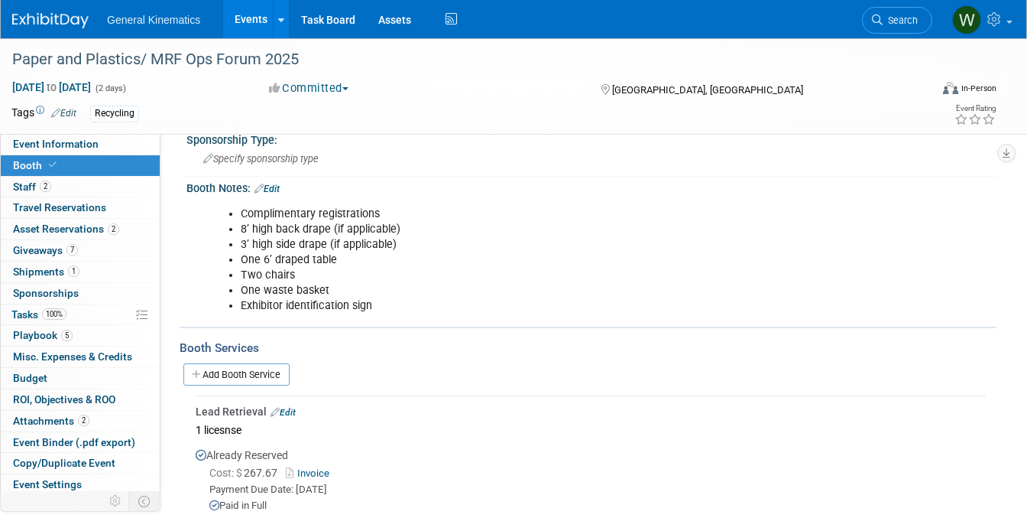
scroll to position [213, 0]
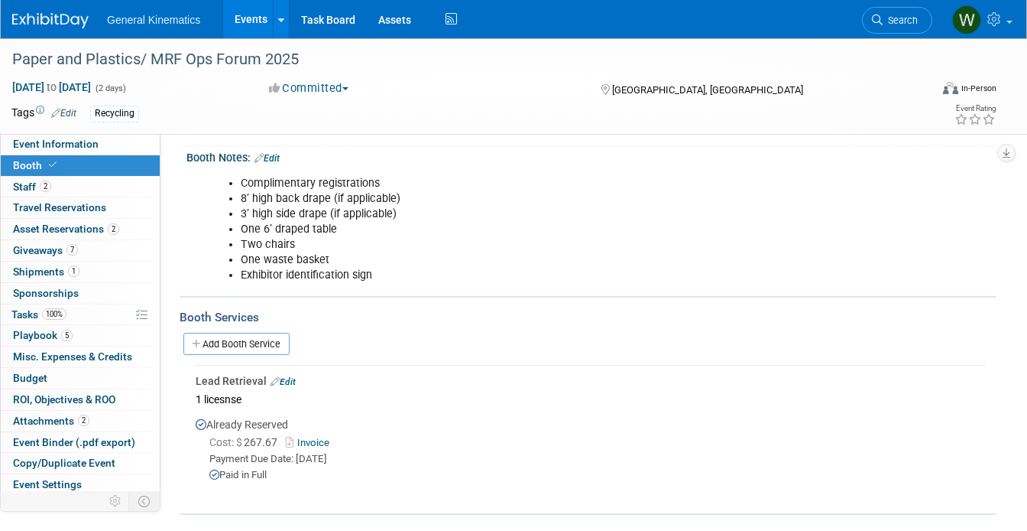
click at [292, 379] on link "Edit" at bounding box center [283, 381] width 25 height 11
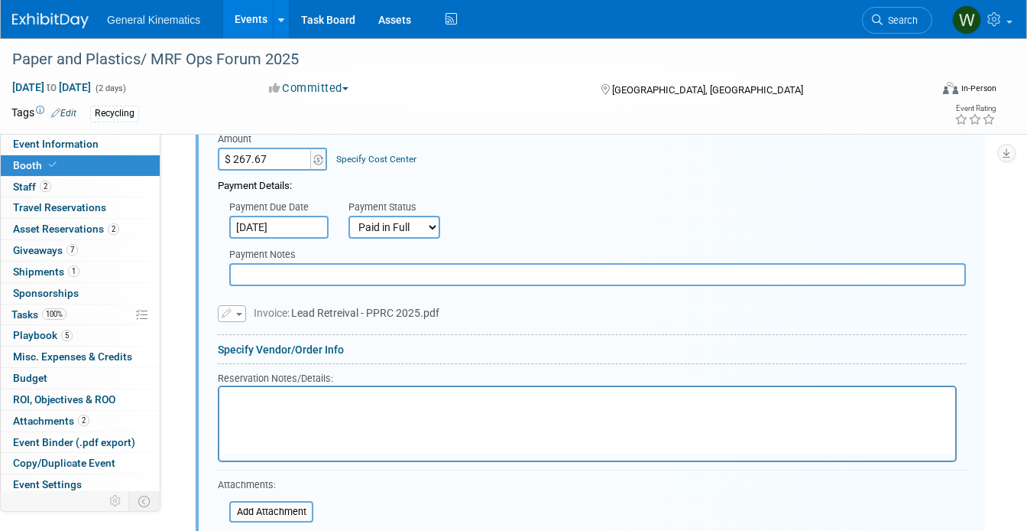
scroll to position [668, 0]
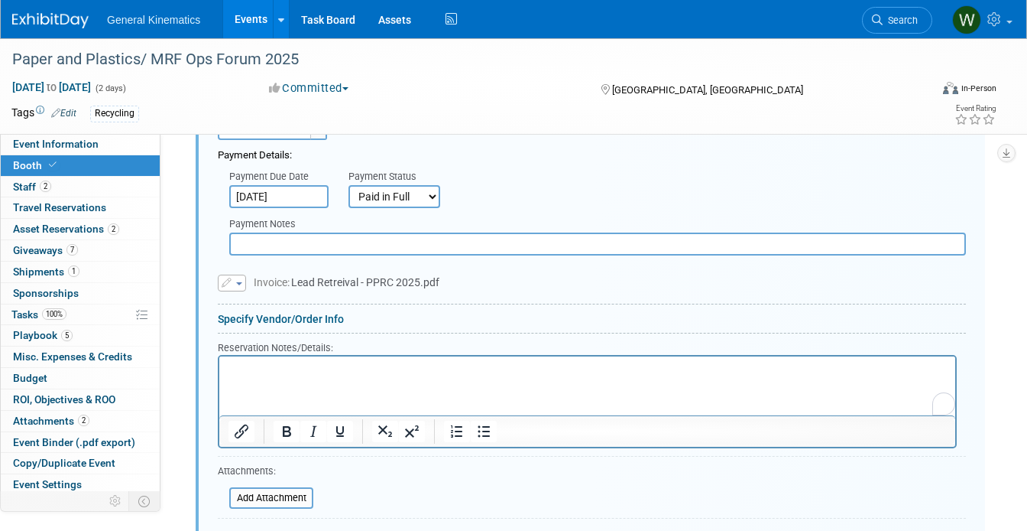
click at [284, 376] on html at bounding box center [587, 366] width 736 height 21
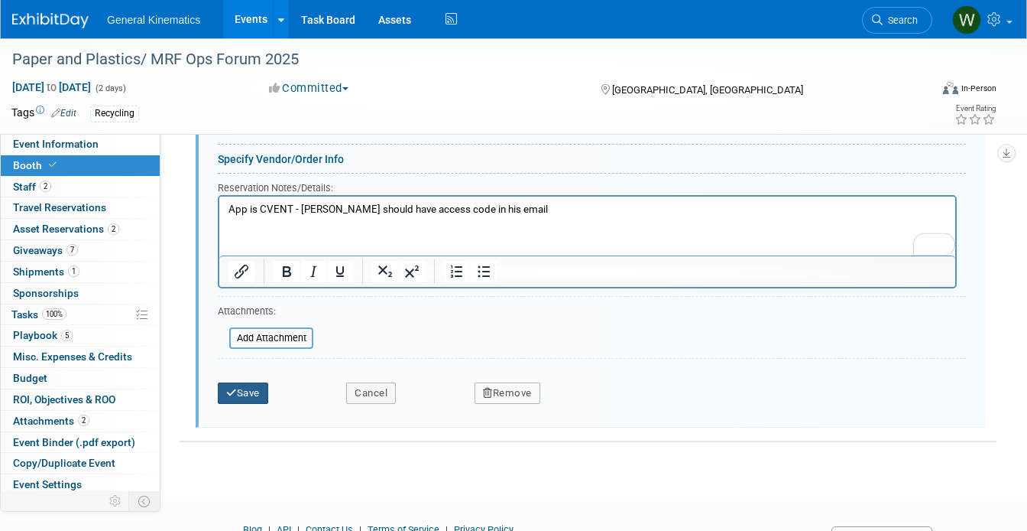
click at [228, 395] on icon "submit" at bounding box center [231, 393] width 11 height 10
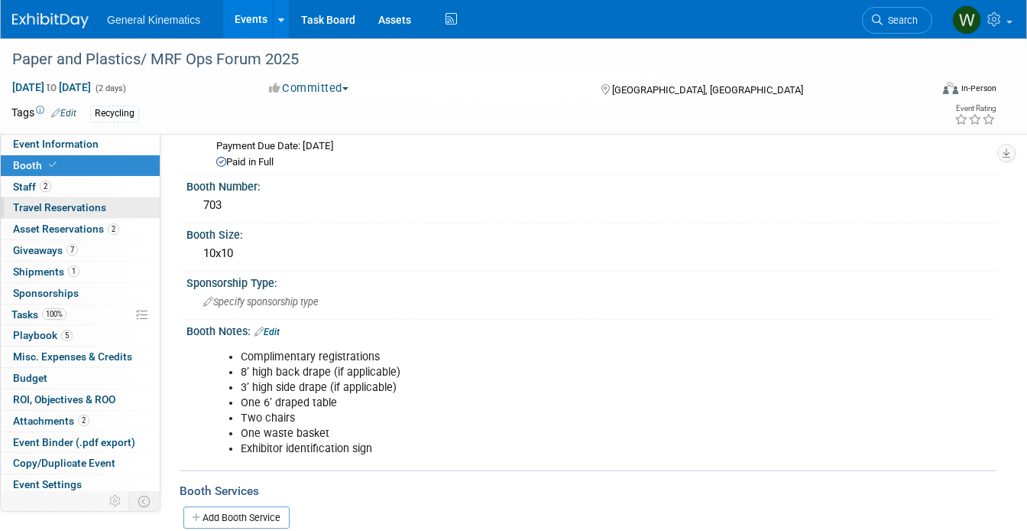
scroll to position [0, 0]
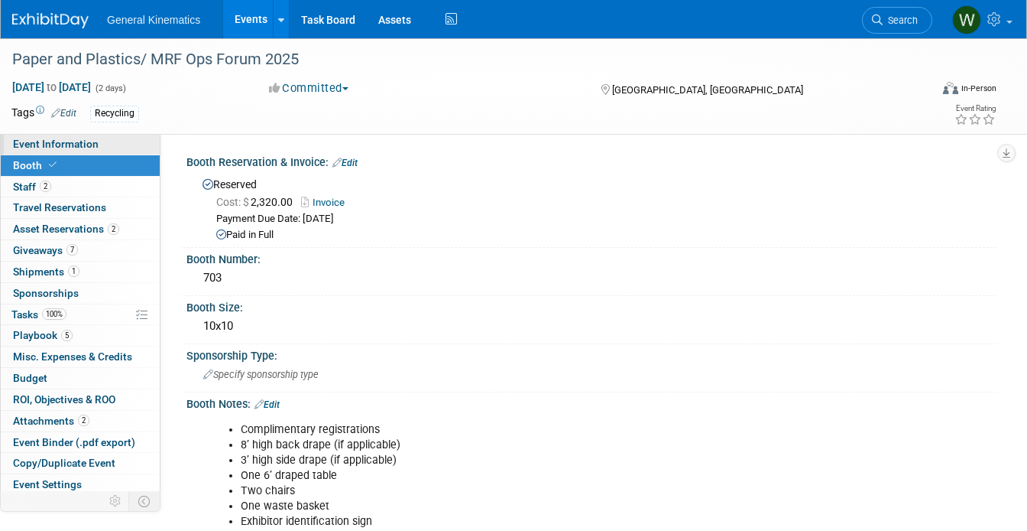
click at [100, 150] on link "Event Information" at bounding box center [80, 144] width 159 height 21
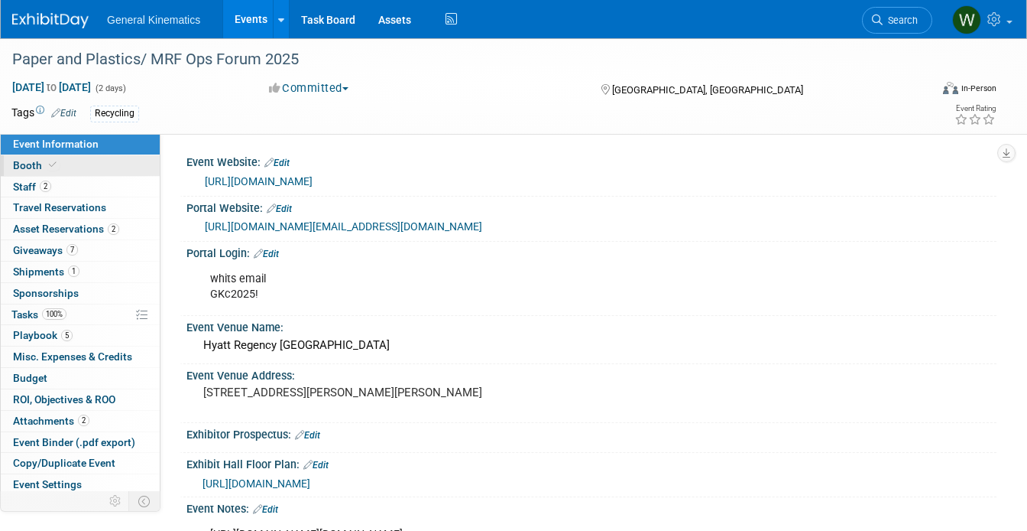
click at [88, 160] on link "Booth" at bounding box center [80, 165] width 159 height 21
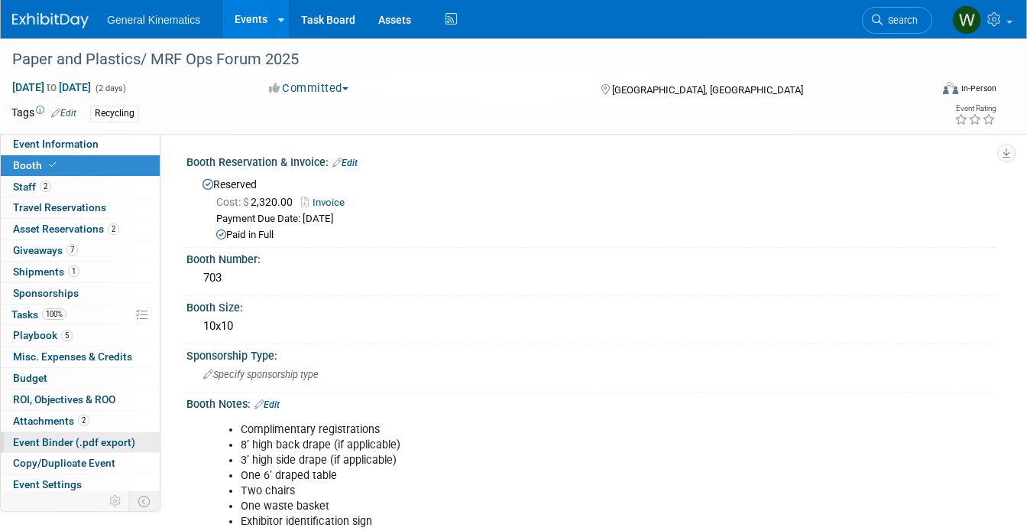
click at [60, 445] on span "Event Binder (.pdf export)" at bounding box center [74, 442] width 122 height 12
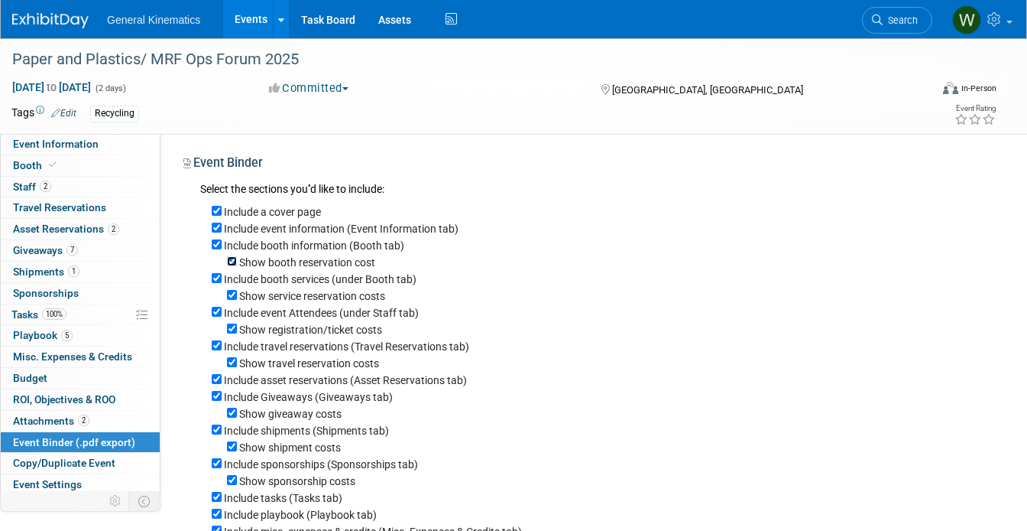
click at [229, 262] on input "Show booth reservation cost" at bounding box center [232, 261] width 10 height 10
checkbox input "false"
click at [232, 296] on input "Show service reservation costs" at bounding box center [232, 295] width 10 height 10
checkbox input "false"
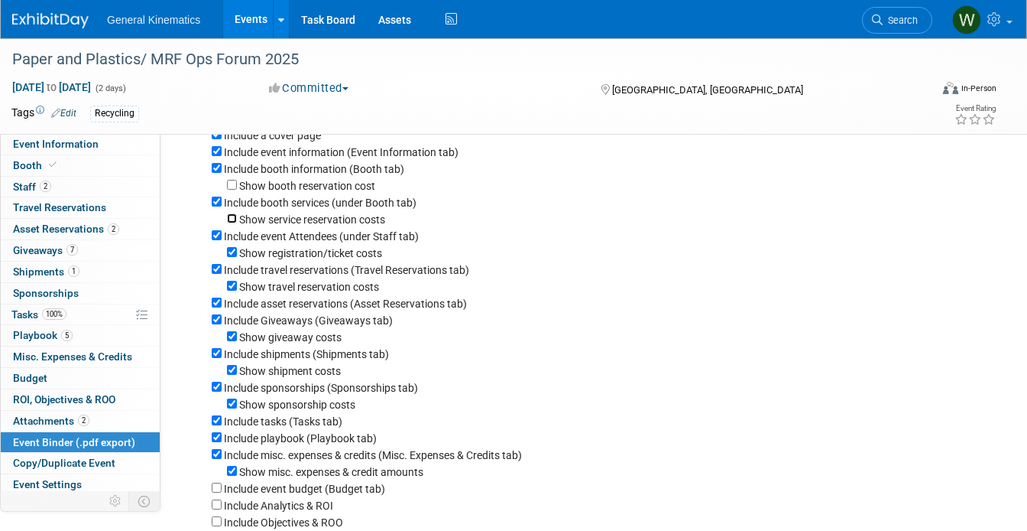
scroll to position [80, 0]
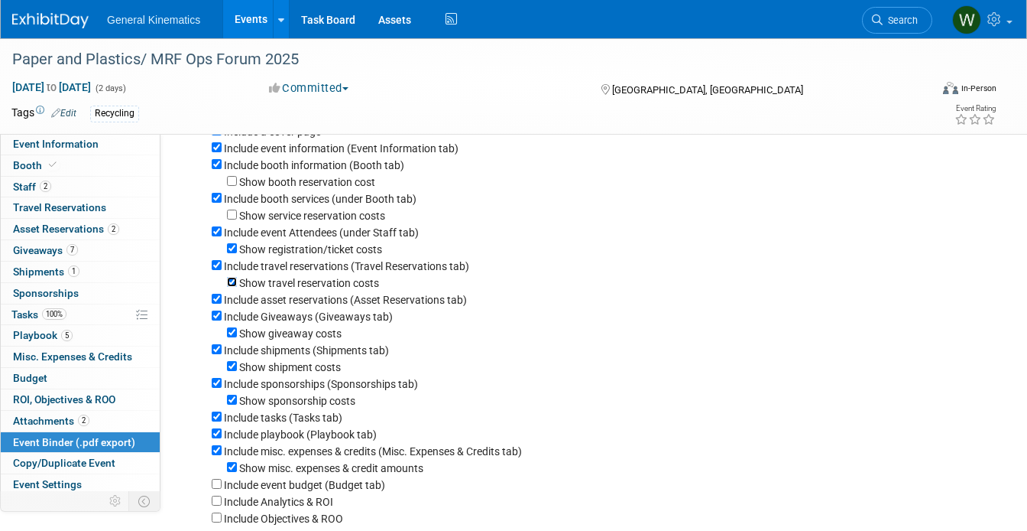
click at [232, 286] on input "Show travel reservation costs" at bounding box center [232, 282] width 10 height 10
checkbox input "false"
click at [217, 270] on input "Include travel reservations (Travel Reservations tab)" at bounding box center [217, 265] width 10 height 10
checkbox input "false"
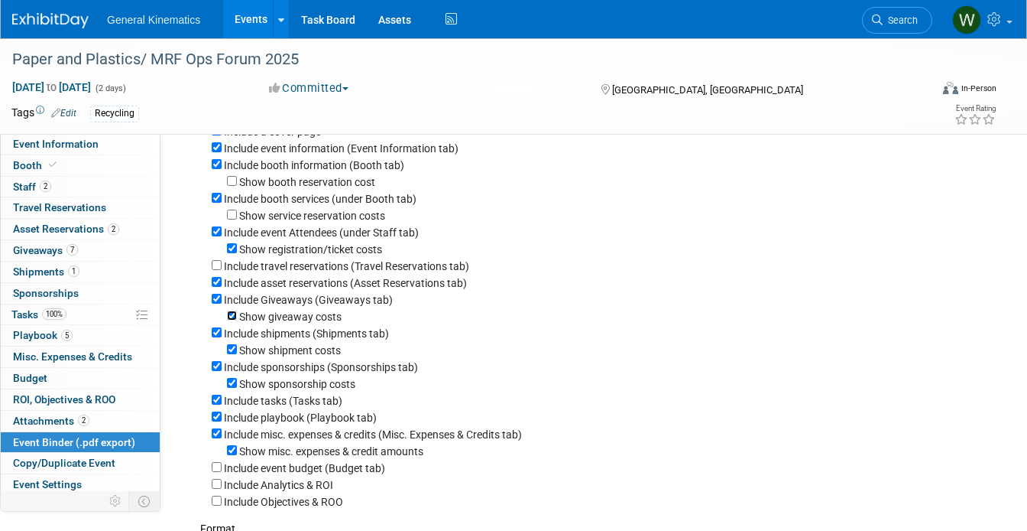
click at [236, 319] on input "Show giveaway costs" at bounding box center [232, 315] width 10 height 10
checkbox input "false"
click at [232, 354] on input "Show shipment costs" at bounding box center [232, 349] width 10 height 10
checkbox input "false"
click at [235, 385] on input "Show sponsorship costs" at bounding box center [232, 383] width 10 height 10
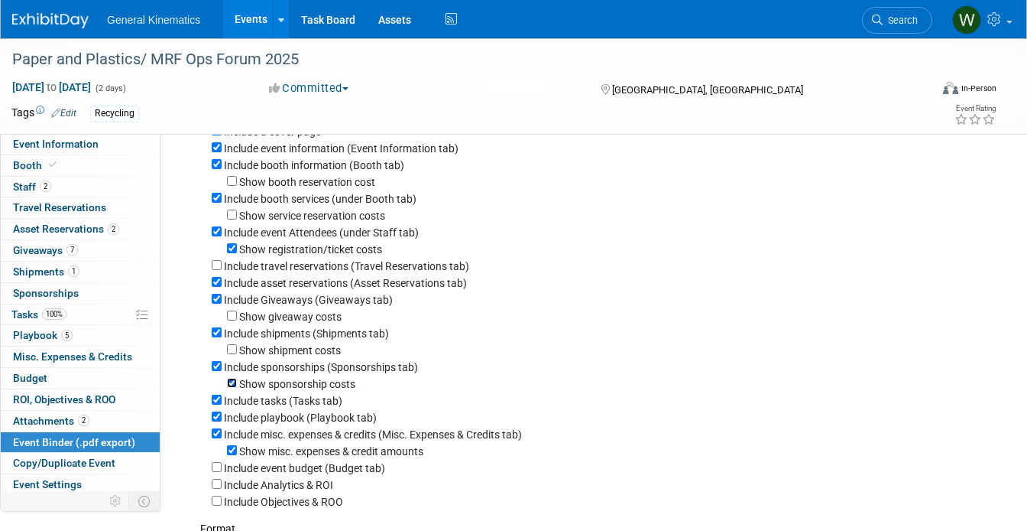
checkbox input "false"
click at [216, 337] on input "Include shipments (Shipments tab)" at bounding box center [217, 332] width 10 height 10
checkbox input "false"
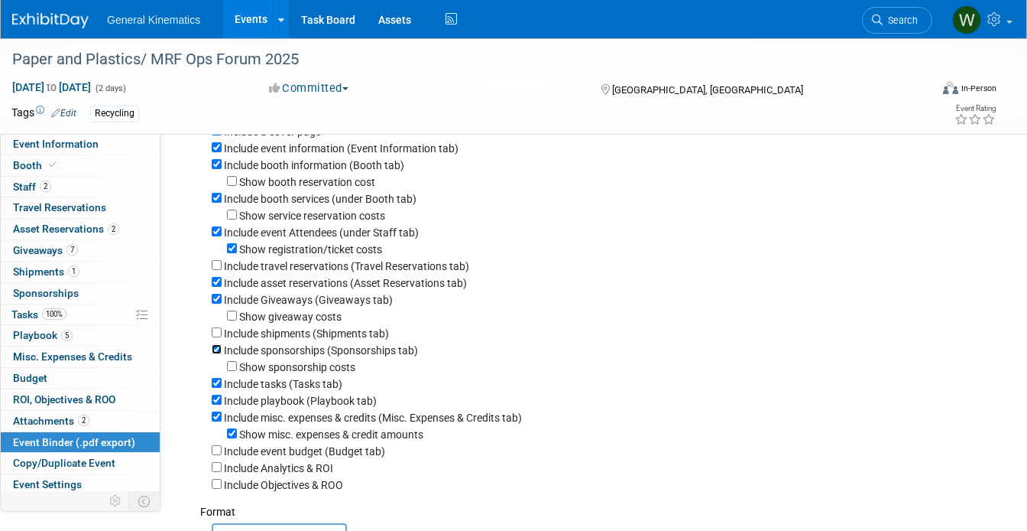
click at [218, 352] on input "Include sponsorships (Sponsorships tab)" at bounding box center [217, 349] width 10 height 10
checkbox input "false"
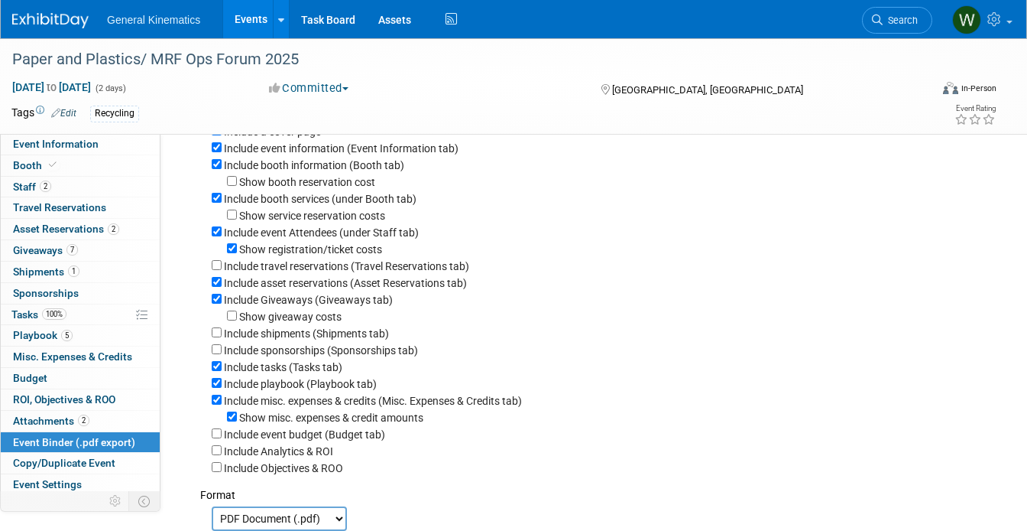
click at [217, 364] on div "Include tasks (Tasks tab)" at bounding box center [599, 366] width 774 height 17
click at [217, 369] on input "Include tasks (Tasks tab)" at bounding box center [217, 366] width 10 height 10
checkbox input "false"
click at [236, 421] on input "Show misc. expenses & credit amounts" at bounding box center [232, 416] width 10 height 10
checkbox input "false"
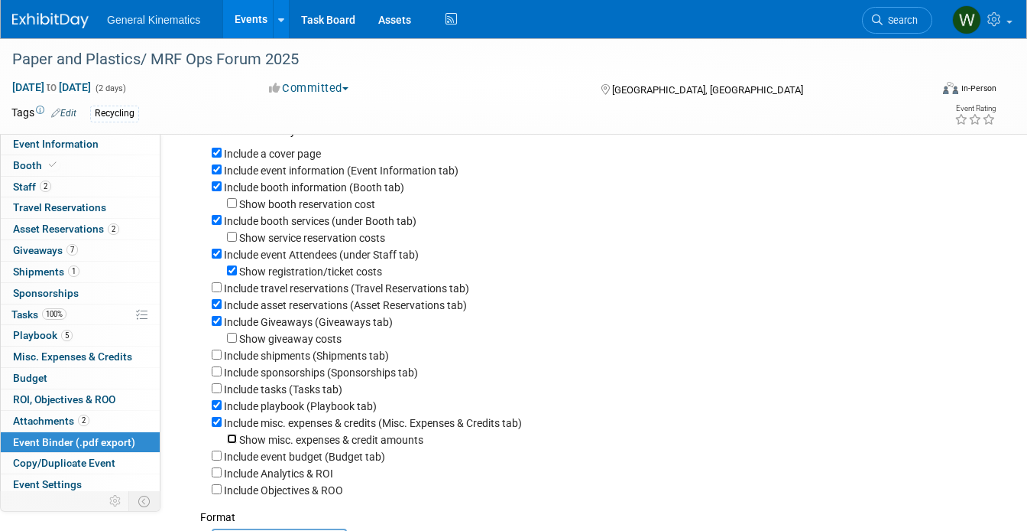
scroll to position [49, 0]
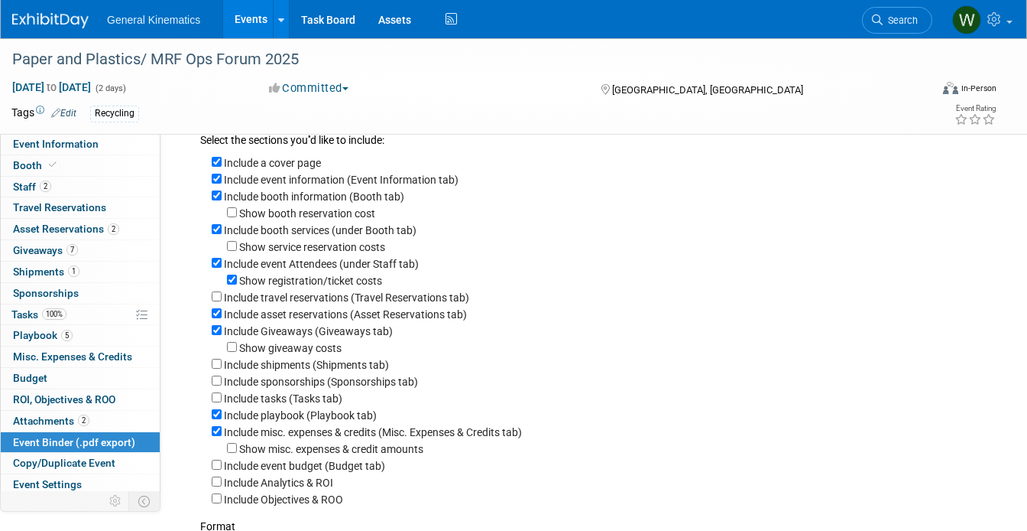
click at [239, 282] on label "Show registration/ticket costs" at bounding box center [310, 280] width 143 height 12
click at [237, 282] on input "Show registration/ticket costs" at bounding box center [232, 279] width 10 height 10
checkbox input "false"
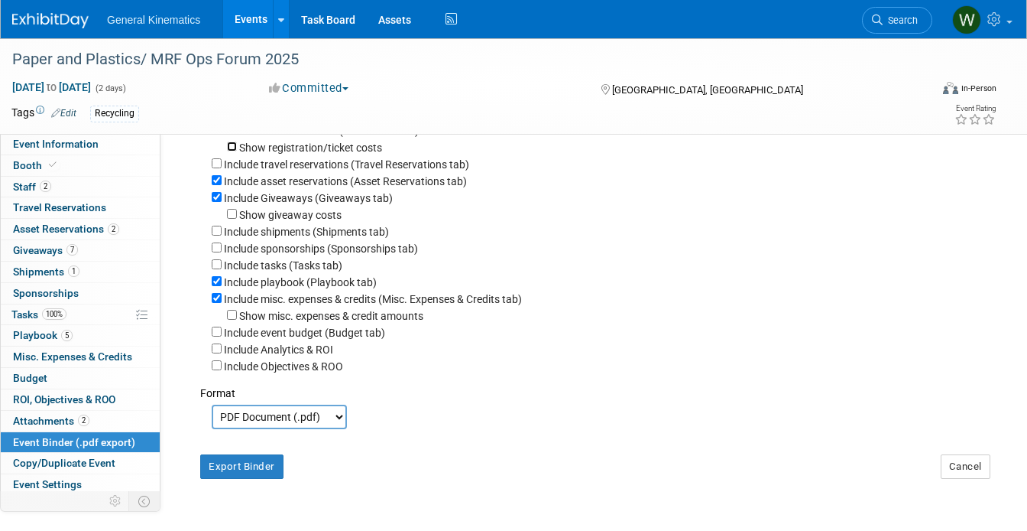
scroll to position [184, 0]
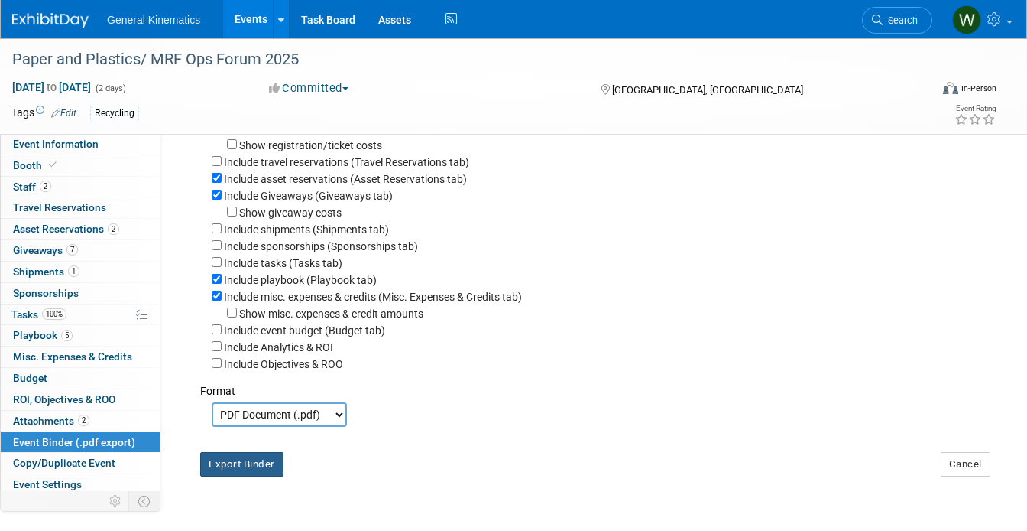
click at [243, 474] on button "Export Binder" at bounding box center [241, 464] width 83 height 24
click at [97, 146] on link "Event Information" at bounding box center [80, 144] width 159 height 21
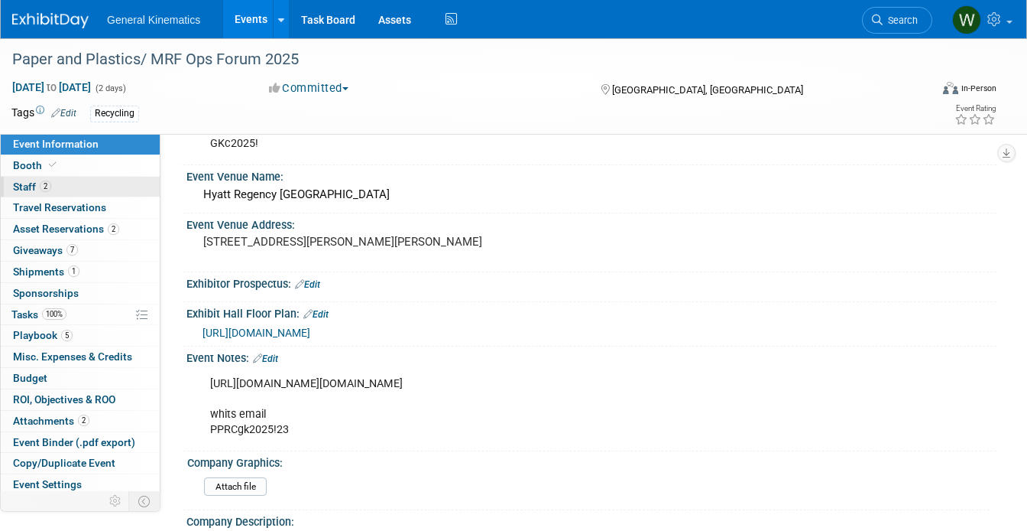
scroll to position [388, 0]
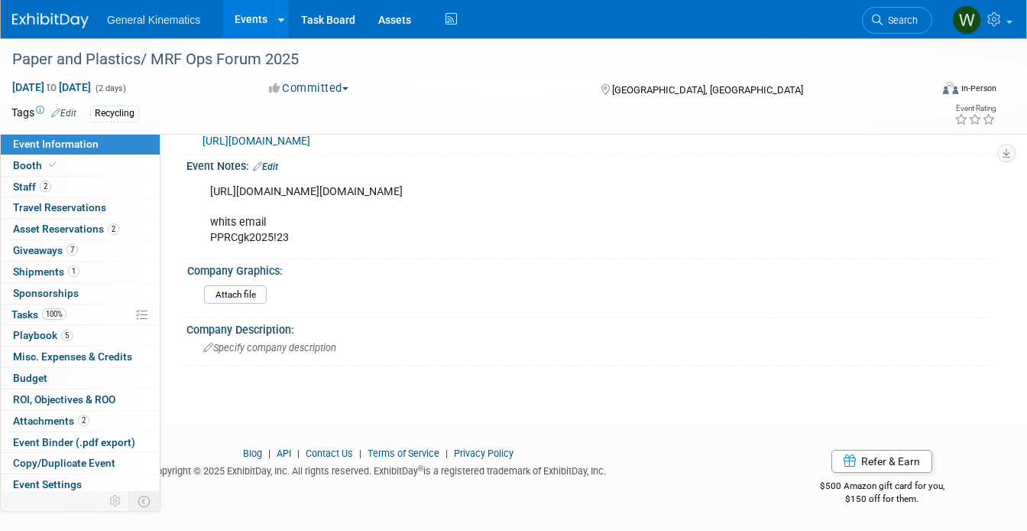
drag, startPoint x: 449, startPoint y: 189, endPoint x: 184, endPoint y: 179, distance: 264.7
click at [184, 179] on div "Event Notes: Edit [URL][DOMAIN_NAME][DOMAIN_NAME] whits email PPRCgk2025!23 X" at bounding box center [588, 206] width 817 height 105
copy div "Edit [URL][DOMAIN_NAME][DOMAIN_NAME]"
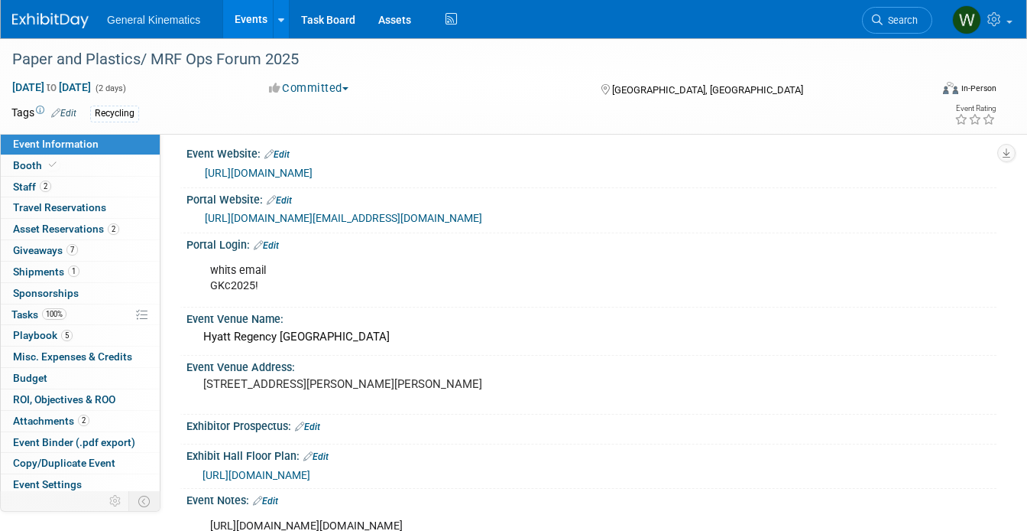
scroll to position [0, 0]
